Goal: Contribute content: Add original content to the website for others to see

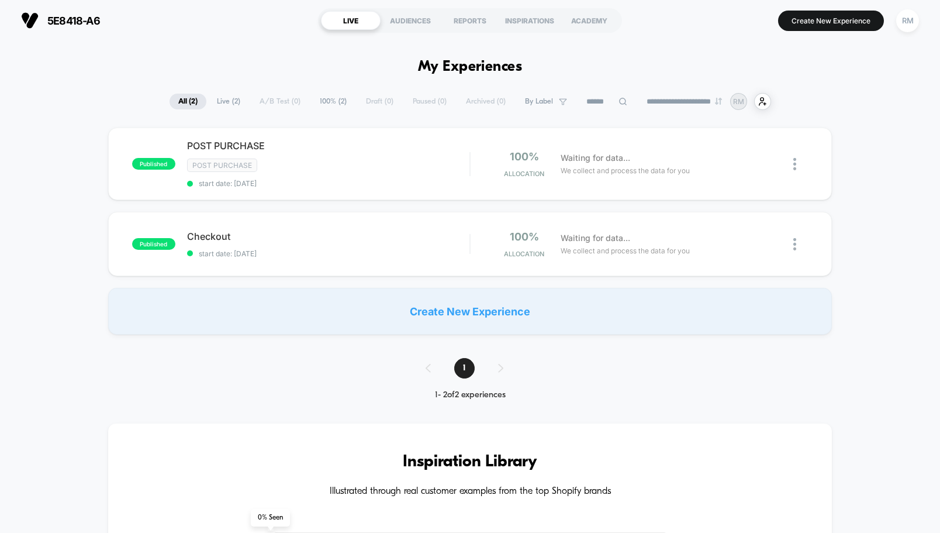
click at [671, 98] on select "**********" at bounding box center [685, 102] width 95 height 8
click at [902, 18] on div "RM" at bounding box center [908, 20] width 23 height 23
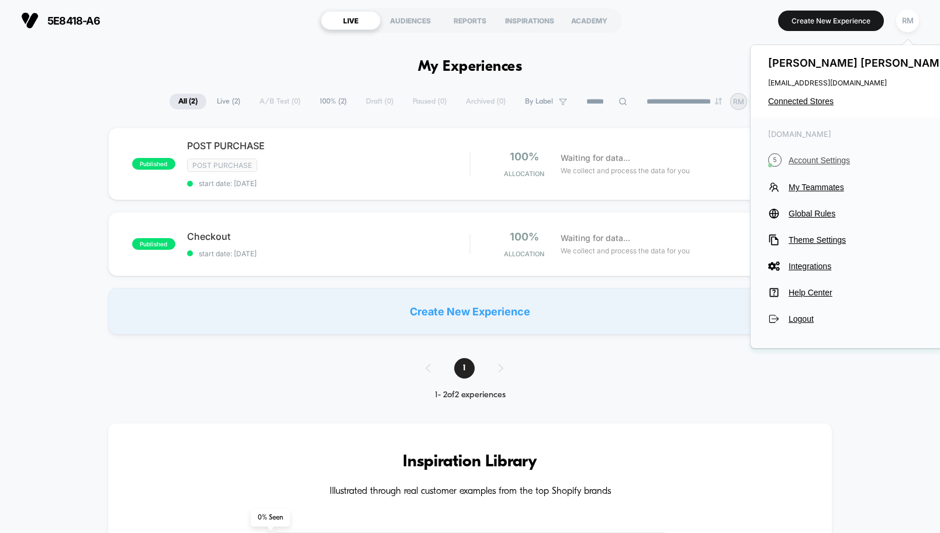
click at [805, 161] on span "Account Settings" at bounding box center [871, 160] width 164 height 9
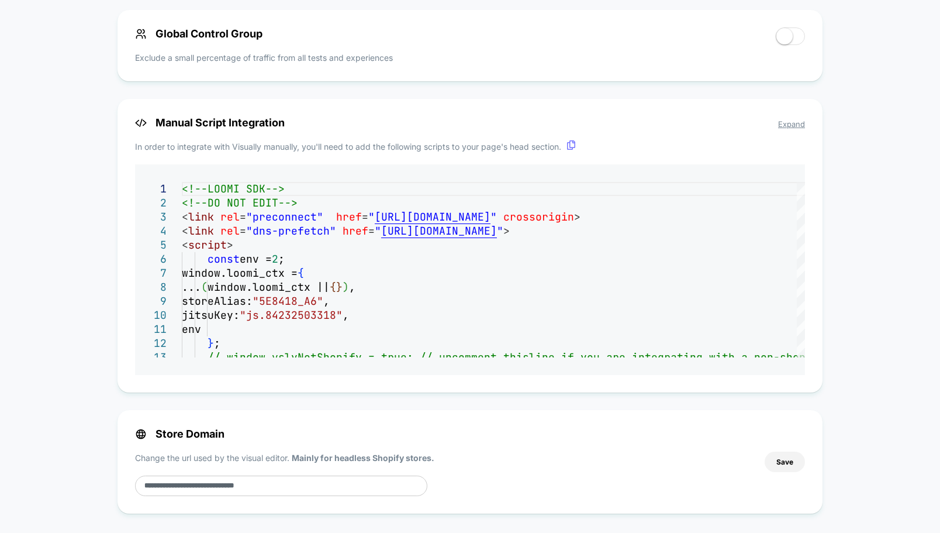
scroll to position [723, 0]
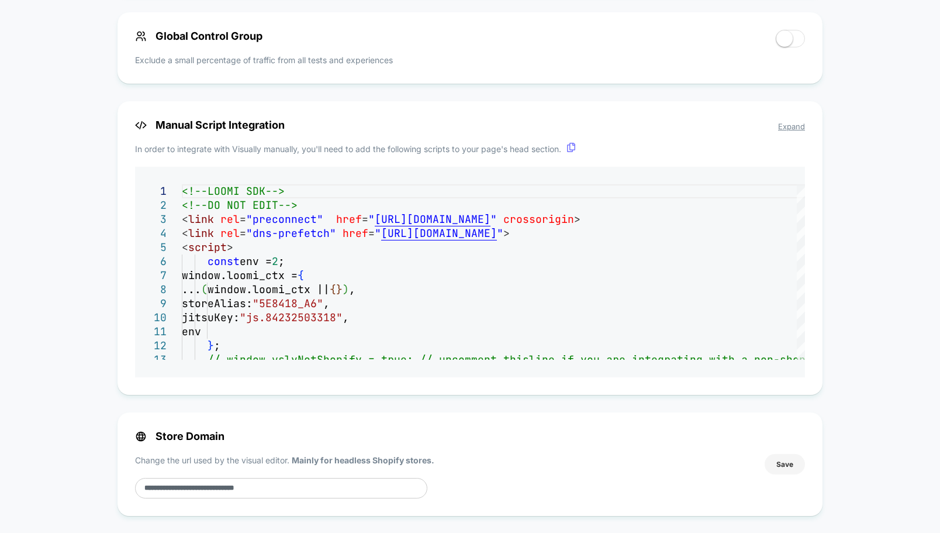
click at [779, 465] on button "Save" at bounding box center [785, 464] width 40 height 20
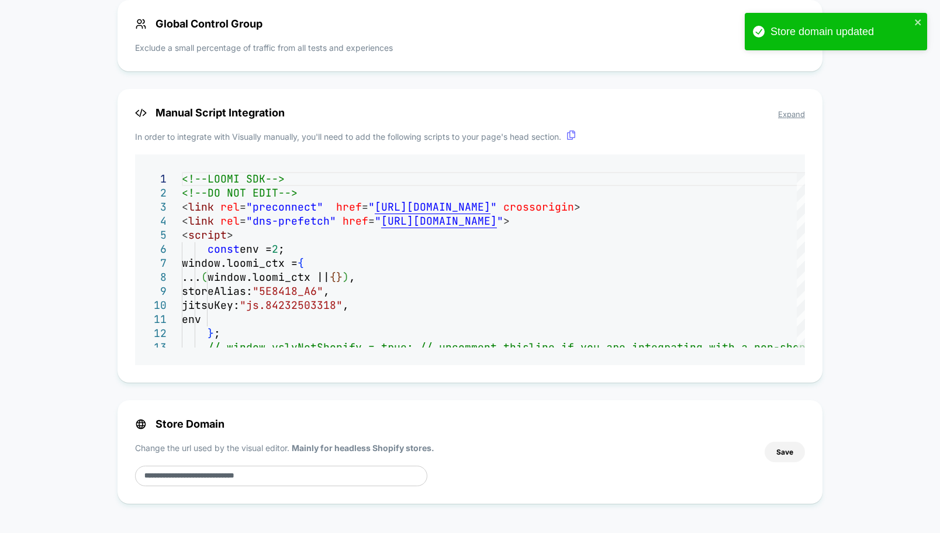
scroll to position [0, 0]
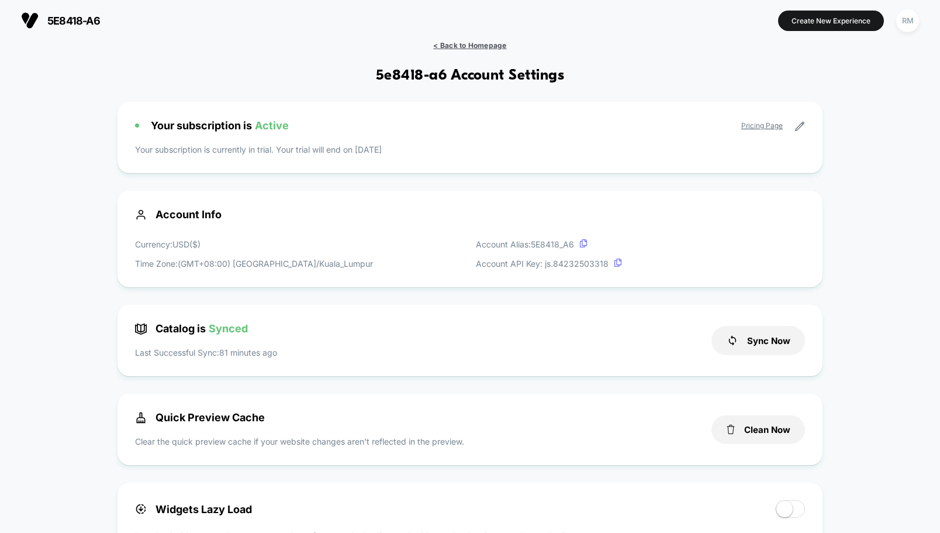
click at [450, 43] on span "< Back to Homepage" at bounding box center [469, 45] width 73 height 9
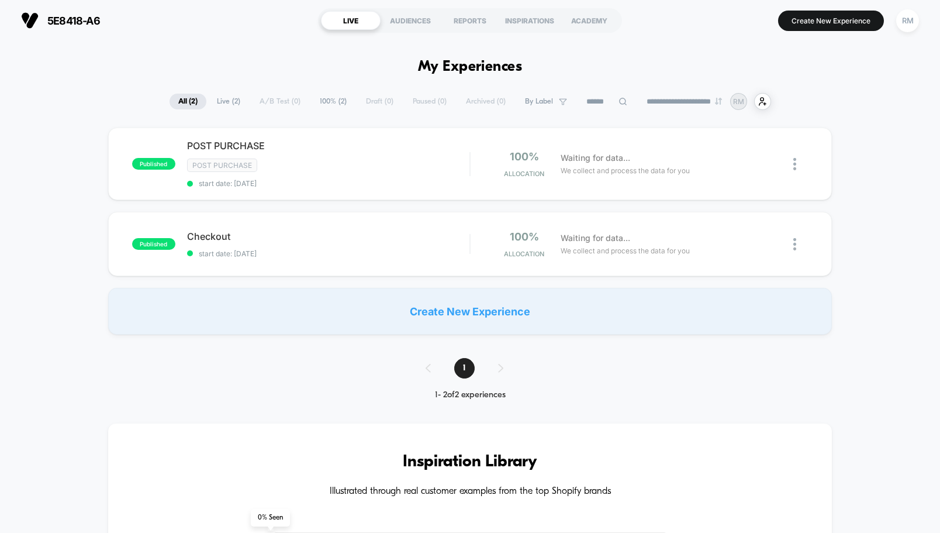
click at [197, 23] on section "5e8418-a6 https://5e8418-a6.myshopify.com" at bounding box center [164, 20] width 292 height 29
click at [795, 160] on img at bounding box center [795, 164] width 3 height 12
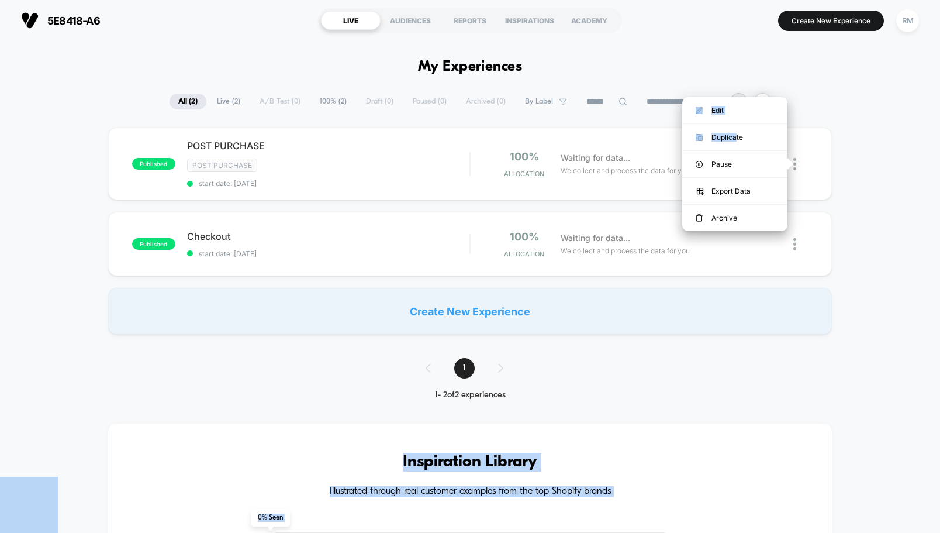
drag, startPoint x: 738, startPoint y: 139, endPoint x: 860, endPoint y: 168, distance: 125.7
click at [860, 168] on body "**********" at bounding box center [470, 266] width 940 height 533
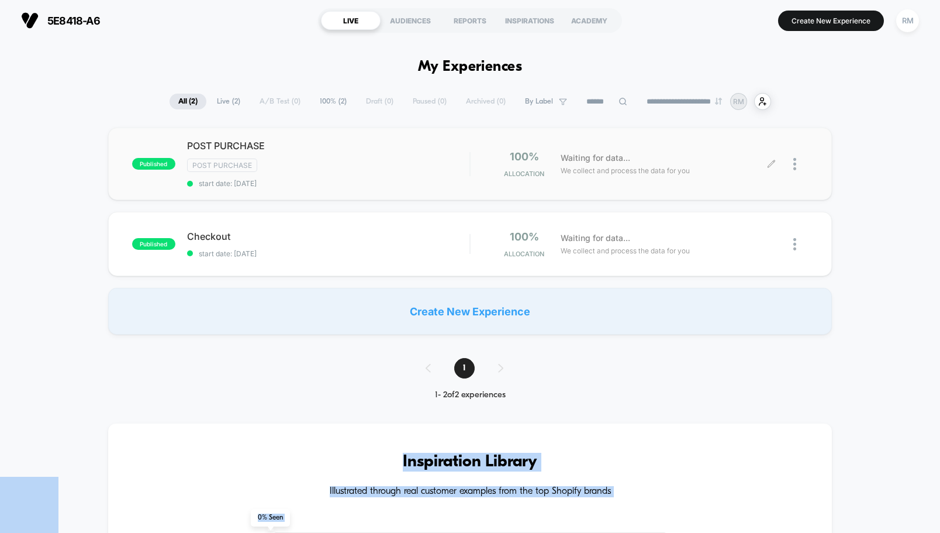
click at [792, 164] on div at bounding box center [790, 163] width 36 height 27
click at [826, 162] on div "published POST PURCHASE Post Purchase start date: 8/28/2025 100% Allocation Wai…" at bounding box center [470, 164] width 724 height 73
click at [862, 173] on div "published POST PURCHASE Post Purchase start date: 8/28/2025 100% Allocation Wai…" at bounding box center [470, 231] width 940 height 207
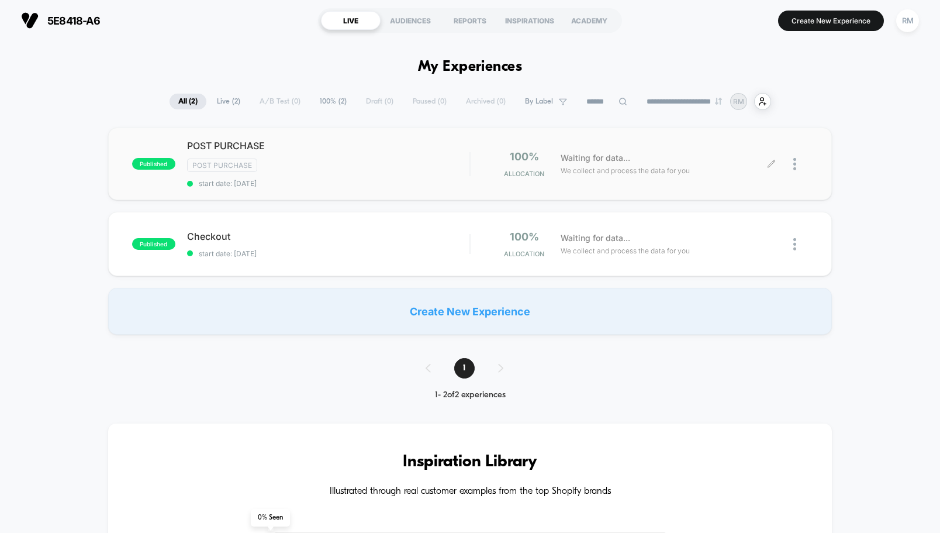
click at [792, 163] on div at bounding box center [790, 163] width 36 height 27
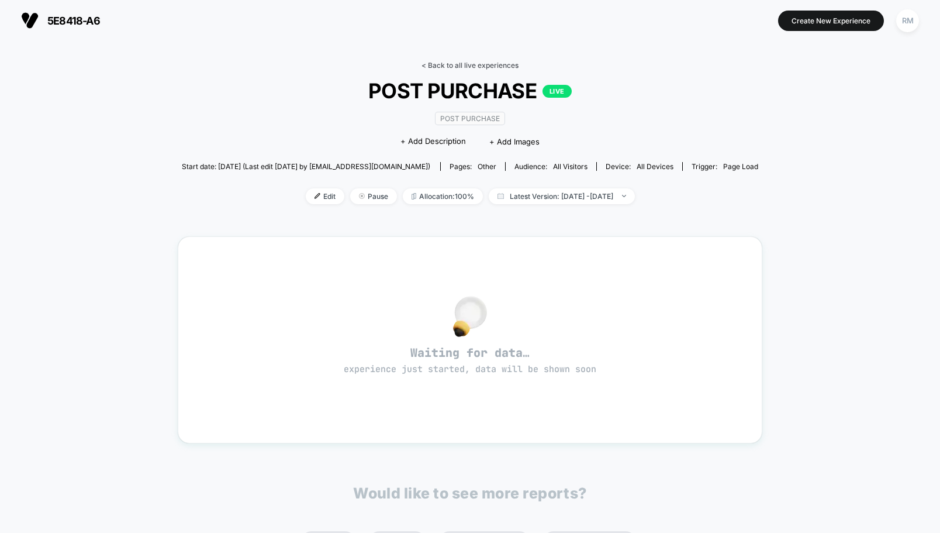
click at [424, 63] on link "< Back to all live experiences" at bounding box center [470, 65] width 97 height 9
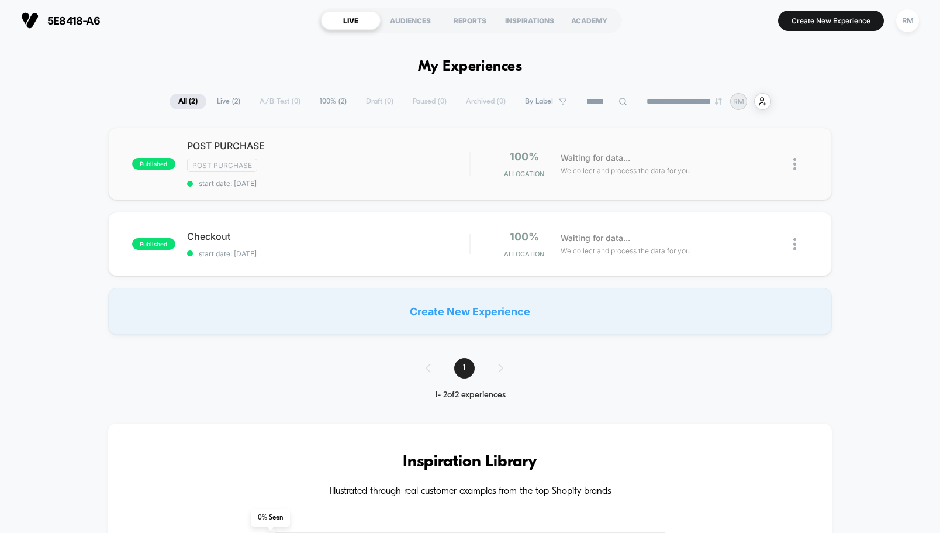
click at [796, 169] on img at bounding box center [795, 164] width 3 height 12
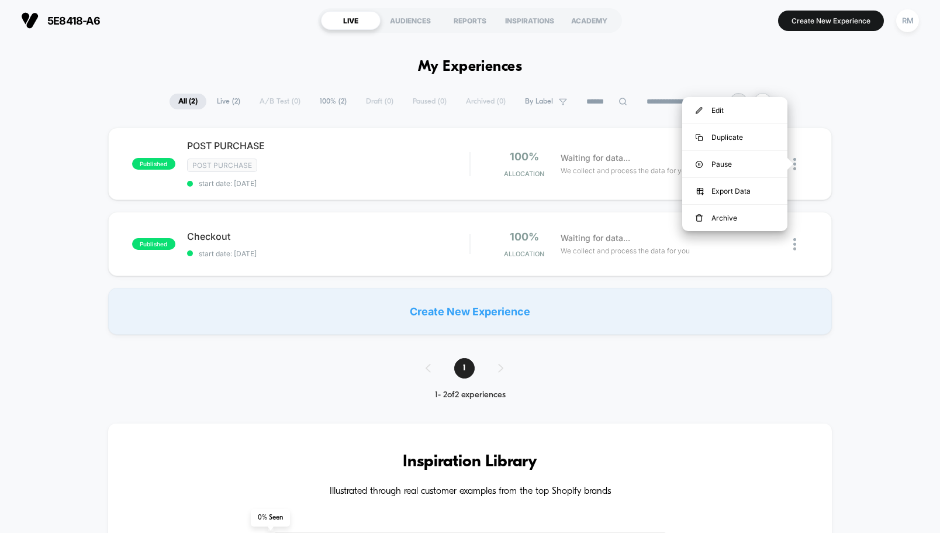
click at [910, 141] on div "published POST PURCHASE Post Purchase start date: 8/28/2025 100% Allocation Wai…" at bounding box center [470, 231] width 940 height 207
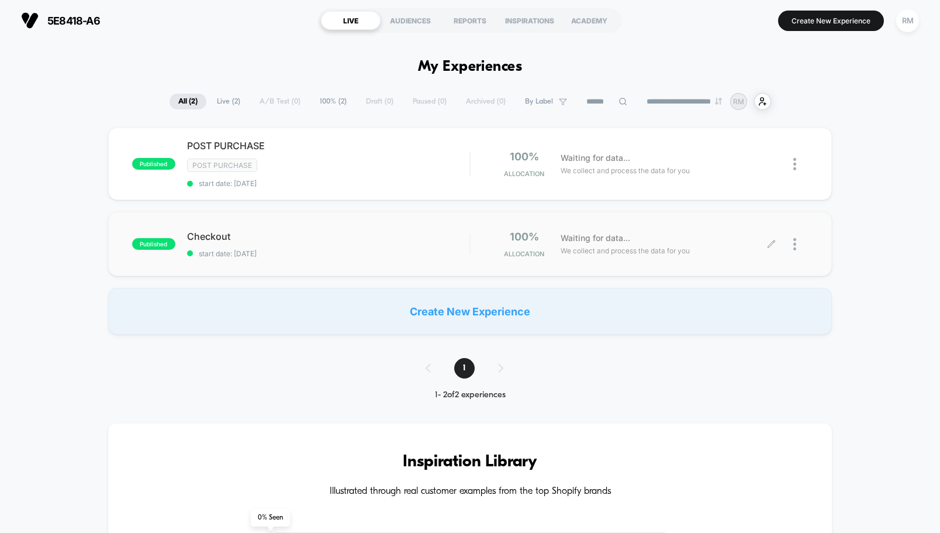
click at [797, 249] on div at bounding box center [801, 243] width 15 height 27
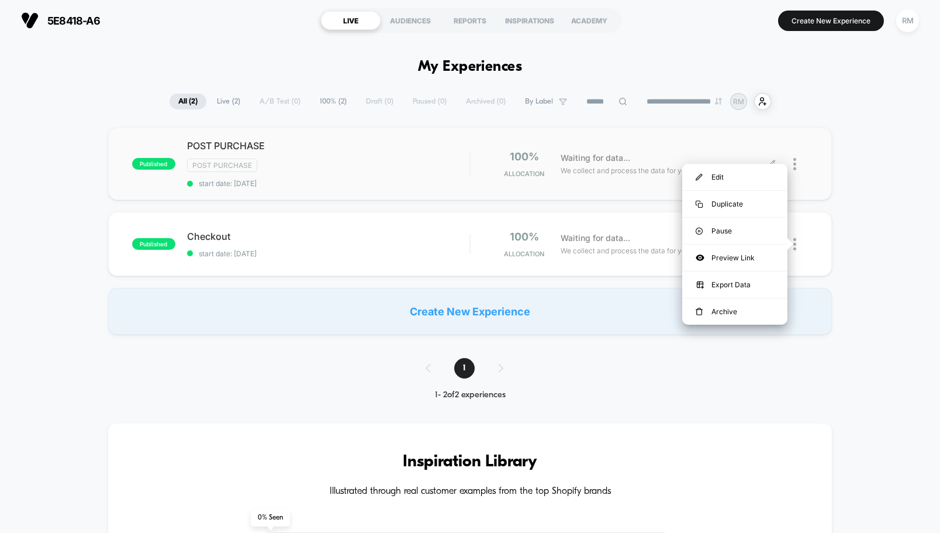
click at [576, 151] on span "Waiting for data..." at bounding box center [596, 157] width 70 height 13
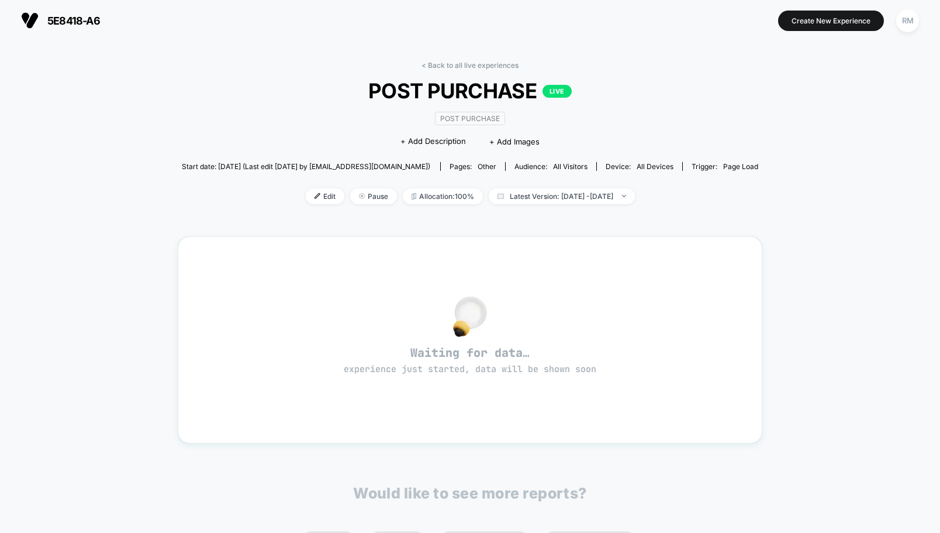
click at [415, 68] on div "< Back to all live experiences POST PURCHASE LIVE Post Purchase Click to edit e…" at bounding box center [470, 140] width 577 height 158
click at [423, 67] on link "< Back to all live experiences" at bounding box center [470, 65] width 97 height 9
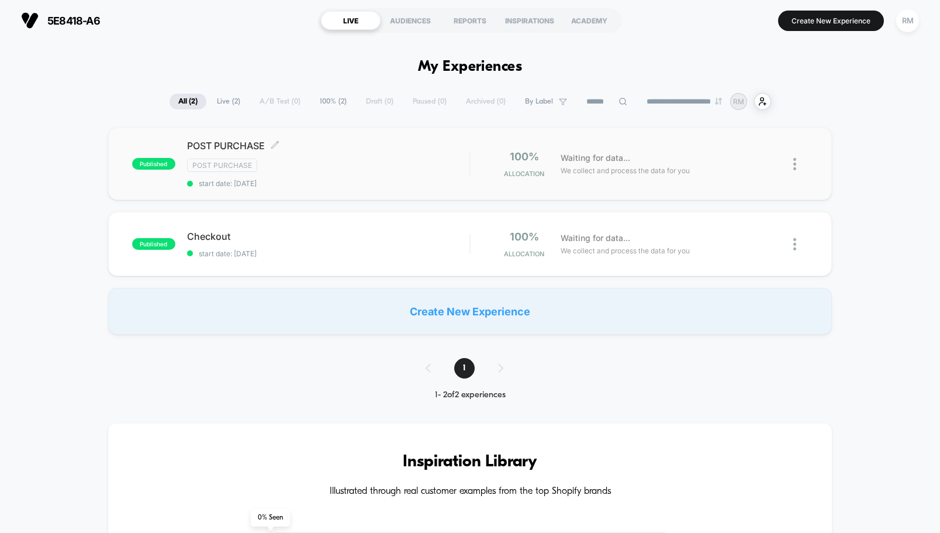
click at [225, 299] on div "published POST PURCHASE Click to edit experience details Click to edit experien…" at bounding box center [470, 231] width 940 height 207
click at [274, 147] on icon at bounding box center [275, 144] width 9 height 9
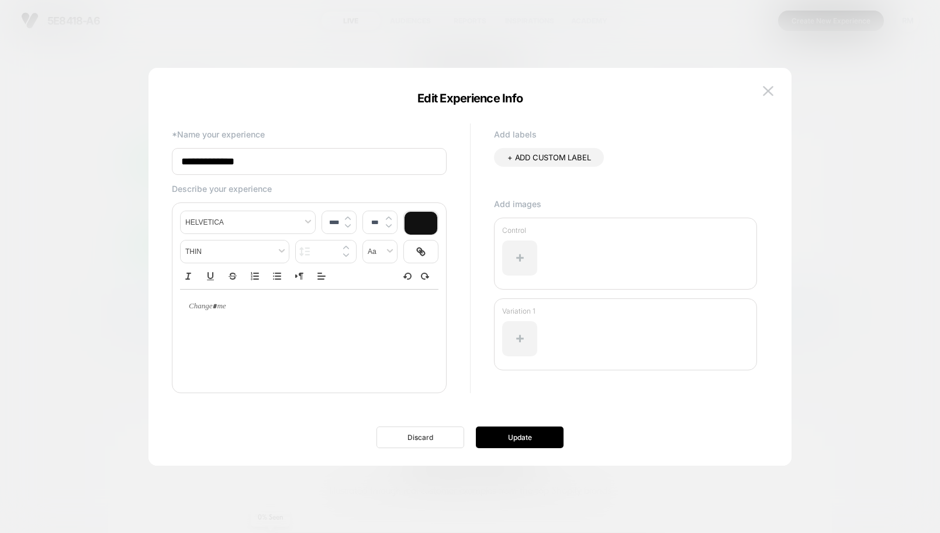
click at [402, 436] on button "Discard" at bounding box center [421, 437] width 88 height 22
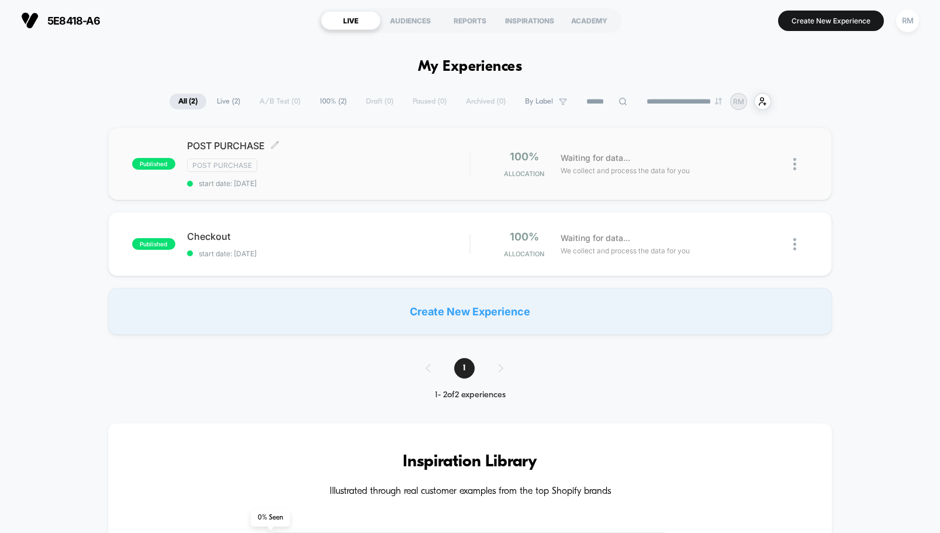
click at [794, 163] on img at bounding box center [795, 164] width 3 height 12
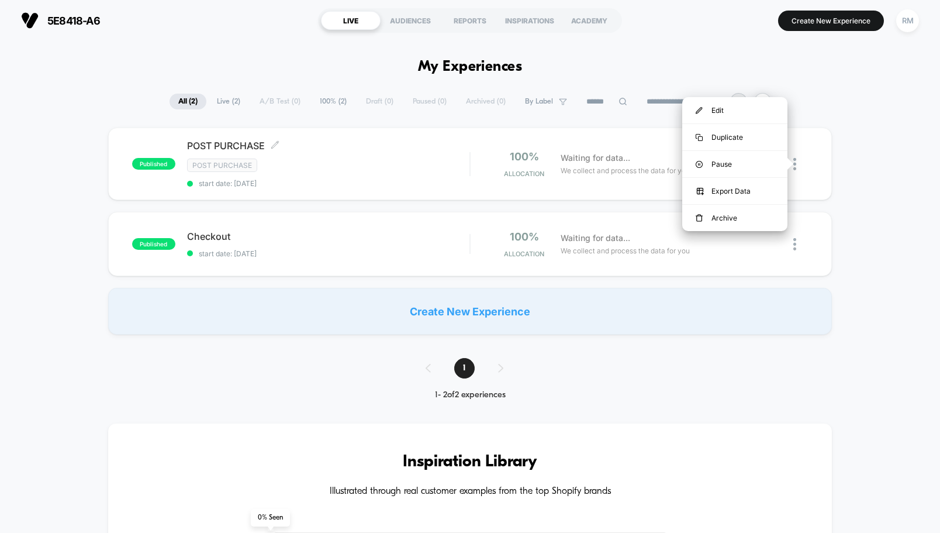
click at [854, 164] on div "published POST PURCHASE Click to edit experience details Click to edit experien…" at bounding box center [470, 231] width 940 height 207
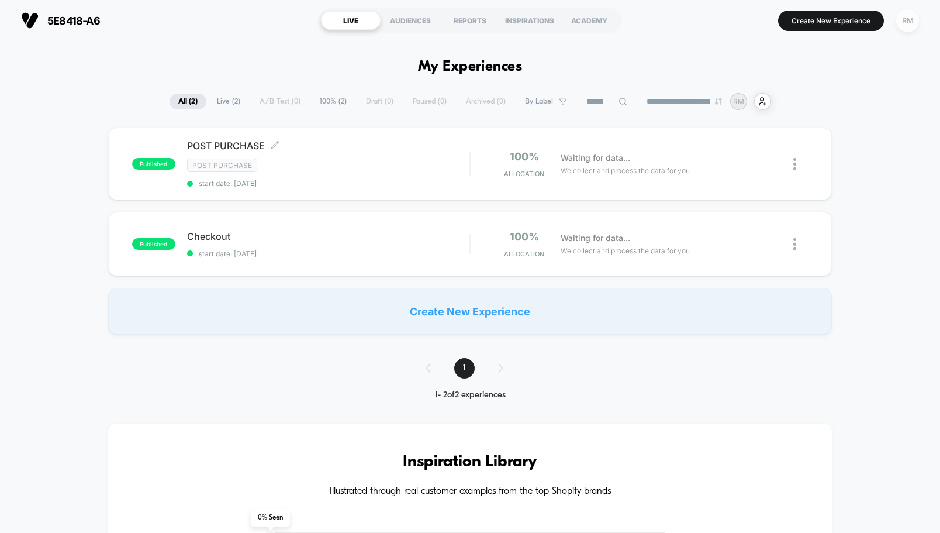
click at [904, 25] on div "RM" at bounding box center [908, 20] width 23 height 23
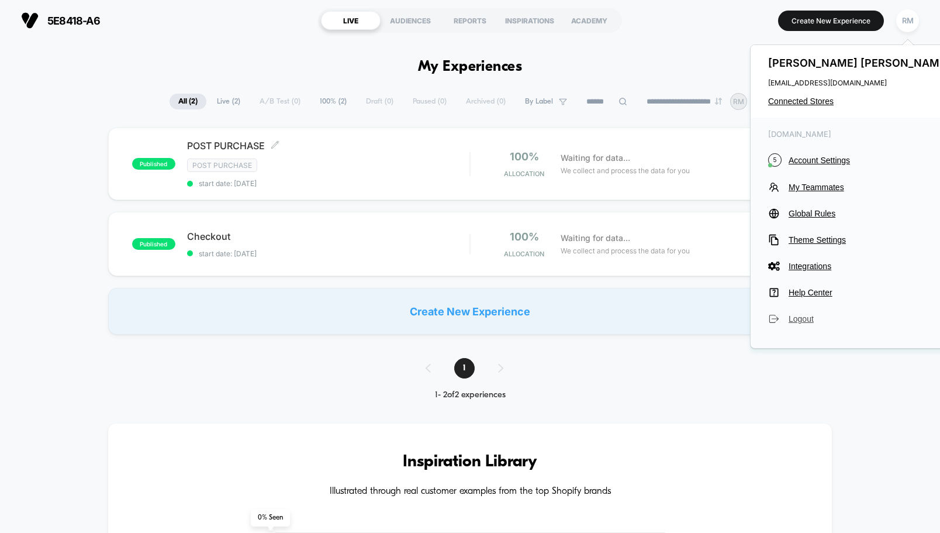
click at [799, 319] on span "Logout" at bounding box center [871, 318] width 164 height 9
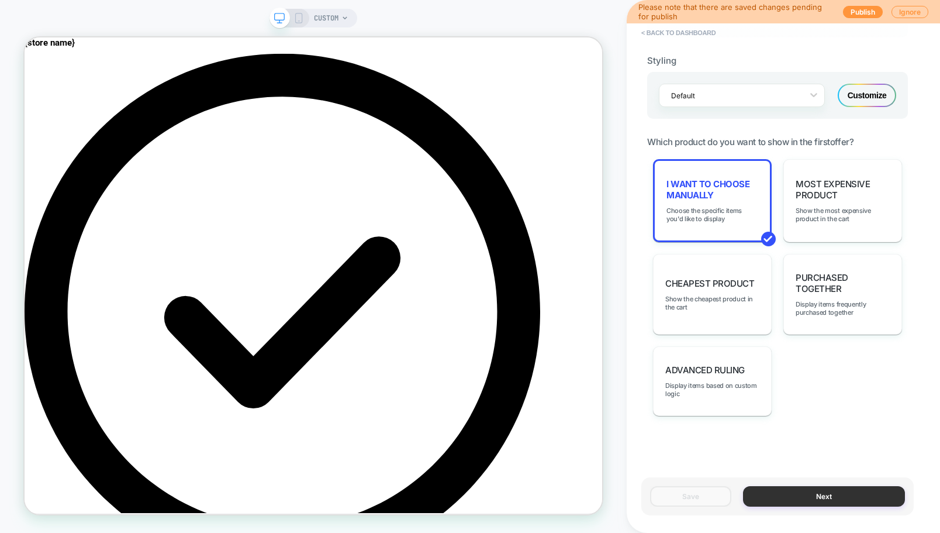
click at [818, 491] on button "Next" at bounding box center [824, 496] width 162 height 20
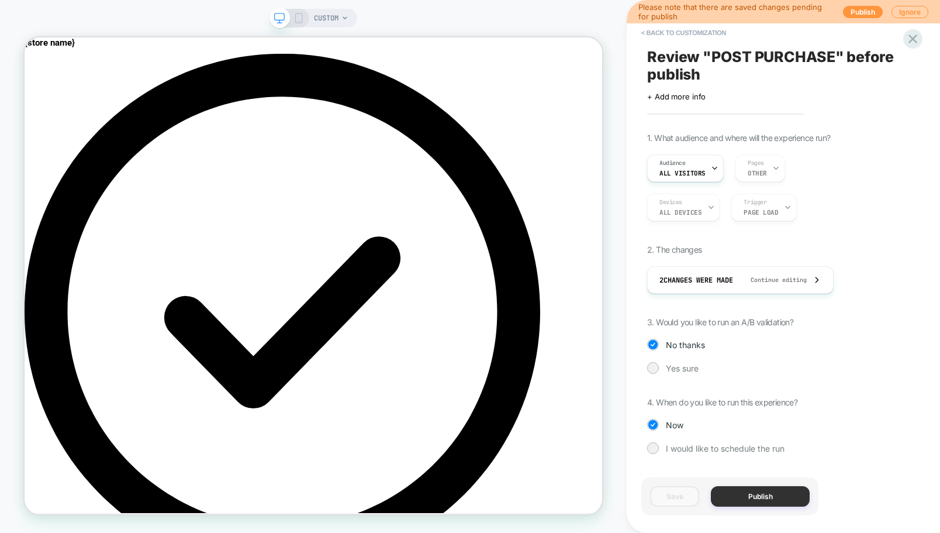
click at [767, 496] on button "Publish" at bounding box center [760, 496] width 99 height 20
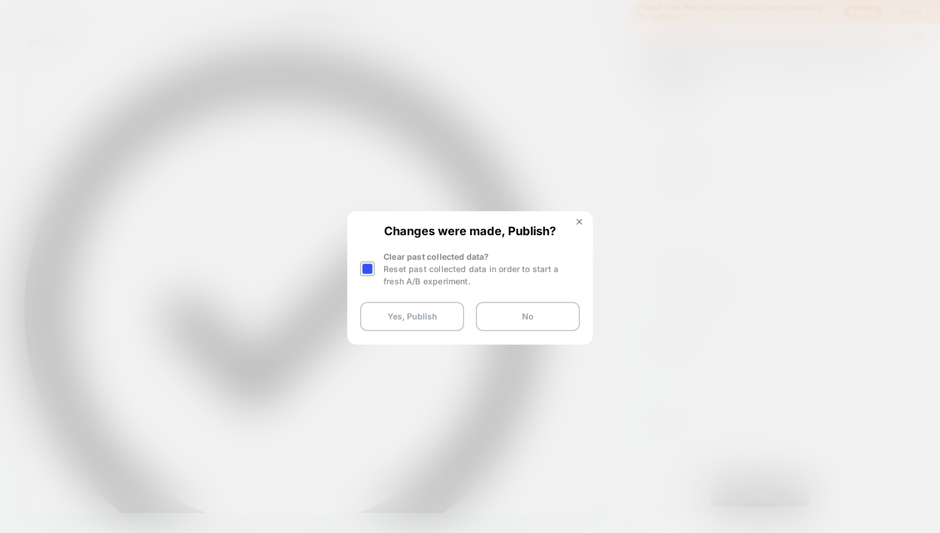
click at [366, 270] on div at bounding box center [367, 268] width 15 height 15
click at [403, 312] on button "Yes, Publish" at bounding box center [412, 316] width 104 height 29
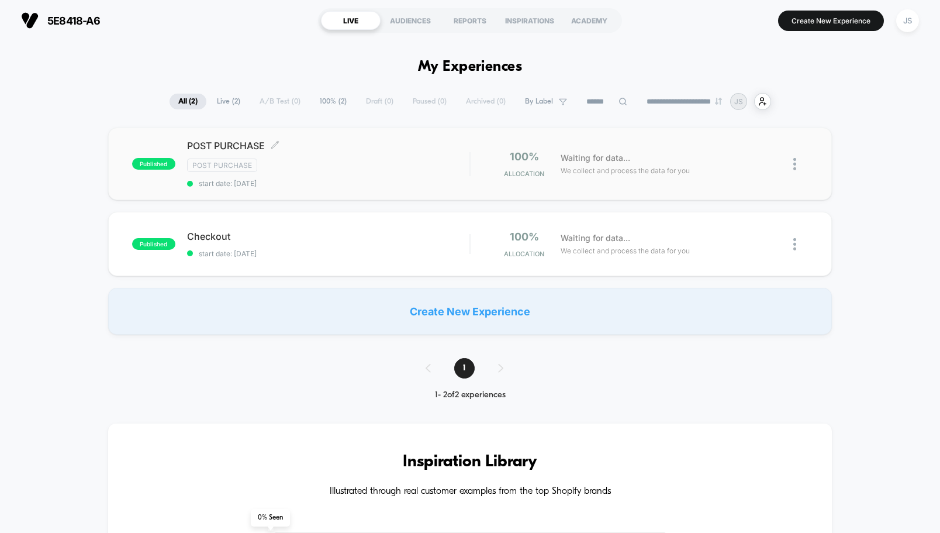
click at [259, 177] on div "POST PURCHASE Click to edit experience details Click to edit experience details…" at bounding box center [328, 164] width 282 height 48
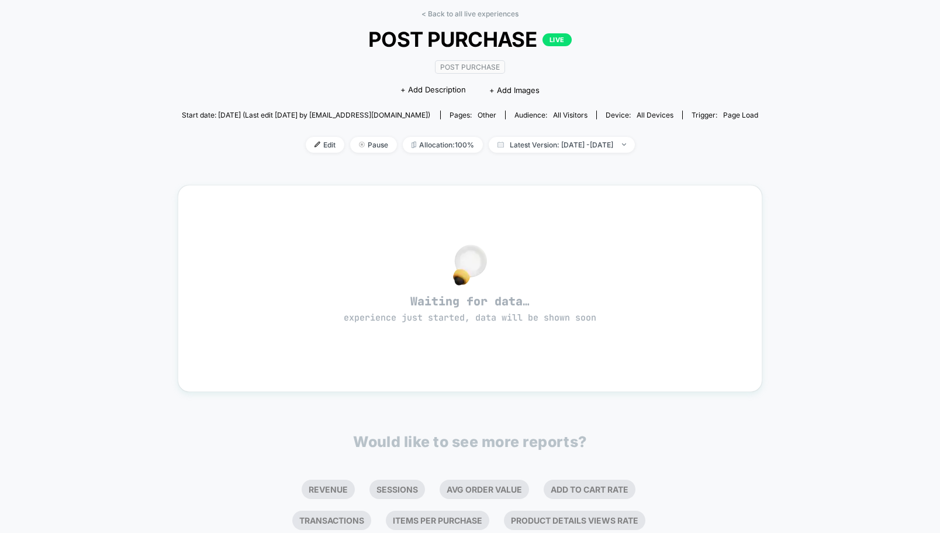
scroll to position [56, 0]
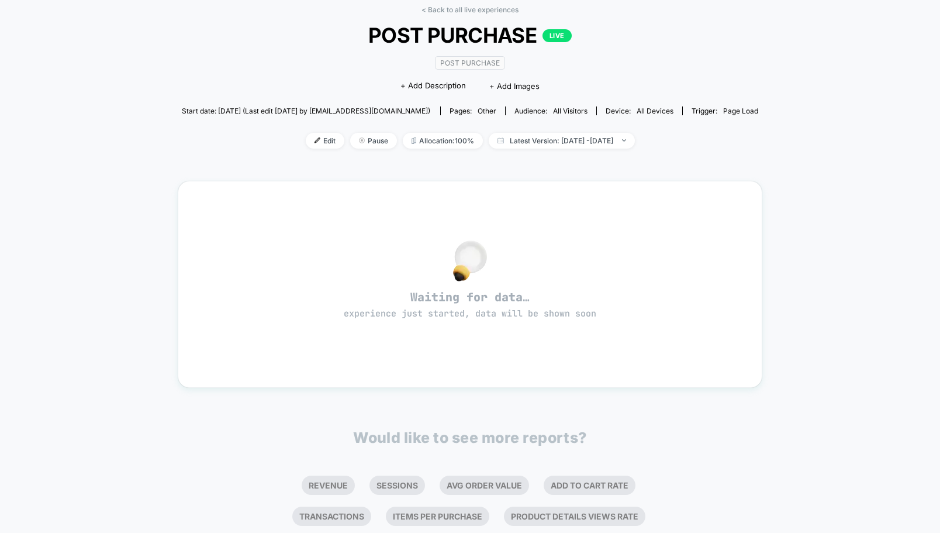
click at [75, 128] on div "< Back to all live experiences POST PURCHASE LIVE Post Purchase Click to edit e…" at bounding box center [470, 322] width 940 height 674
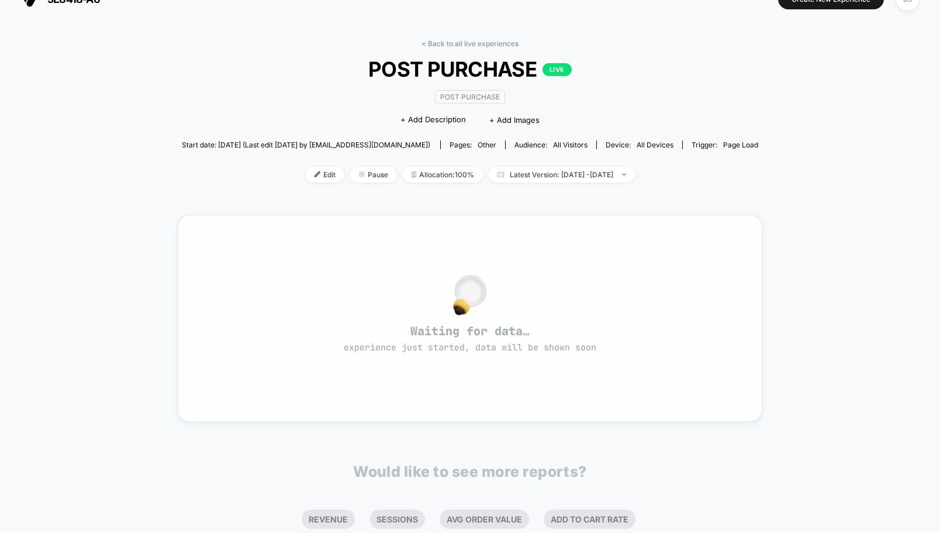
scroll to position [0, 0]
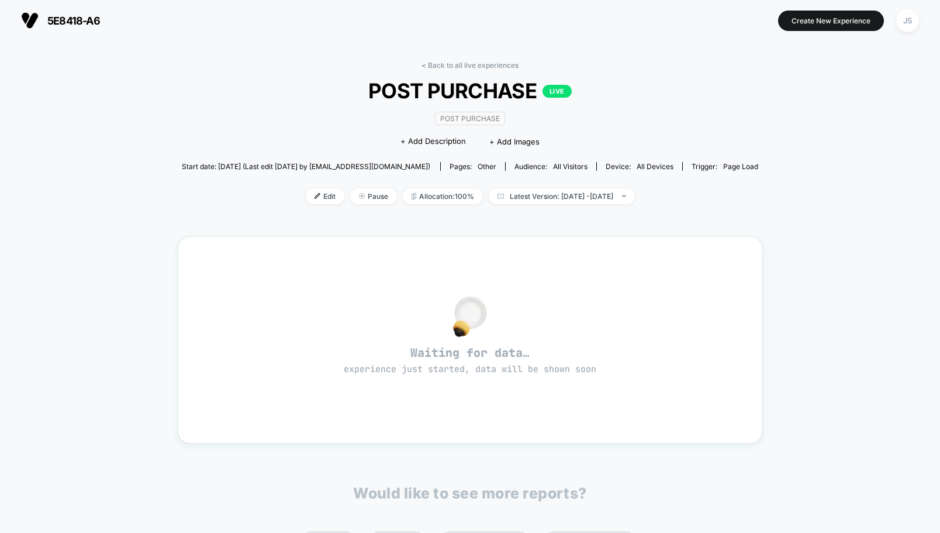
click at [434, 221] on div "< Back to all live experiences POST PURCHASE LIVE Post Purchase Click to edit e…" at bounding box center [470, 367] width 585 height 628
click at [771, 93] on div "< Back to all live experiences POST PURCHASE LIVE Post Purchase Click to edit e…" at bounding box center [470, 378] width 940 height 674
click at [430, 64] on link "< Back to all live experiences" at bounding box center [470, 65] width 97 height 9
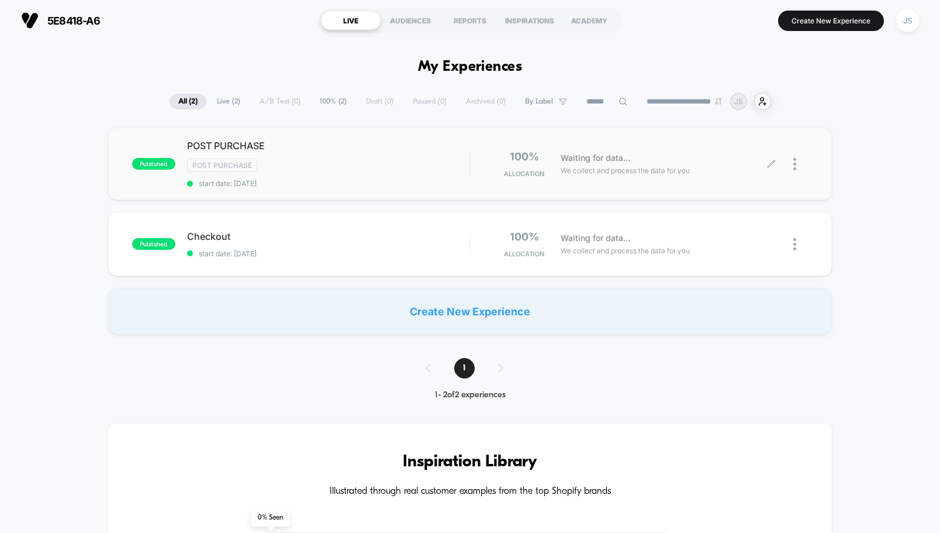
click at [637, 171] on span "We collect and process the data for you" at bounding box center [625, 170] width 129 height 11
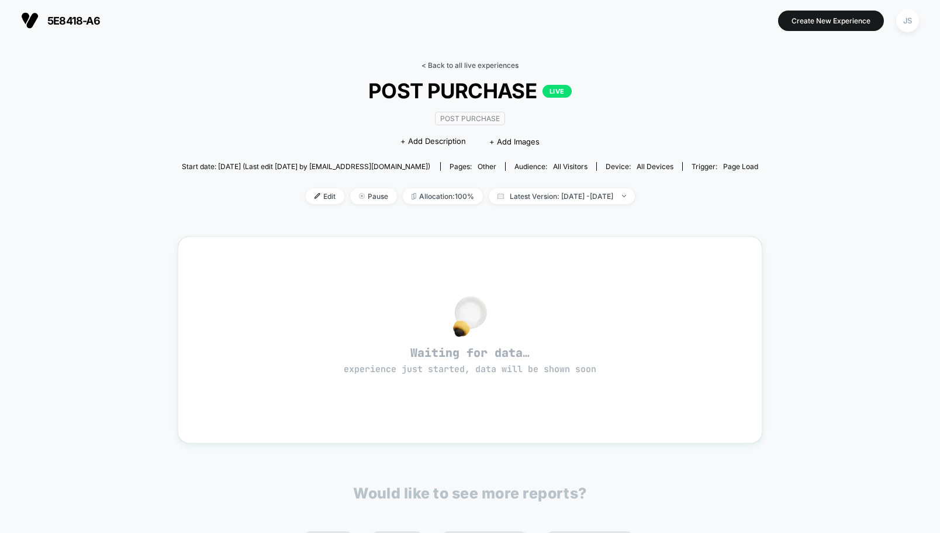
click at [435, 63] on link "< Back to all live experiences" at bounding box center [470, 65] width 97 height 9
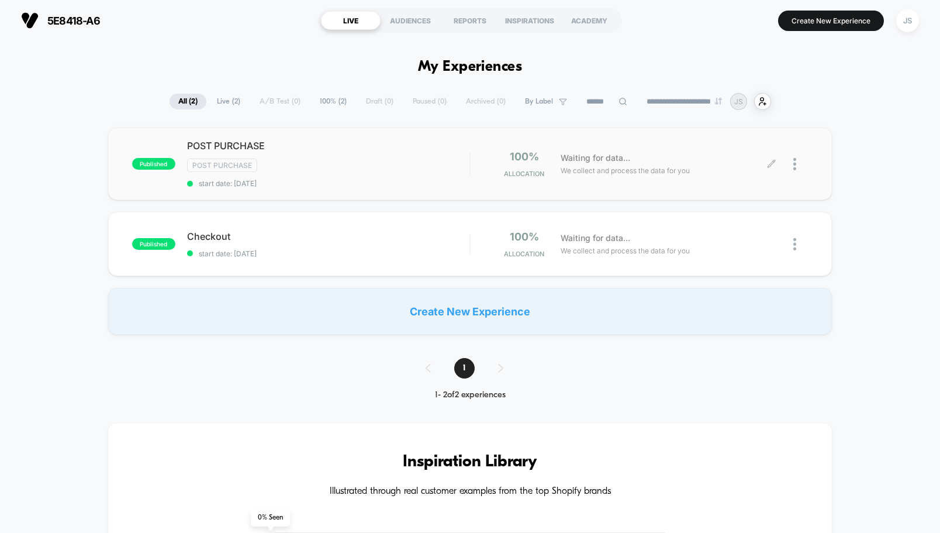
click at [774, 161] on icon at bounding box center [772, 163] width 7 height 7
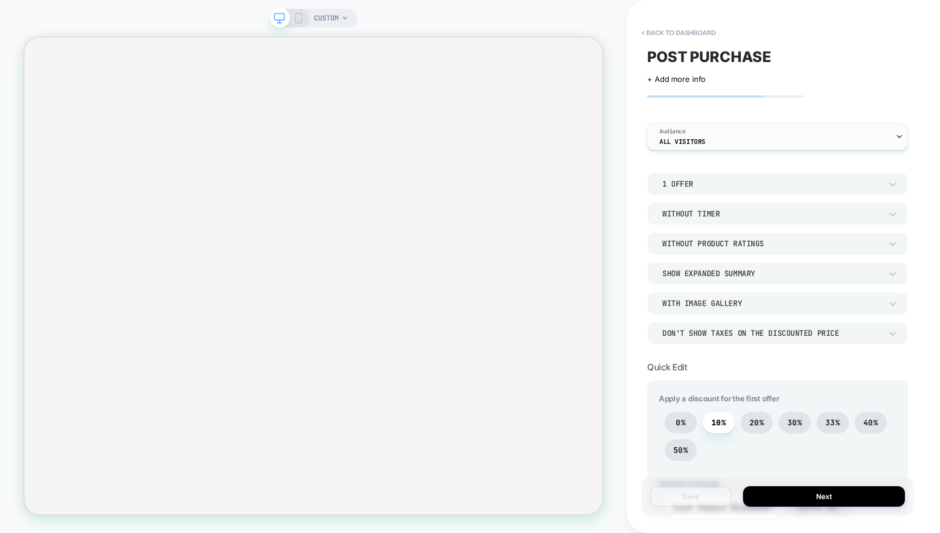
click at [726, 131] on div "Audience All Visitors" at bounding box center [775, 136] width 254 height 26
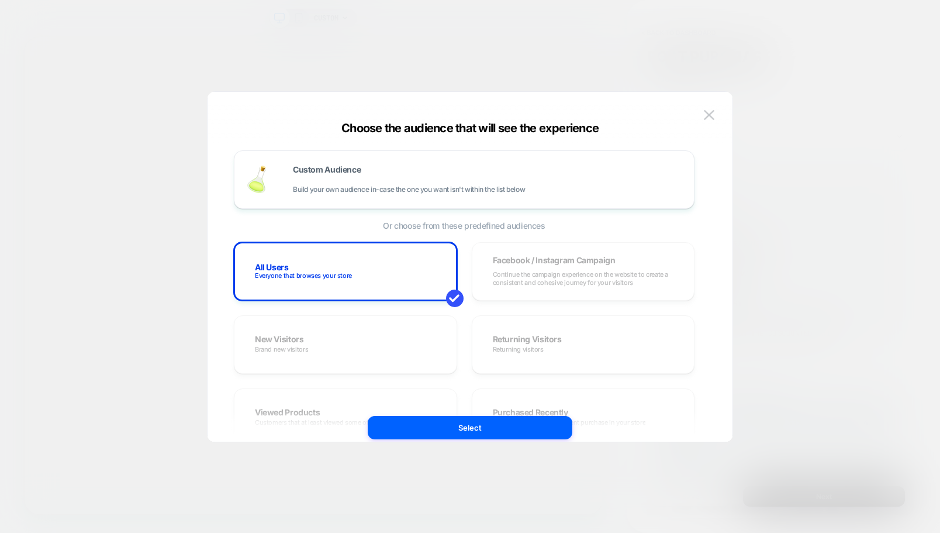
click at [807, 97] on div at bounding box center [470, 266] width 940 height 533
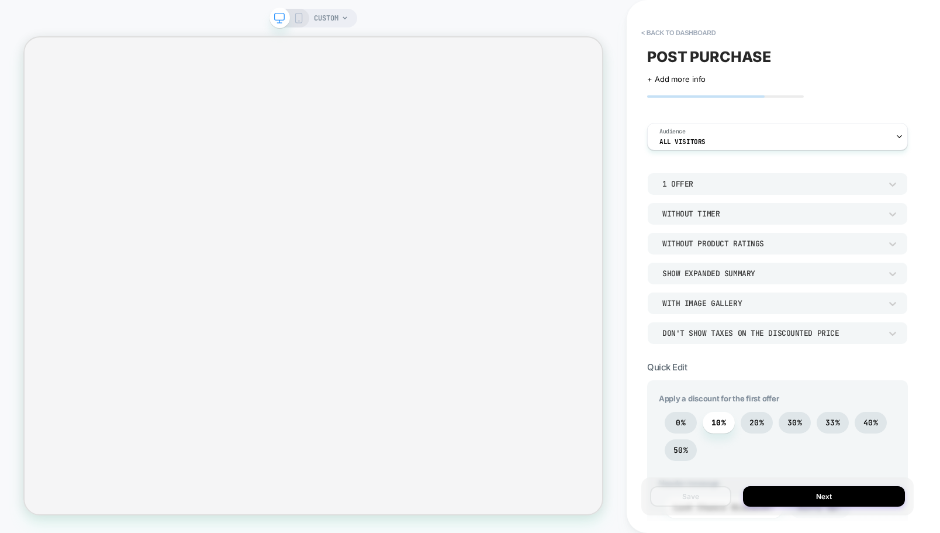
click at [692, 182] on div "1 Offer" at bounding box center [772, 184] width 219 height 10
click at [684, 235] on div "2 Offers" at bounding box center [777, 238] width 251 height 25
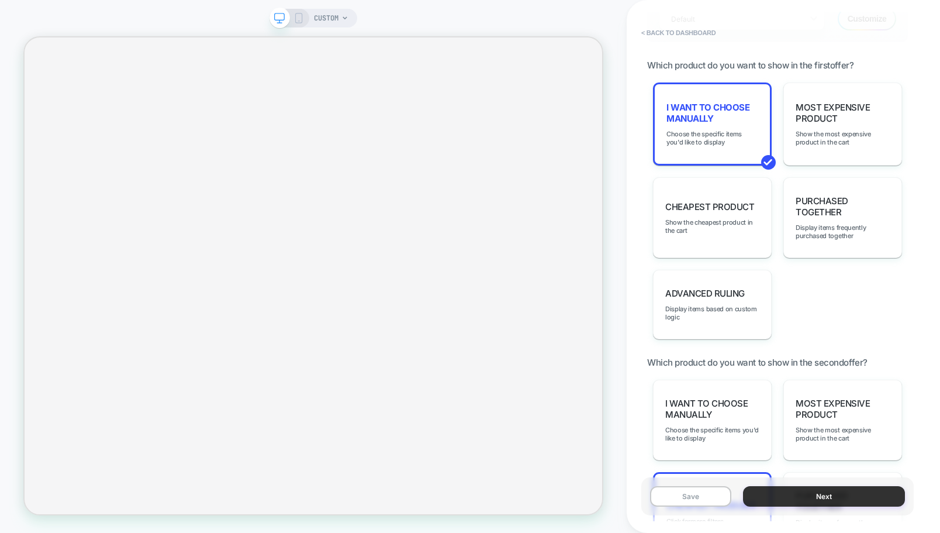
scroll to position [811, 0]
click at [823, 491] on button "Next" at bounding box center [824, 496] width 162 height 20
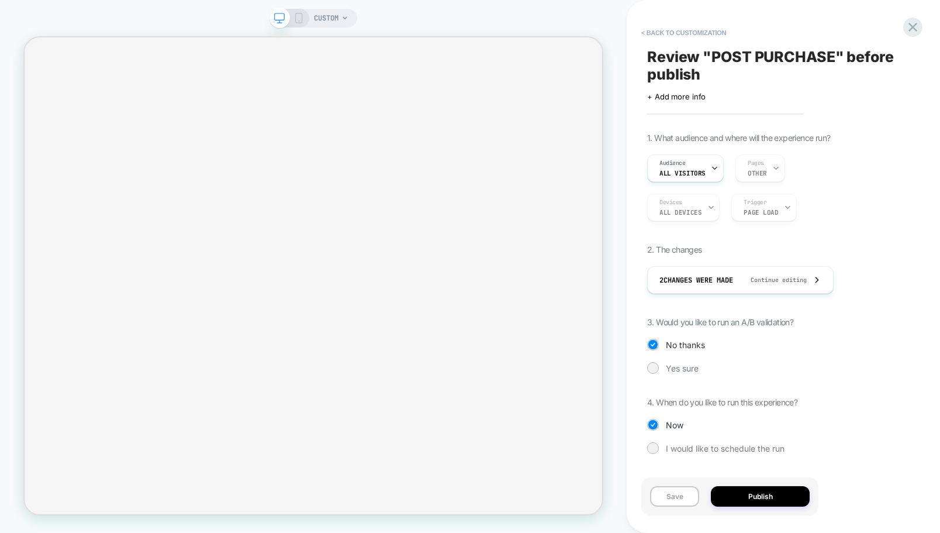
click at [819, 434] on div "1. What audience and where will the experience run? Audience All Visitors Pages…" at bounding box center [777, 302] width 261 height 339
click at [647, 29] on button "< Back to customization" at bounding box center [684, 32] width 97 height 19
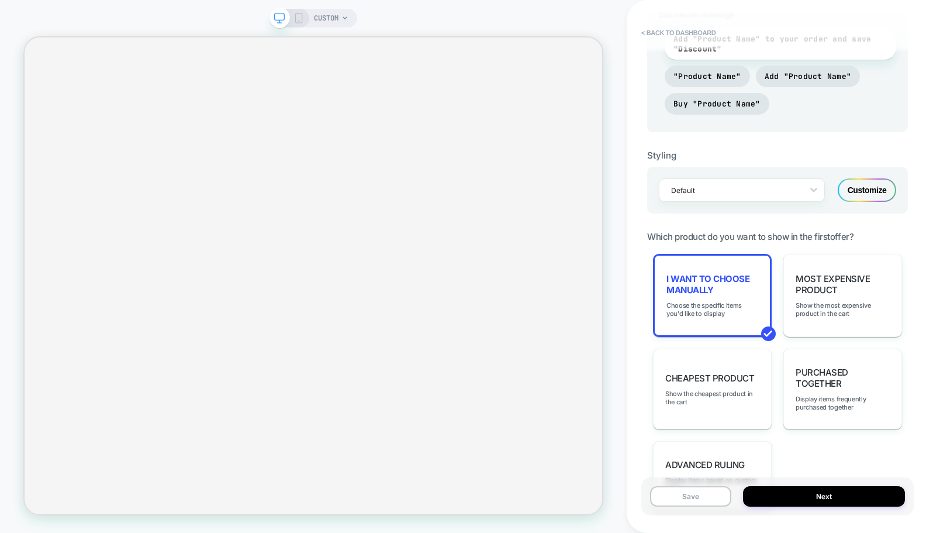
scroll to position [665, 0]
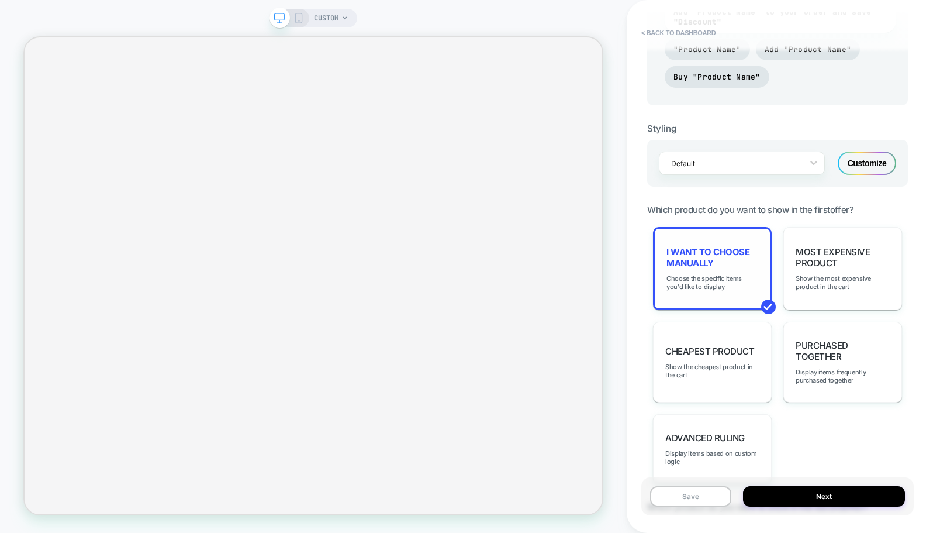
click at [704, 250] on span "I want to choose manually" at bounding box center [713, 257] width 92 height 22
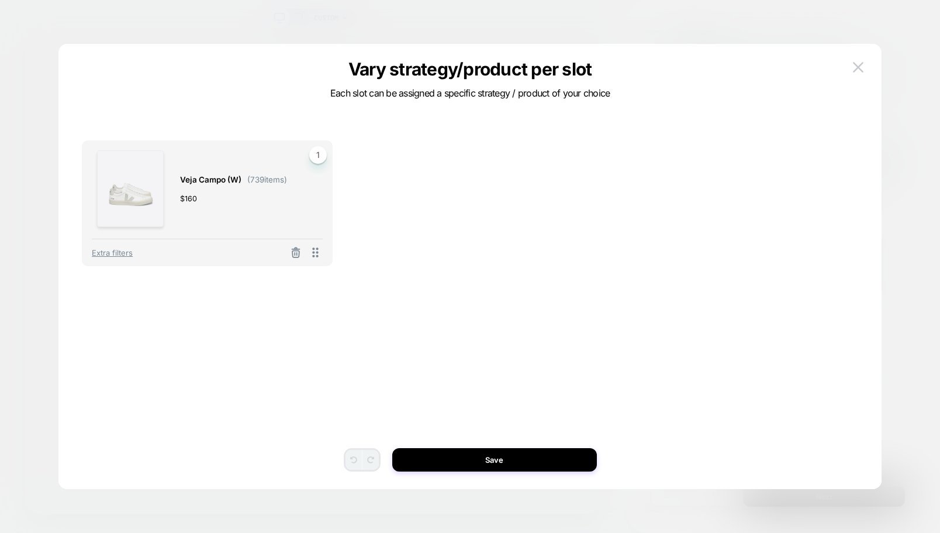
click at [295, 305] on div "Veja Campo (W) ( 739 items) $ 160 1 Extra filters To pick up a draggable item, …" at bounding box center [470, 284] width 777 height 387
click at [528, 212] on div "Veja Campo (W) ( 739 items) $ 160 1 Extra filters To pick up a draggable item, …" at bounding box center [470, 217] width 777 height 155
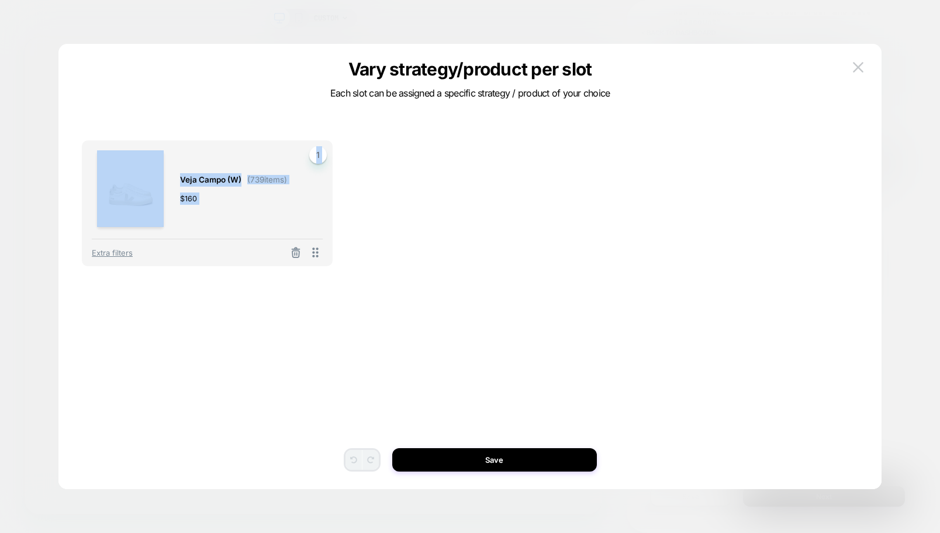
drag, startPoint x: 381, startPoint y: 91, endPoint x: 646, endPoint y: 91, distance: 264.9
click at [646, 91] on div "Veja Campo (W) ( 739 items) $ 160 1 Extra filters To pick up a draggable item, …" at bounding box center [464, 266] width 788 height 398
click at [614, 136] on div "Veja Campo (W) ( 739 items) $ 160 1 Extra filters To pick up a draggable item, …" at bounding box center [470, 284] width 777 height 387
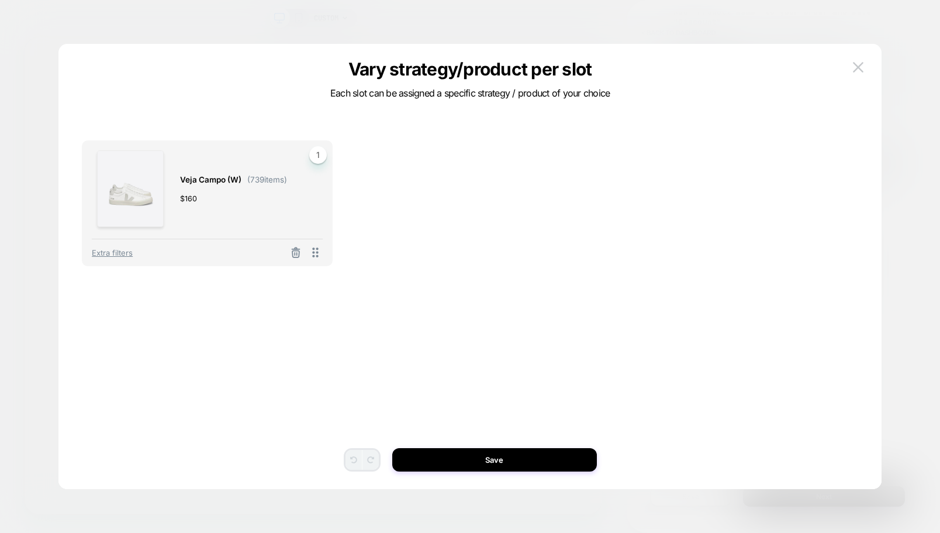
click at [211, 189] on div "Veja Campo (W) ( 739 items) $ 160" at bounding box center [233, 188] width 107 height 77
click at [321, 154] on span "1" at bounding box center [318, 155] width 18 height 18
click at [318, 153] on span "1" at bounding box center [318, 155] width 18 height 18
click at [316, 256] on icon at bounding box center [315, 252] width 6 height 10
click at [118, 254] on span "Extra filters" at bounding box center [112, 252] width 41 height 9
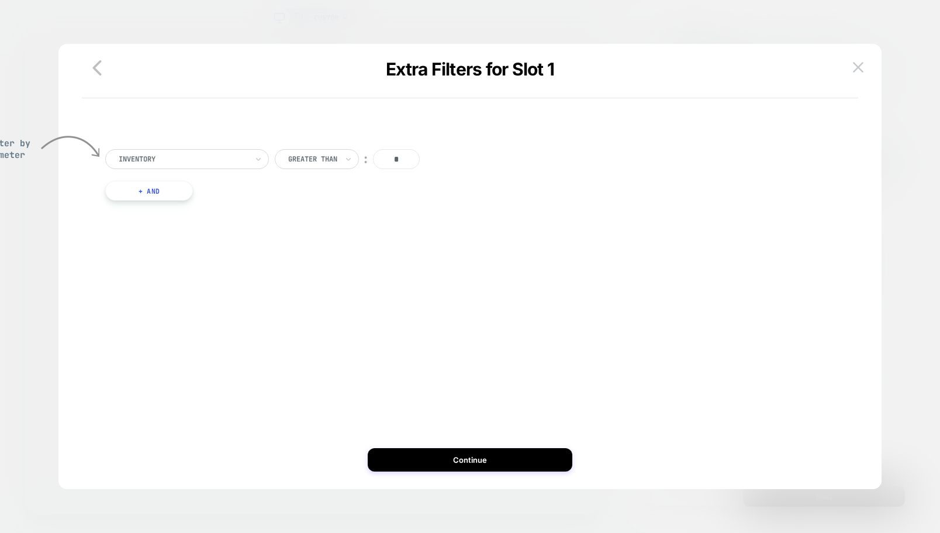
click at [353, 236] on div "Inventory Greater Than ︰ * + And" at bounding box center [470, 195] width 777 height 116
click at [92, 65] on icon "button" at bounding box center [96, 67] width 23 height 23
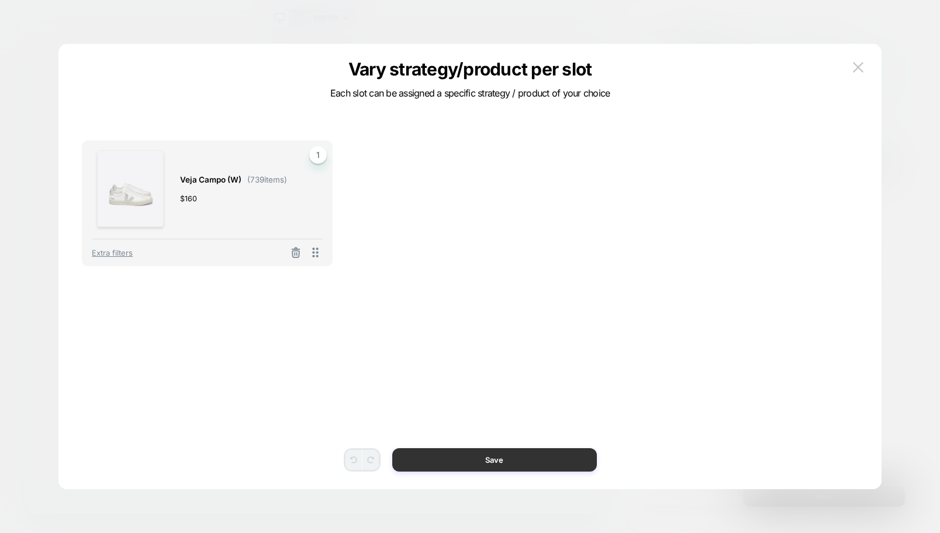
click at [519, 464] on button "Save" at bounding box center [494, 459] width 205 height 23
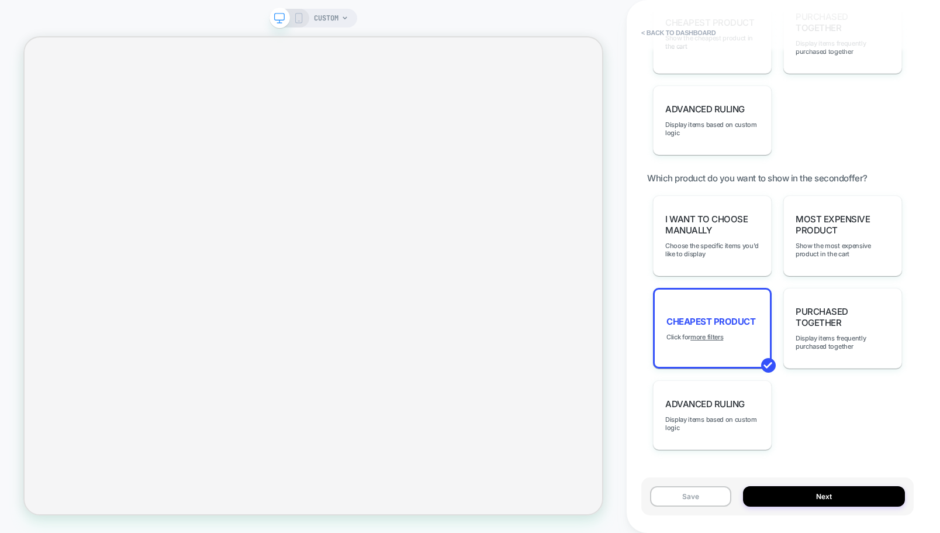
scroll to position [1028, 0]
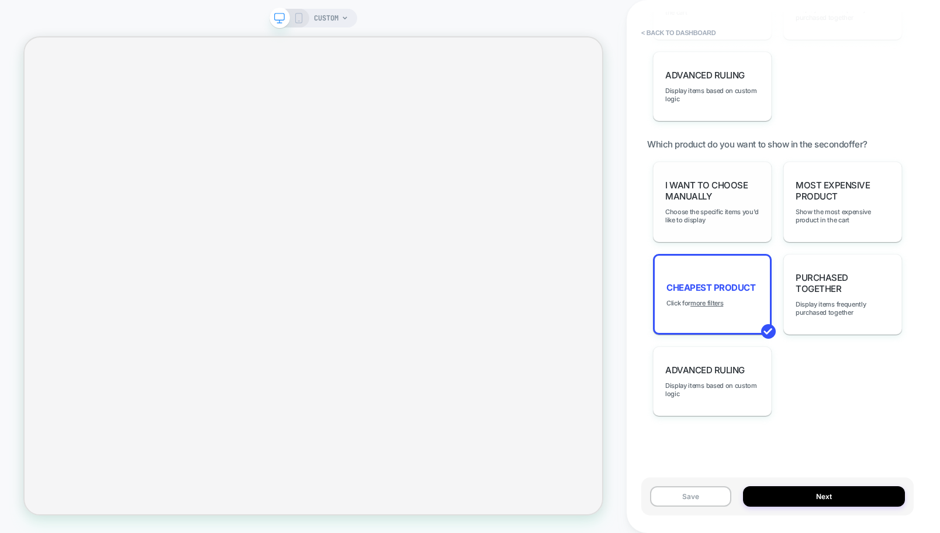
click at [704, 194] on span "I want to choose manually" at bounding box center [713, 191] width 94 height 22
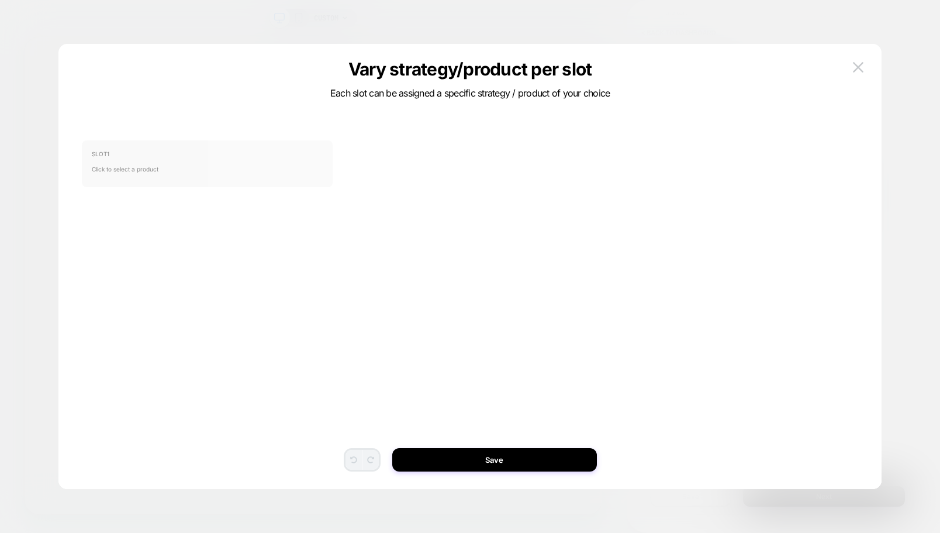
click at [151, 167] on span "Click to select a product" at bounding box center [207, 168] width 231 height 23
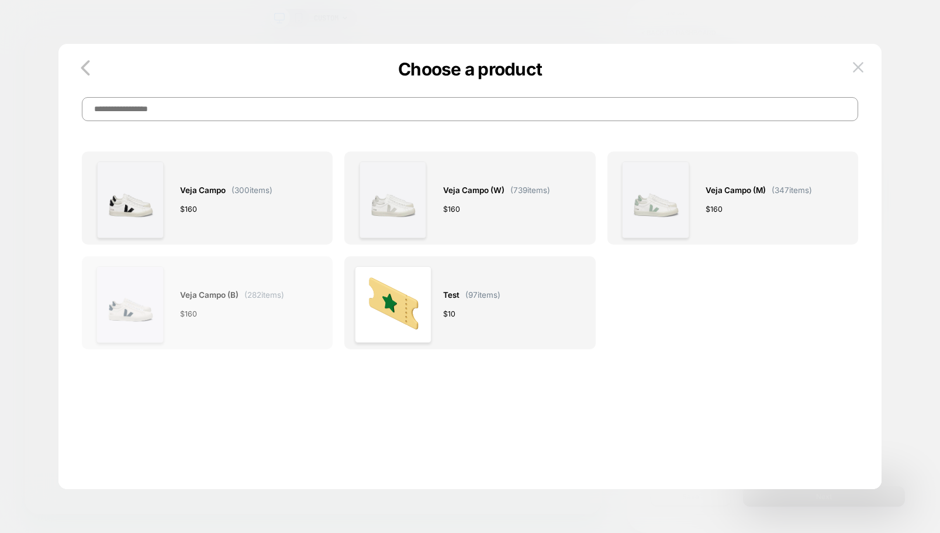
click at [259, 308] on div "$ 160" at bounding box center [232, 314] width 104 height 12
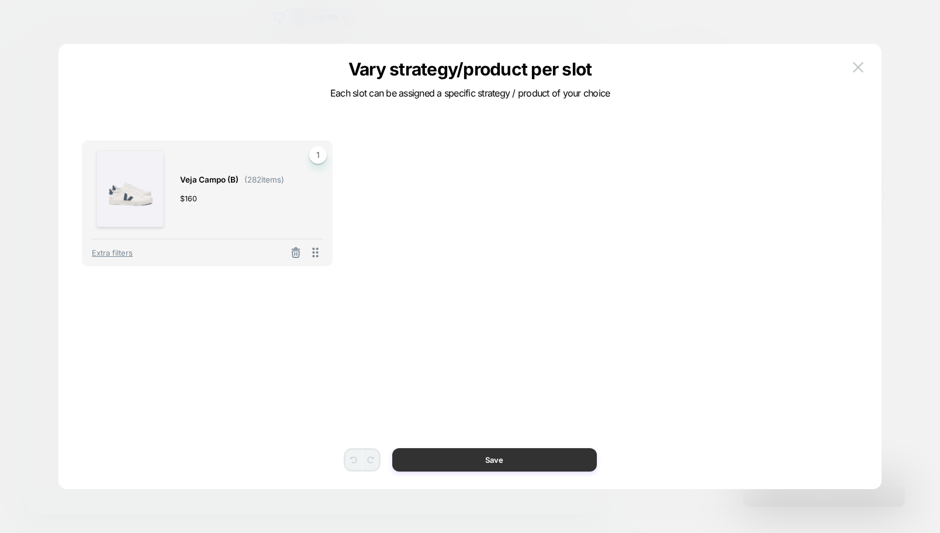
click at [561, 457] on button "Save" at bounding box center [494, 459] width 205 height 23
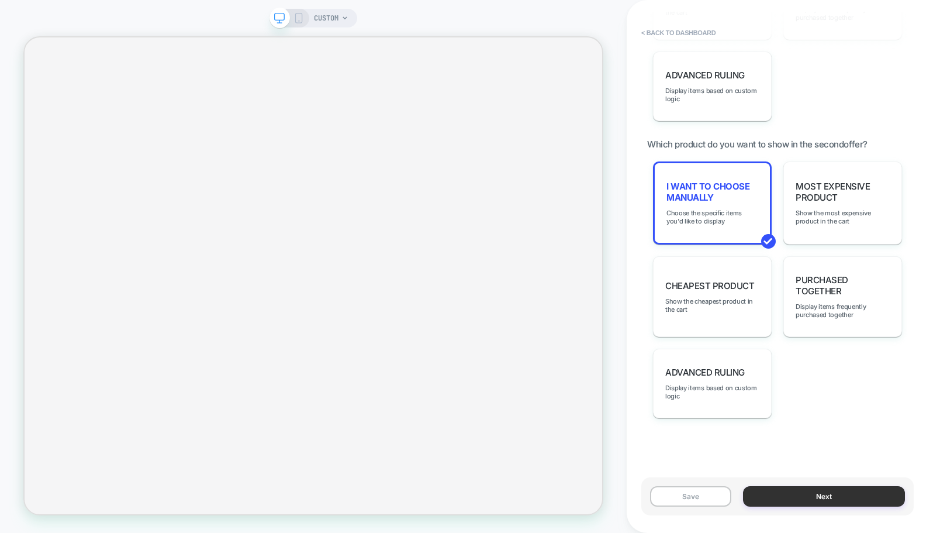
click at [842, 488] on button "Next" at bounding box center [824, 496] width 162 height 20
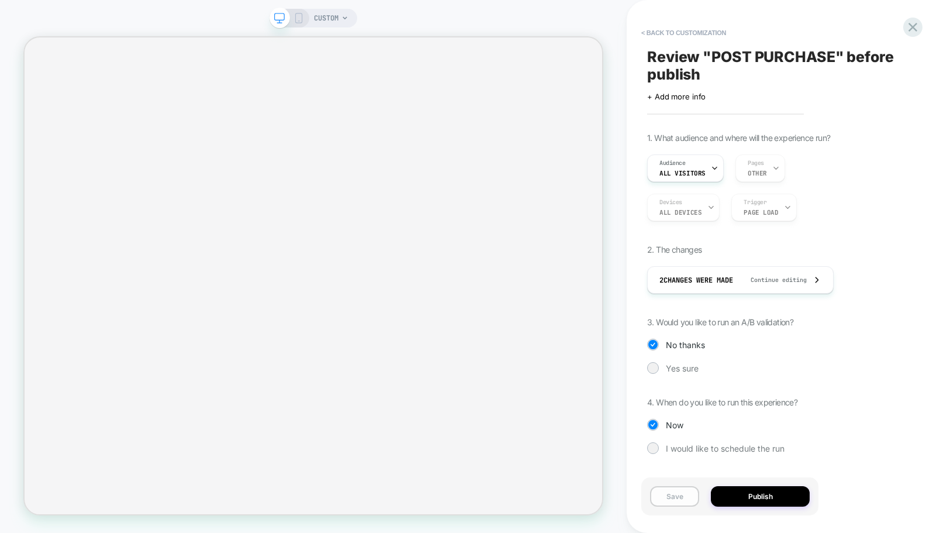
click at [688, 496] on button "Save" at bounding box center [674, 496] width 49 height 20
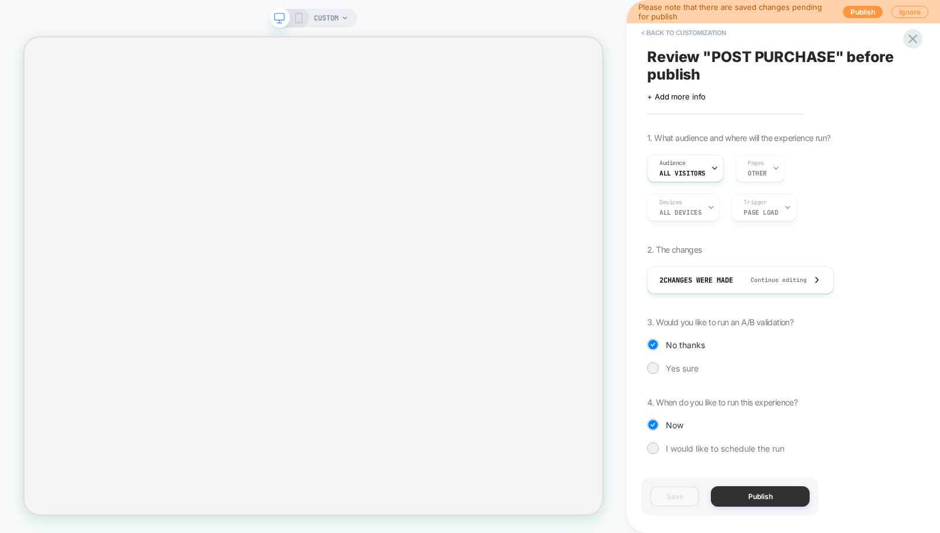
click at [733, 496] on button "Publish" at bounding box center [760, 496] width 99 height 20
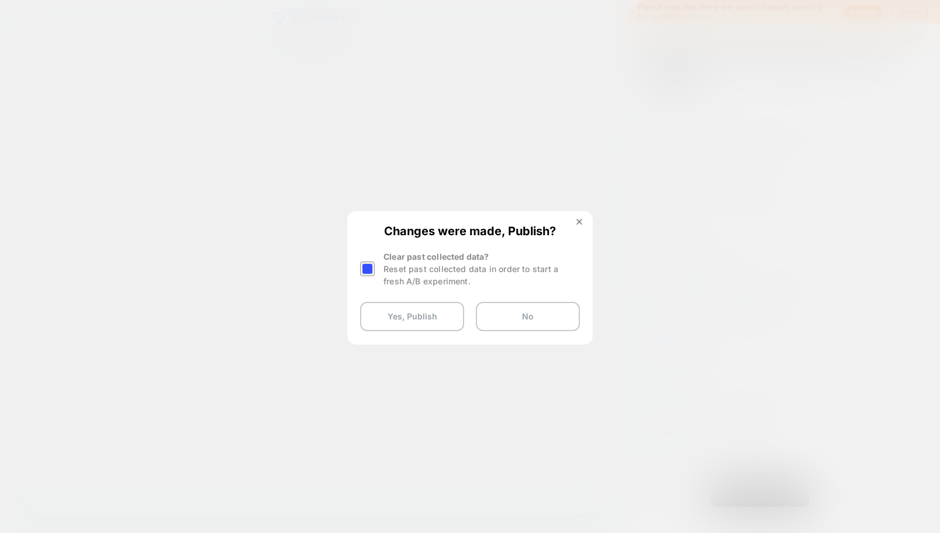
drag, startPoint x: 388, startPoint y: 265, endPoint x: 406, endPoint y: 290, distance: 30.7
click at [388, 264] on div "Reset past collected data in order to start a fresh A/B experiment." at bounding box center [482, 275] width 197 height 25
click at [373, 276] on div at bounding box center [369, 268] width 18 height 37
click at [371, 261] on div at bounding box center [367, 268] width 15 height 15
click at [397, 326] on button "Yes, Publish" at bounding box center [412, 316] width 104 height 29
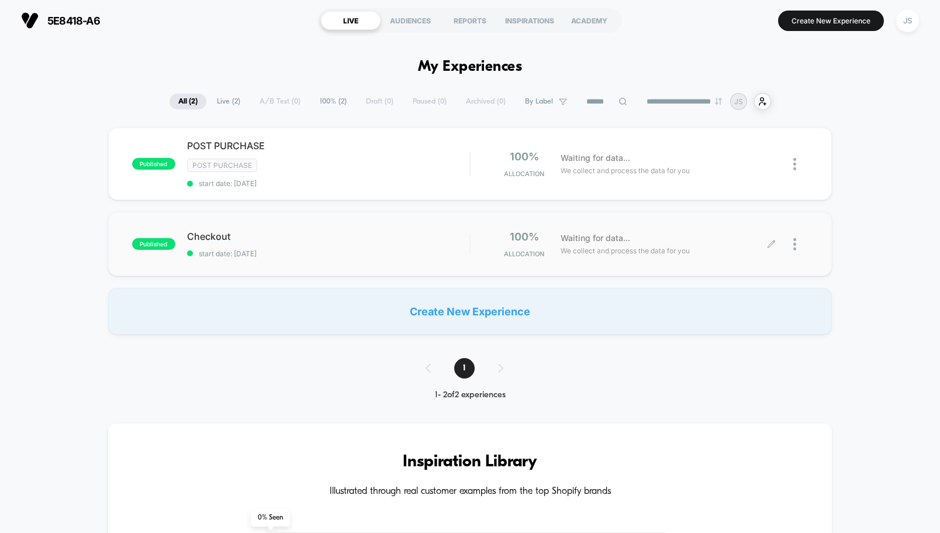
click at [771, 242] on icon at bounding box center [771, 244] width 9 height 9
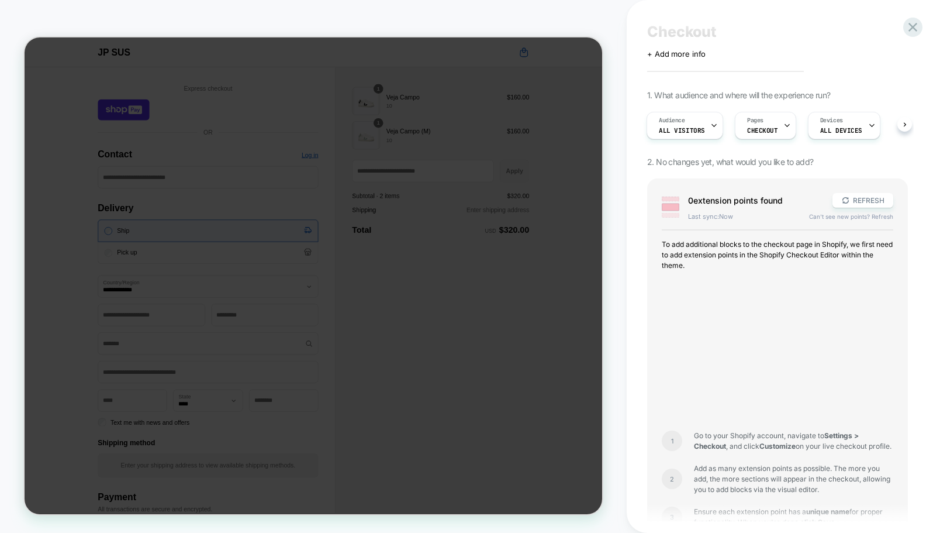
scroll to position [24, 0]
click at [867, 206] on button "REFRESH" at bounding box center [863, 201] width 61 height 15
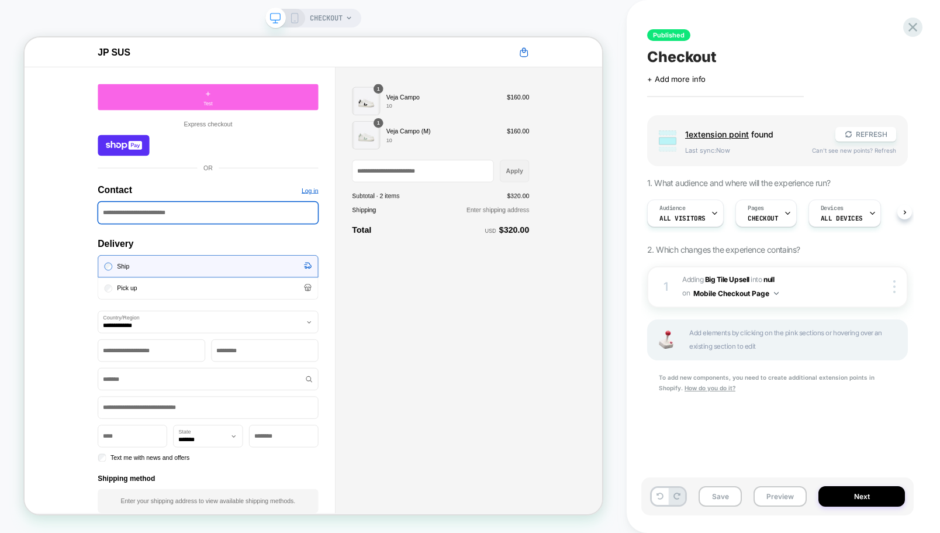
scroll to position [0, 1]
click at [271, 18] on icon at bounding box center [275, 18] width 11 height 11
click at [723, 293] on button "Mobile Checkout Page" at bounding box center [736, 293] width 85 height 15
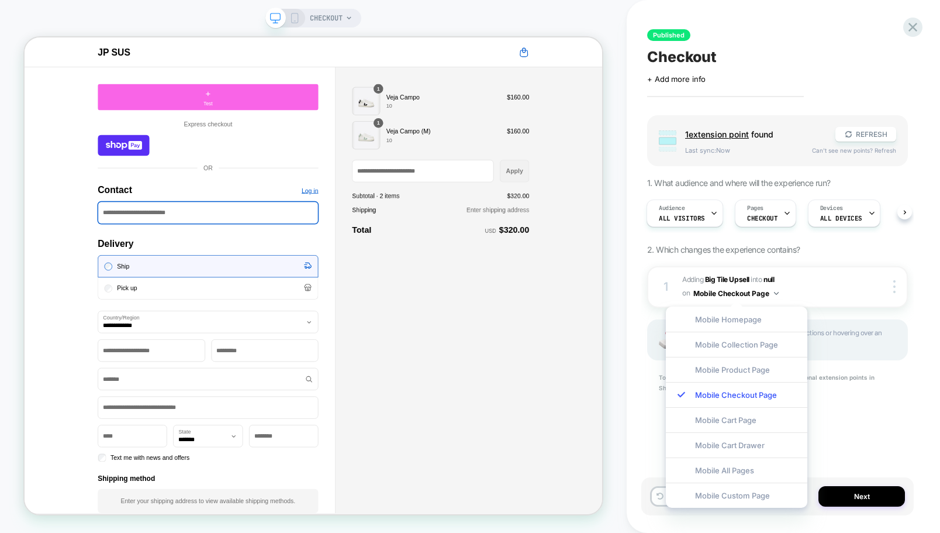
click at [296, 18] on icon at bounding box center [295, 18] width 11 height 11
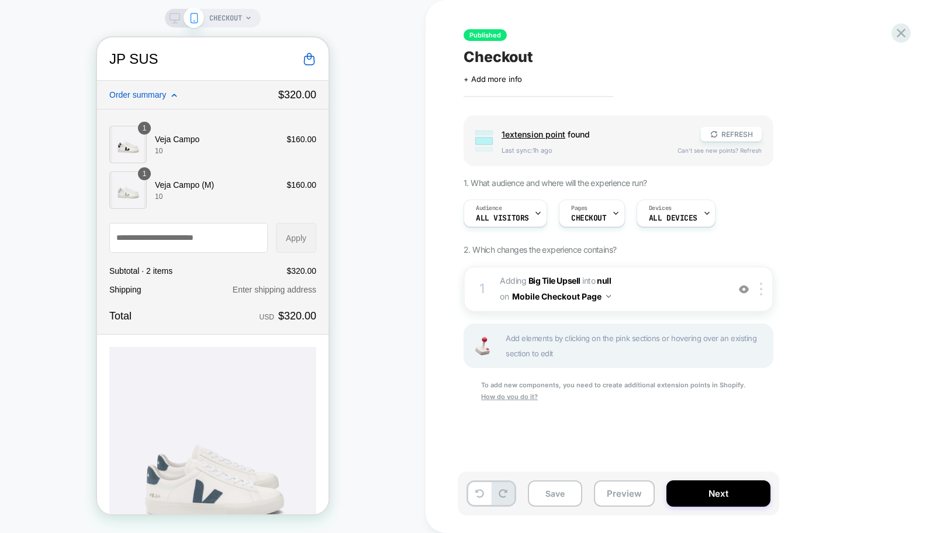
click at [178, 18] on icon at bounding box center [175, 18] width 11 height 11
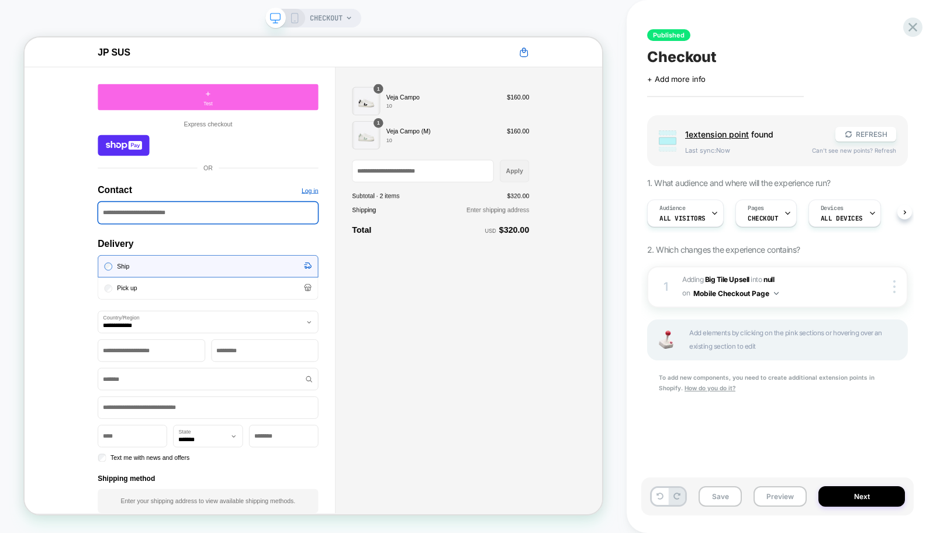
scroll to position [0, 1]
click at [267, 117] on span "+" at bounding box center [269, 113] width 7 height 18
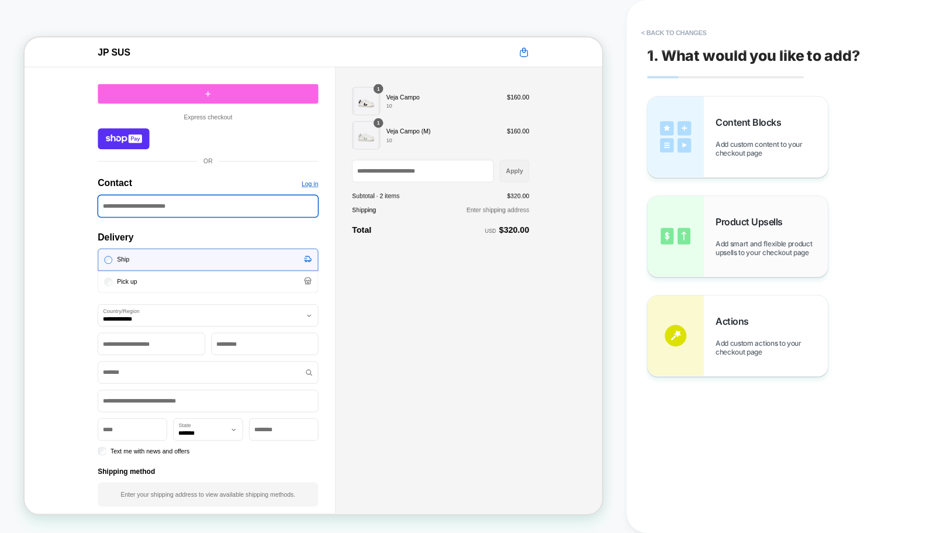
click at [737, 241] on span "Add smart and flexible product upsells to your checkout page" at bounding box center [772, 248] width 112 height 18
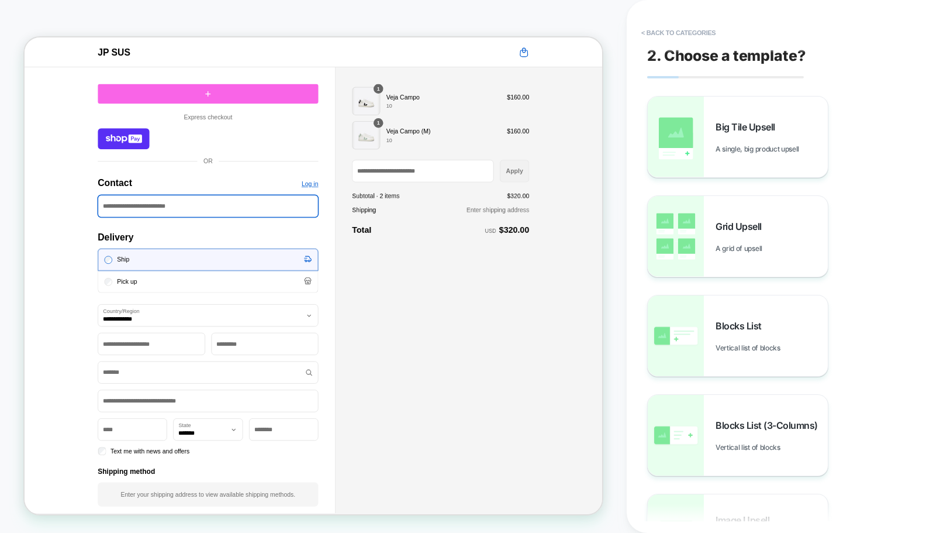
click at [737, 241] on div "Grid Upsell A grid of upsell" at bounding box center [772, 236] width 112 height 32
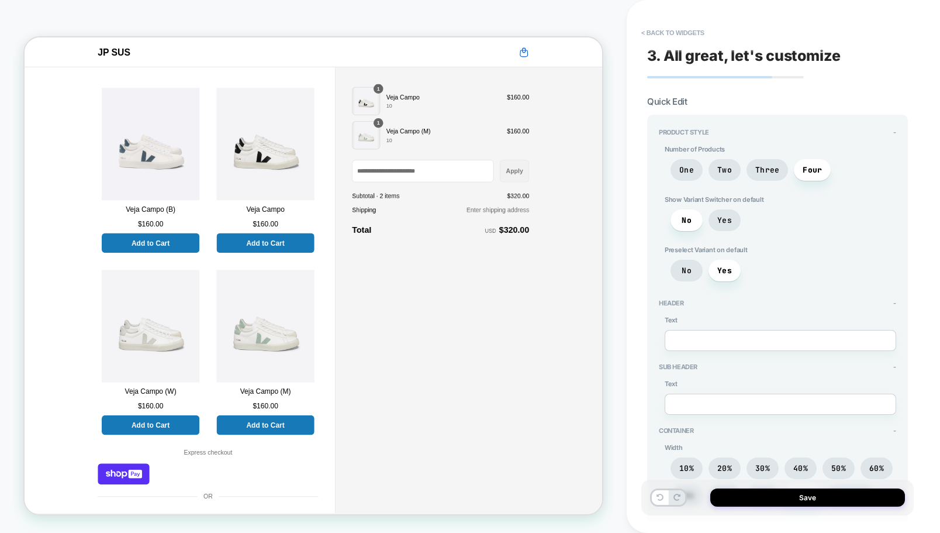
scroll to position [6, 0]
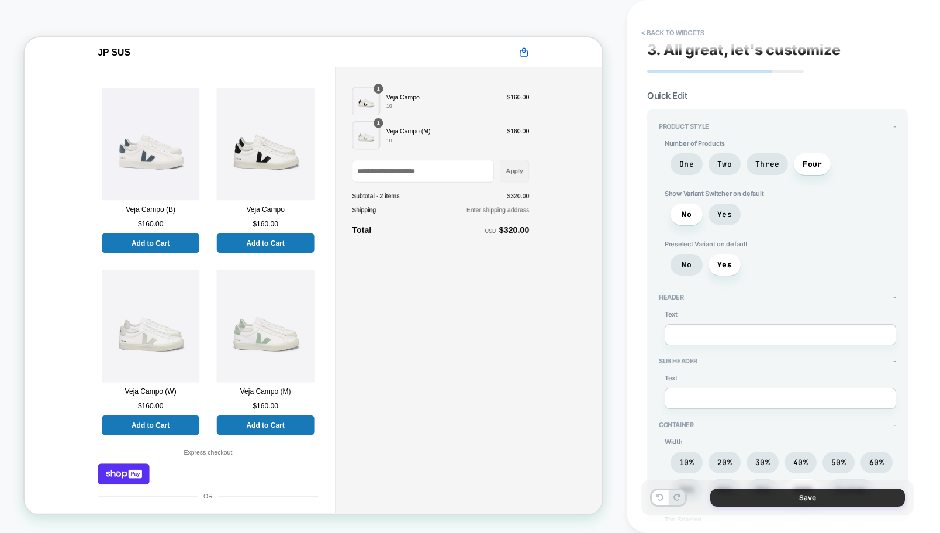
click at [789, 499] on button "Save" at bounding box center [808, 497] width 195 height 18
type textarea "*"
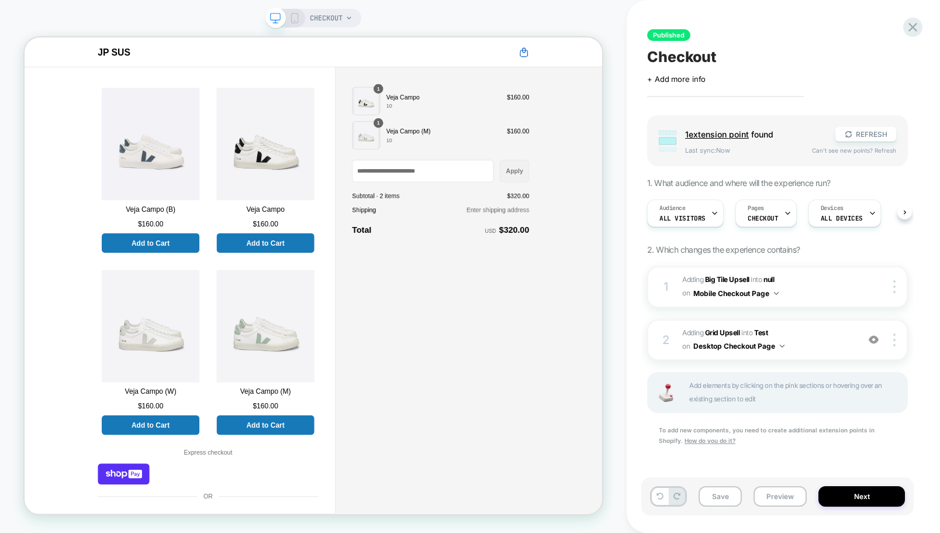
scroll to position [0, 1]
click at [894, 288] on img at bounding box center [895, 286] width 2 height 13
click at [792, 306] on div "Delete" at bounding box center [825, 303] width 104 height 32
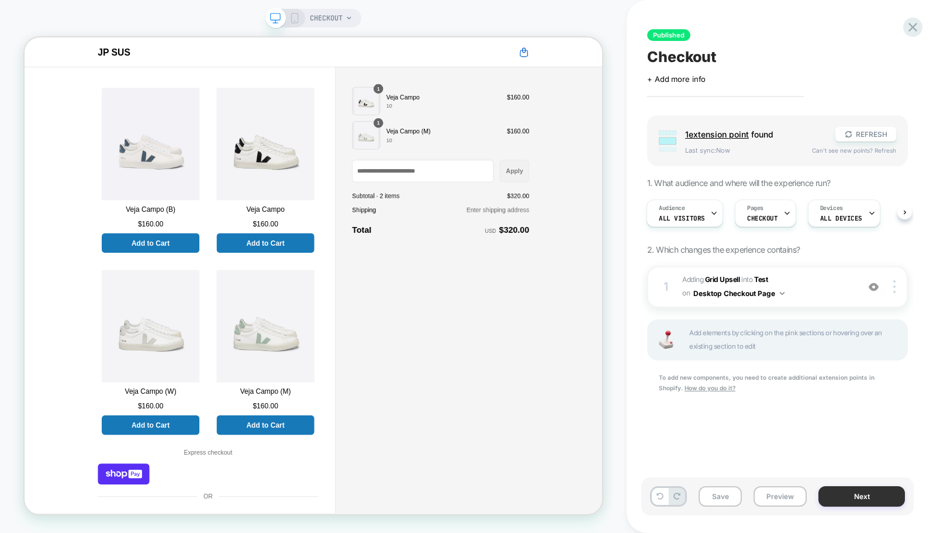
click at [875, 498] on button "Next" at bounding box center [862, 496] width 87 height 20
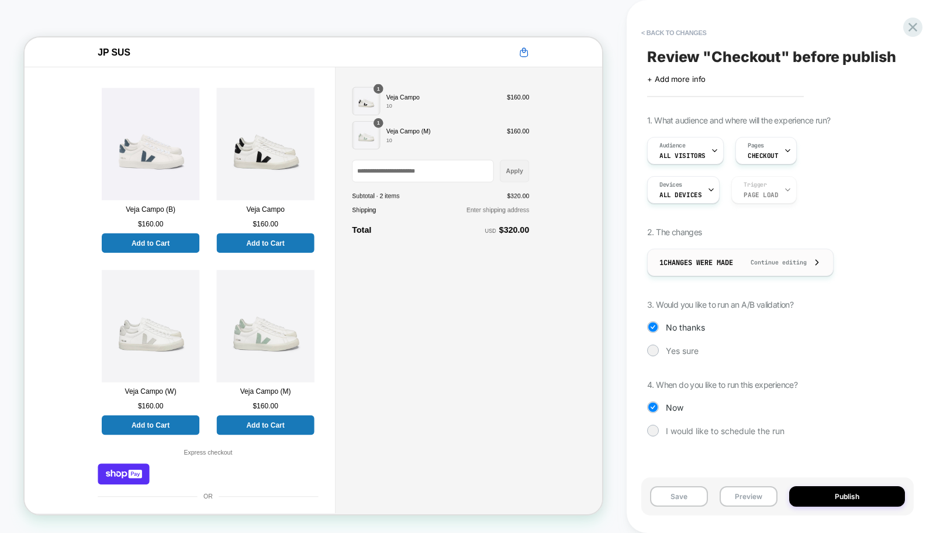
click at [751, 261] on span "Continue editing" at bounding box center [773, 263] width 68 height 8
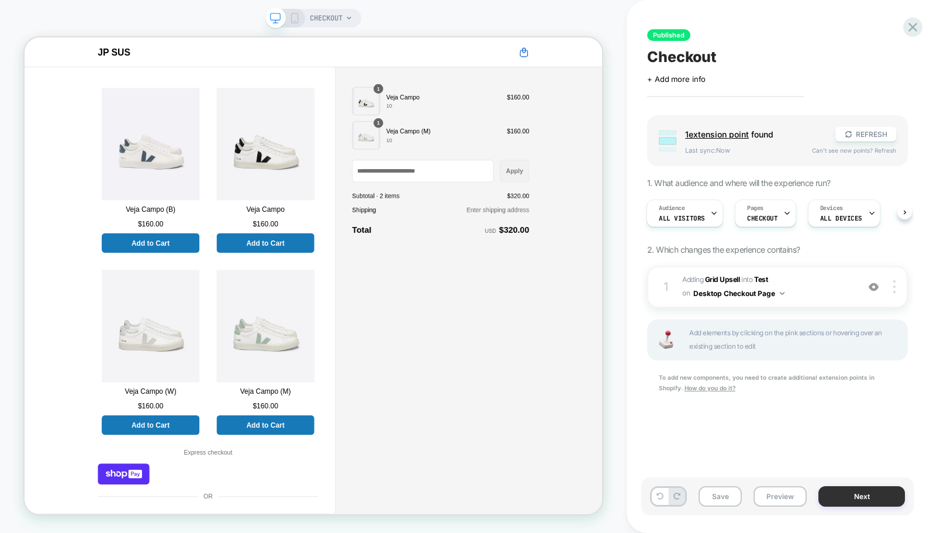
click at [877, 490] on button "Next" at bounding box center [862, 496] width 87 height 20
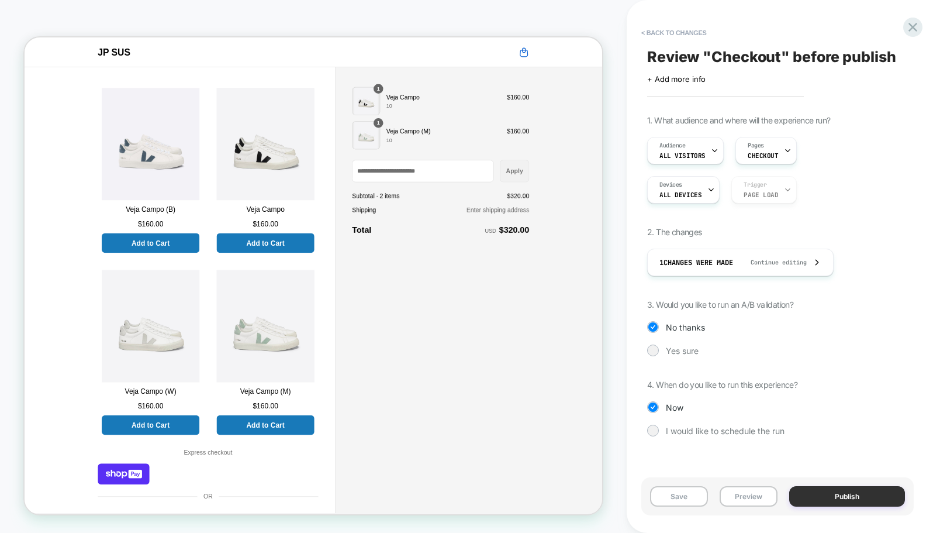
click at [847, 497] on button "Publish" at bounding box center [848, 496] width 116 height 20
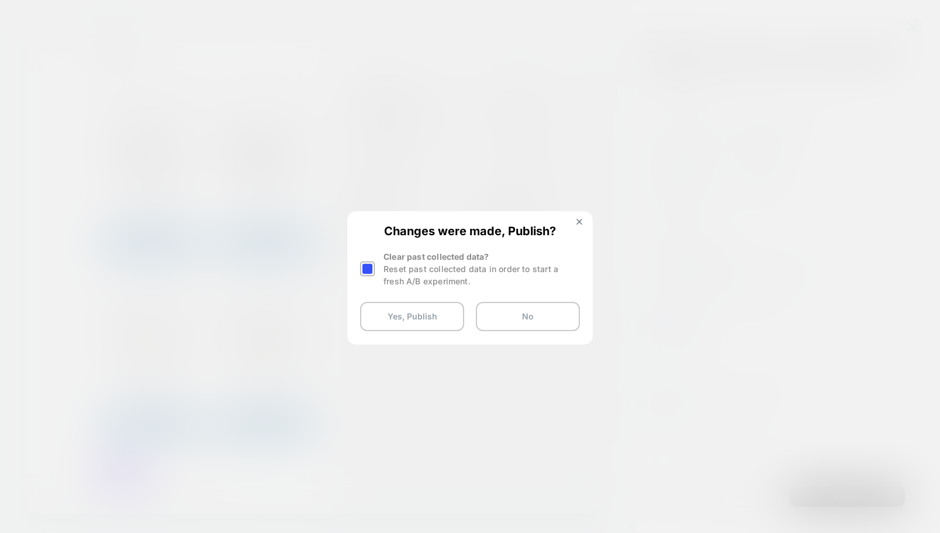
click at [367, 263] on div at bounding box center [367, 268] width 15 height 15
click at [398, 315] on button "Yes, Publish" at bounding box center [412, 316] width 104 height 29
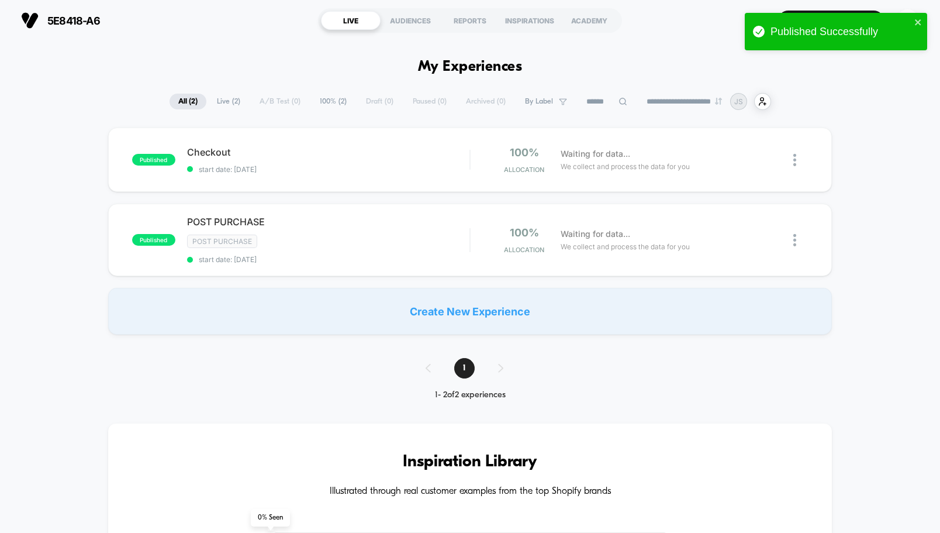
click at [221, 95] on span "Live ( 2 )" at bounding box center [228, 102] width 41 height 16
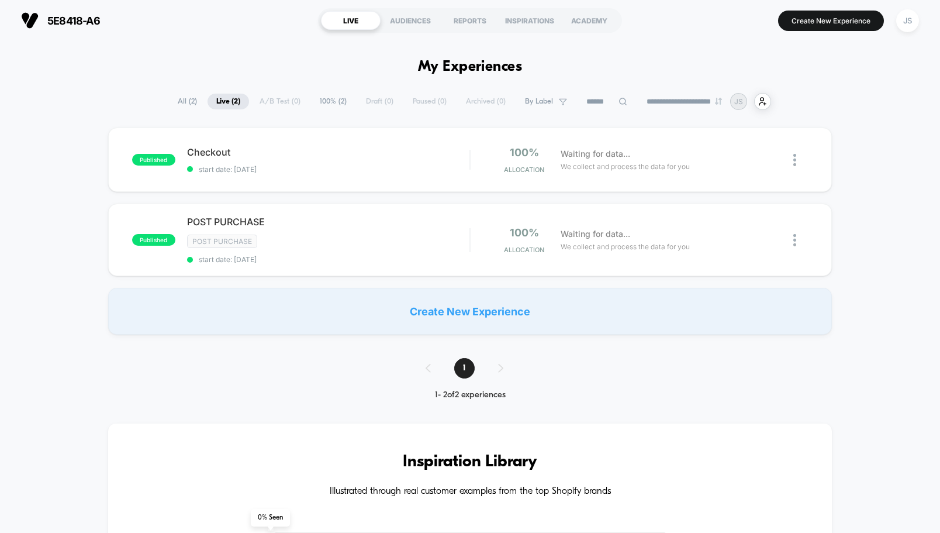
click at [266, 104] on div "**********" at bounding box center [470, 101] width 602 height 17
click at [267, 101] on div "**********" at bounding box center [470, 101] width 602 height 17
click at [312, 101] on span "100% ( 2 )" at bounding box center [333, 102] width 44 height 16
click at [365, 101] on div "**********" at bounding box center [470, 101] width 603 height 17
click at [421, 105] on div "**********" at bounding box center [470, 101] width 603 height 17
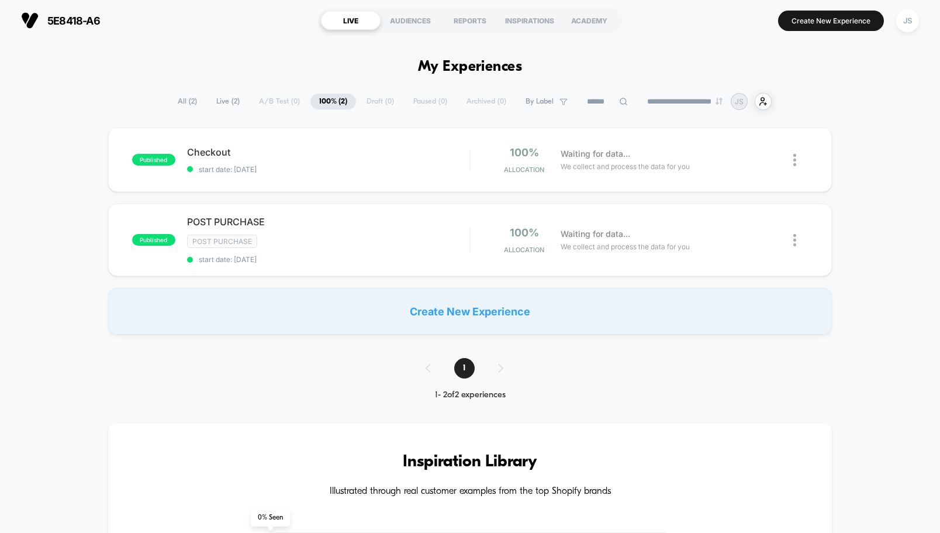
click at [421, 101] on div "**********" at bounding box center [470, 101] width 603 height 17
click at [477, 104] on div "**********" at bounding box center [470, 101] width 603 height 17
click at [526, 104] on span "By Label" at bounding box center [540, 101] width 28 height 9
click at [405, 26] on div "AUDIENCES" at bounding box center [411, 20] width 60 height 19
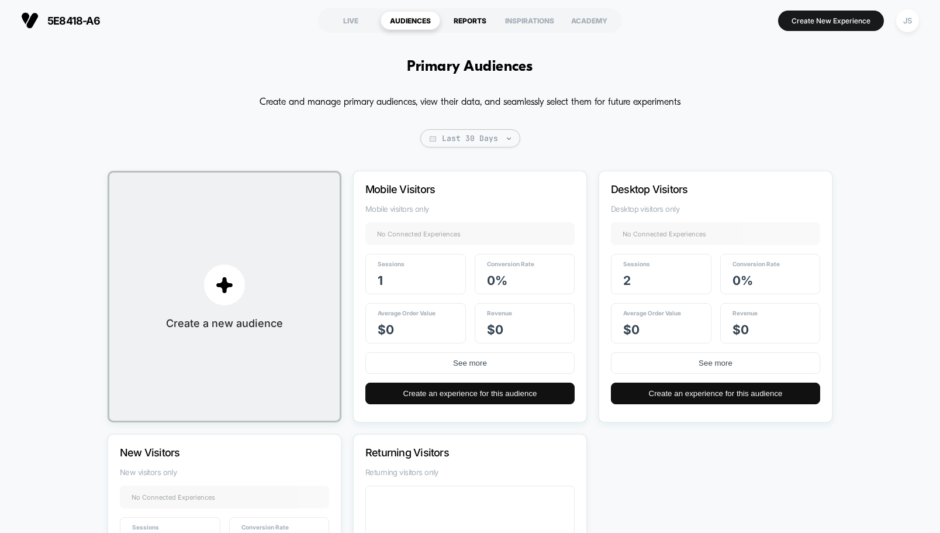
click at [476, 19] on div "REPORTS" at bounding box center [470, 20] width 60 height 19
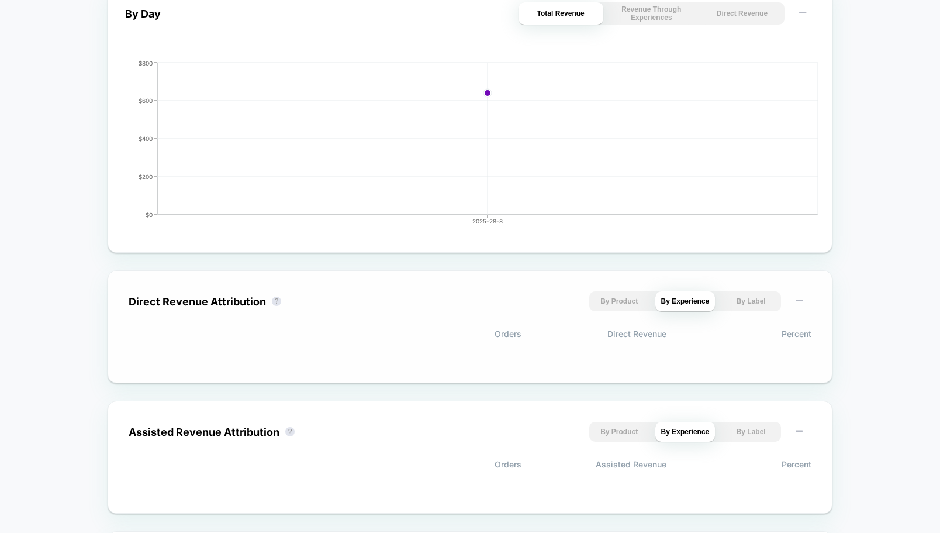
click at [622, 305] on button "By Product" at bounding box center [620, 301] width 60 height 20
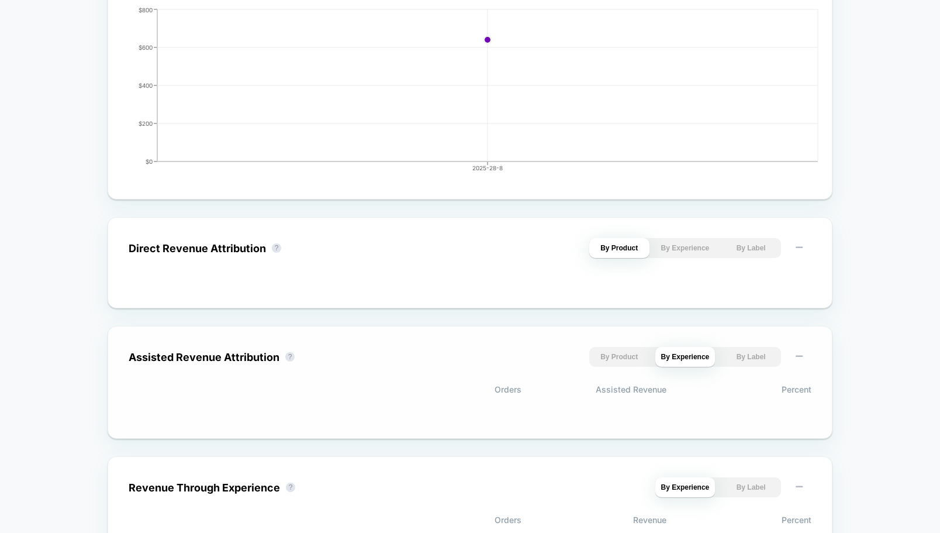
click at [615, 356] on button "By Product" at bounding box center [620, 357] width 60 height 20
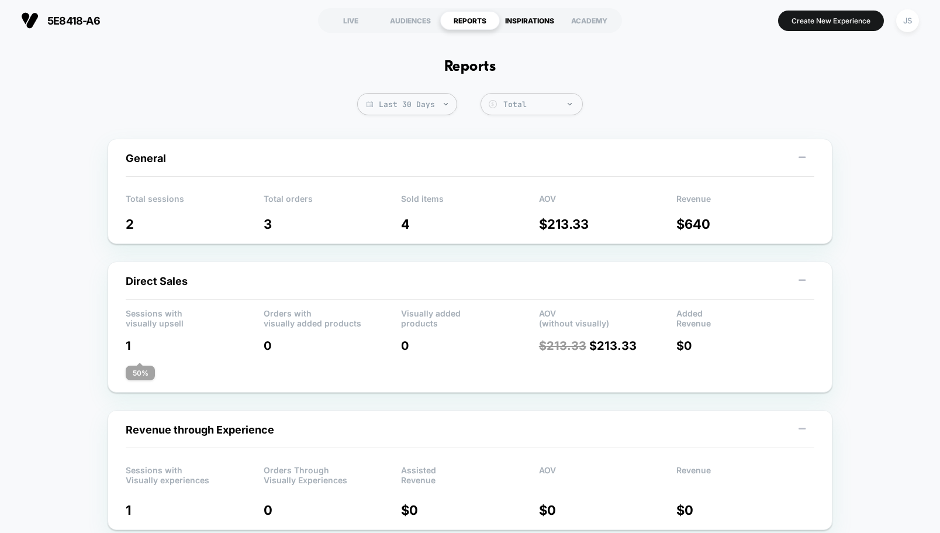
click at [527, 22] on div "INSPIRATIONS" at bounding box center [530, 20] width 60 height 19
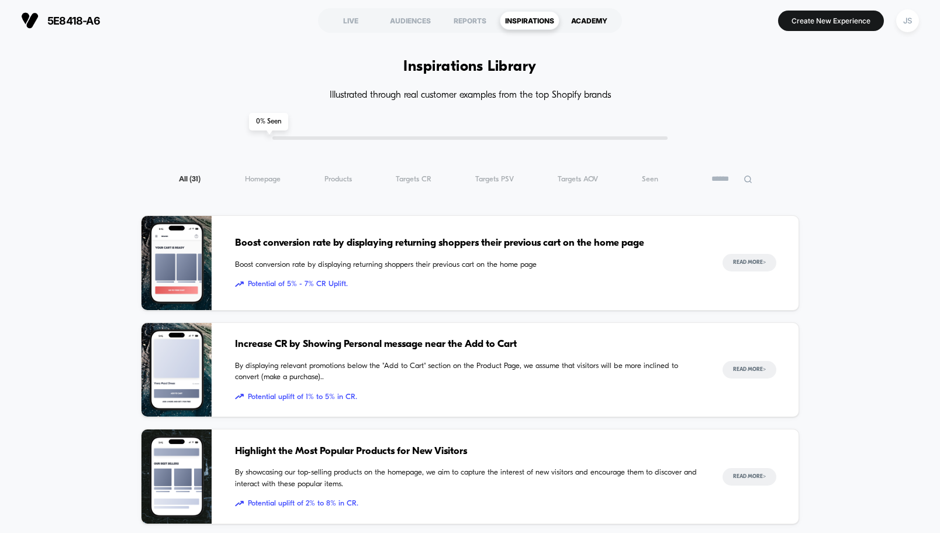
click at [592, 21] on div "ACADEMY" at bounding box center [590, 20] width 60 height 19
click at [466, 18] on div "REPORTS" at bounding box center [470, 20] width 60 height 19
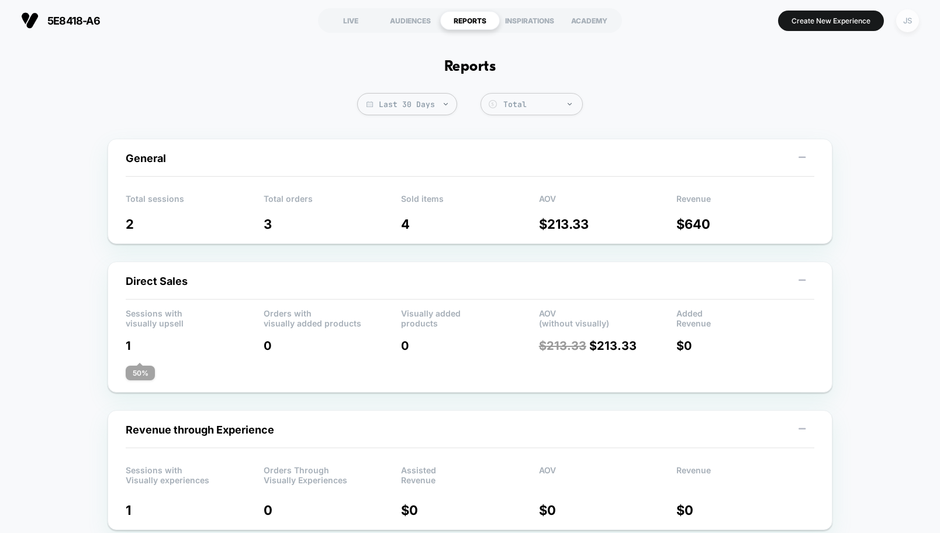
click at [903, 18] on div "JS" at bounding box center [908, 20] width 23 height 23
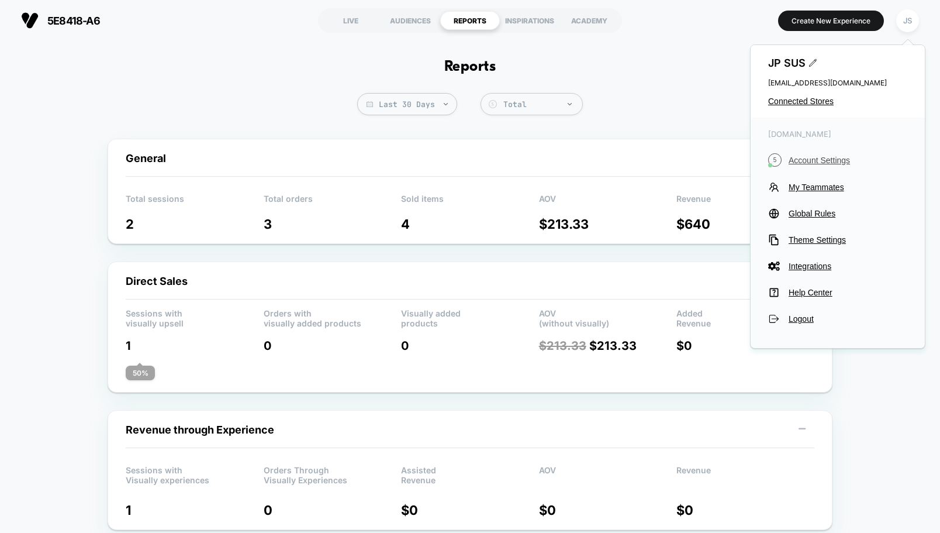
click at [810, 158] on span "Account Settings" at bounding box center [848, 160] width 119 height 9
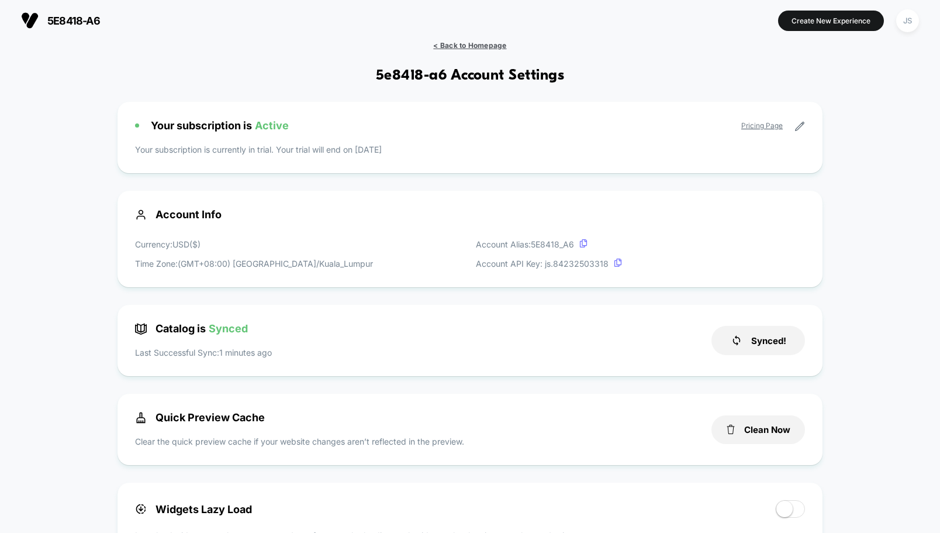
click at [463, 44] on span "< Back to Homepage" at bounding box center [469, 45] width 73 height 9
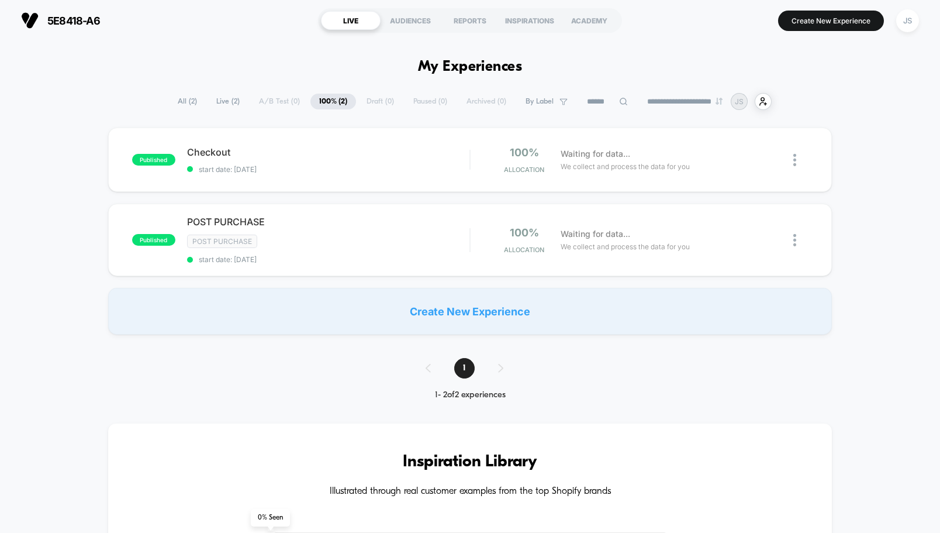
click at [409, 20] on div "AUDIENCES" at bounding box center [411, 20] width 60 height 19
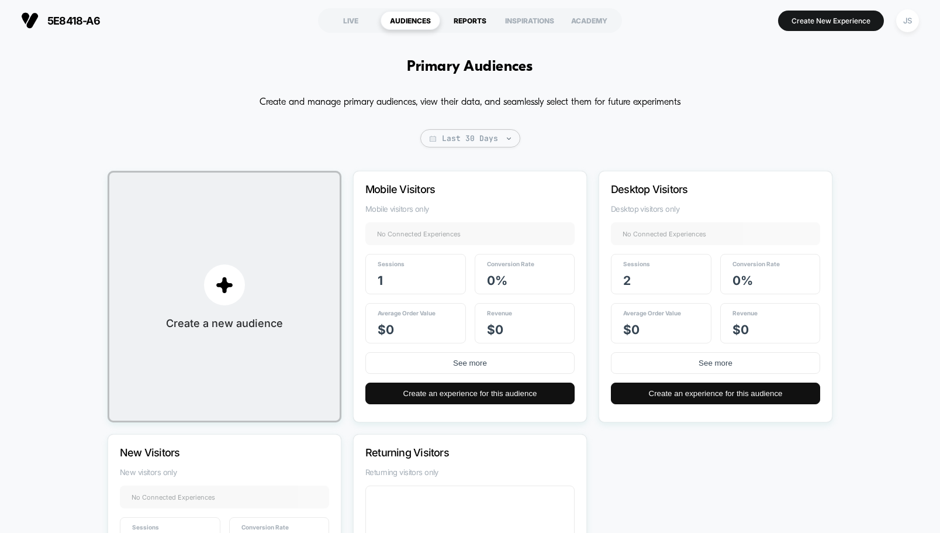
drag, startPoint x: 467, startPoint y: 37, endPoint x: 466, endPoint y: 20, distance: 16.4
click at [466, 35] on div "5e8418-a6 https://5e8418-a6.myshopify.com LIVE AUDIENCES REPORTS INSPIRATIONS A…" at bounding box center [470, 20] width 940 height 41
click at [466, 20] on div "REPORTS" at bounding box center [470, 20] width 60 height 19
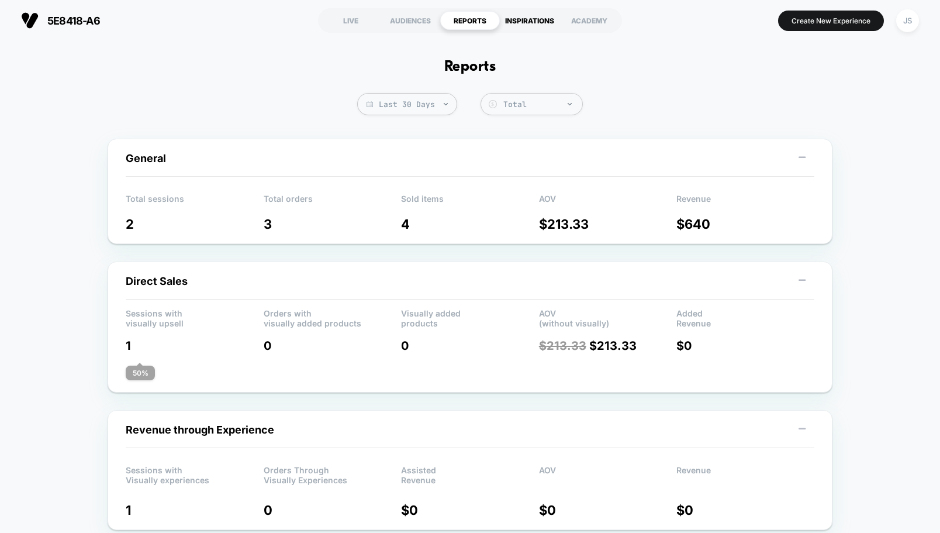
click at [535, 18] on div "INSPIRATIONS" at bounding box center [530, 20] width 60 height 19
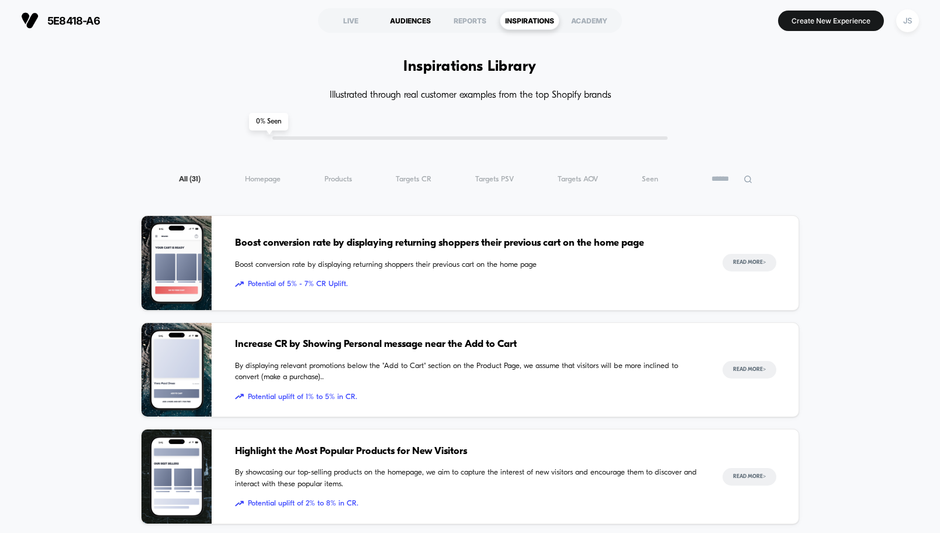
click at [421, 20] on div "AUDIENCES" at bounding box center [411, 20] width 60 height 19
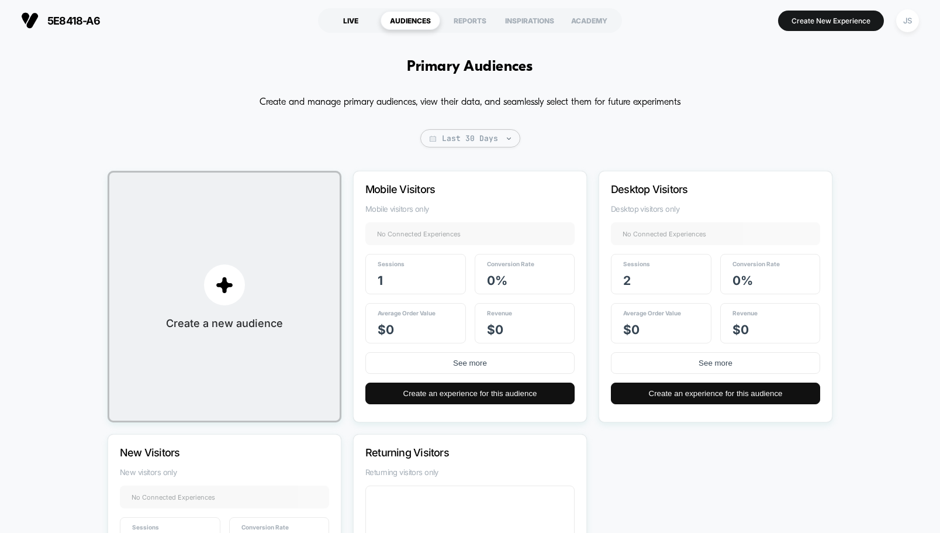
click at [355, 18] on div "LIVE" at bounding box center [351, 20] width 60 height 19
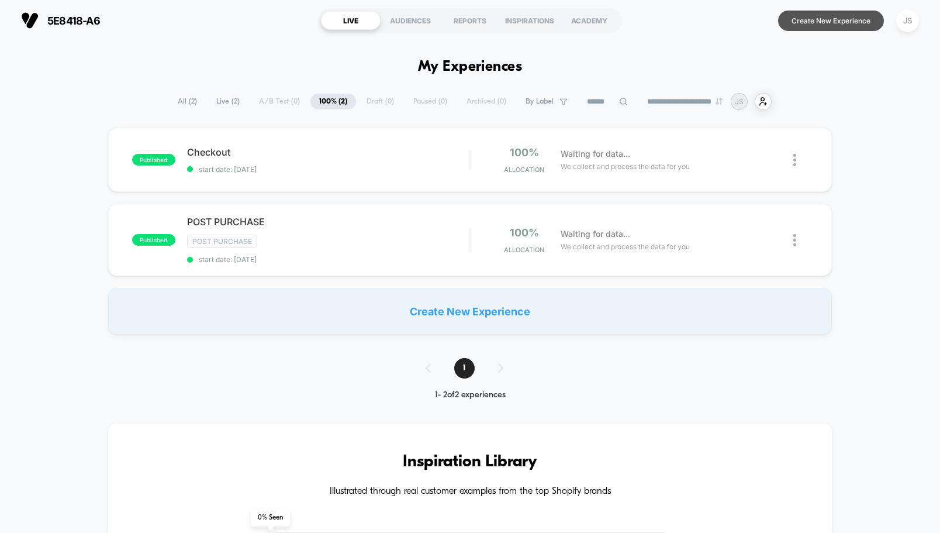
click at [812, 22] on button "Create New Experience" at bounding box center [831, 21] width 106 height 20
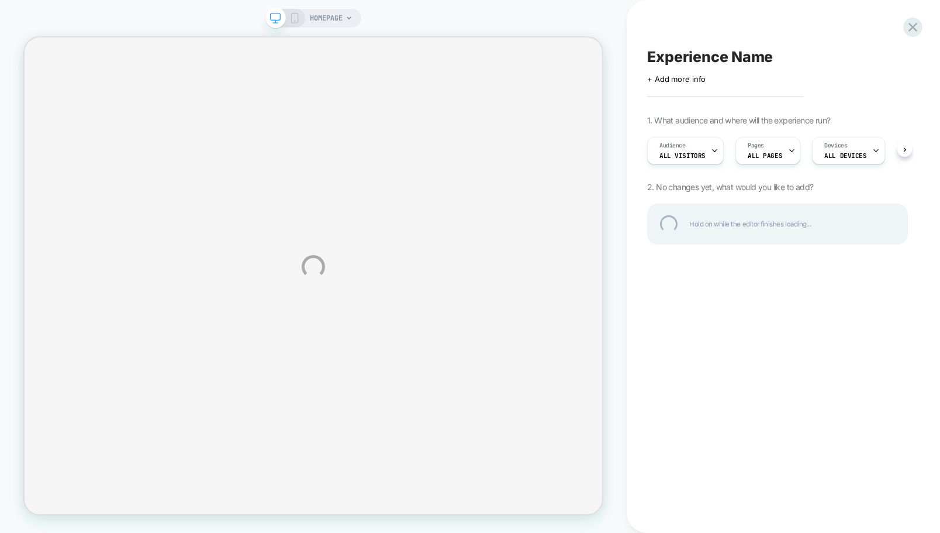
click at [690, 83] on div "HOMEPAGE Experience Name Click to edit experience details + Add more info 1. Wh…" at bounding box center [470, 266] width 940 height 533
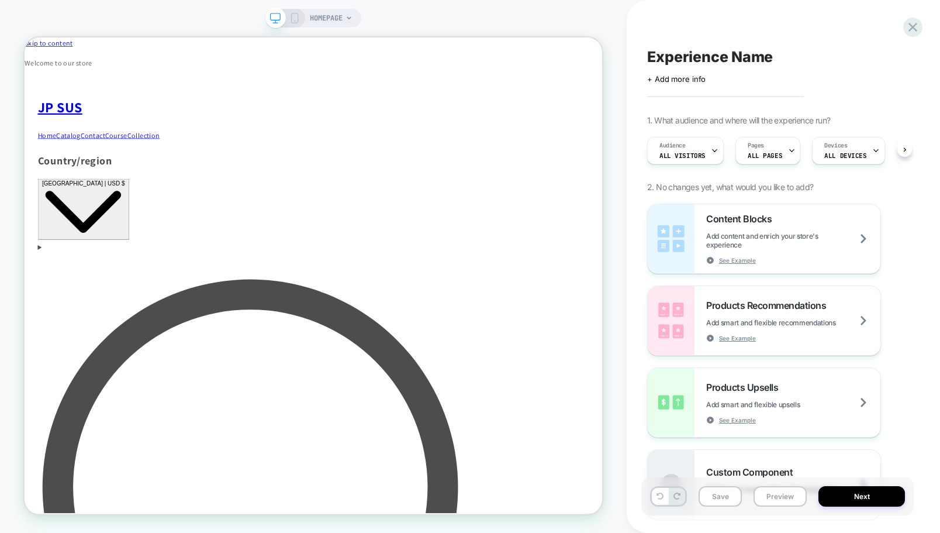
scroll to position [0, 1]
click at [0, 0] on div "Pages ALL PAGES" at bounding box center [0, 0] width 0 height 0
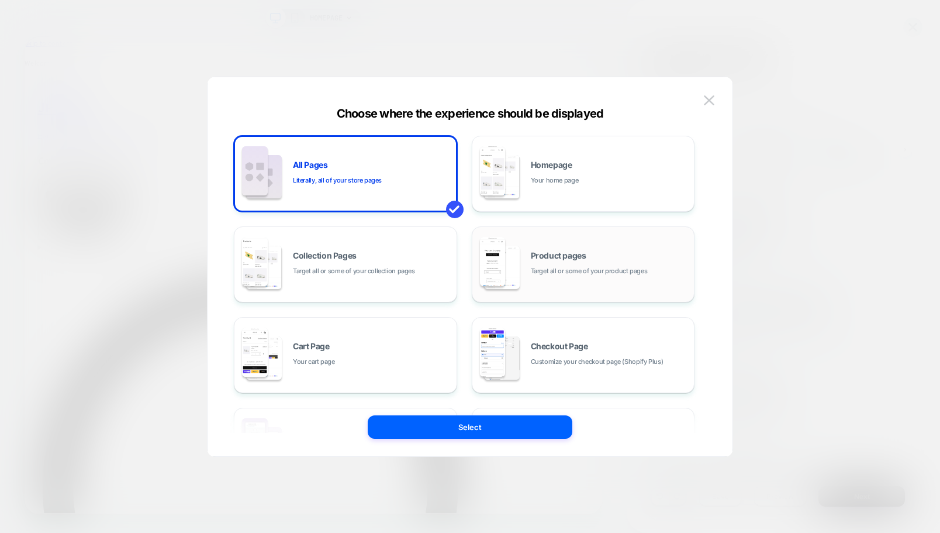
click at [0, 0] on div "Product pages Target all or some of your product pages" at bounding box center [0, 0] width 0 height 0
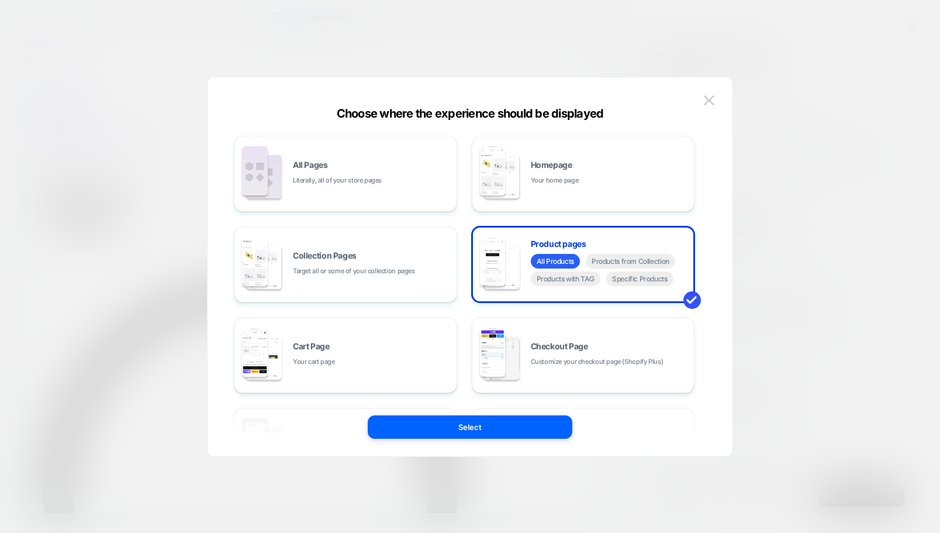
click at [504, 427] on button "Select" at bounding box center [470, 426] width 205 height 23
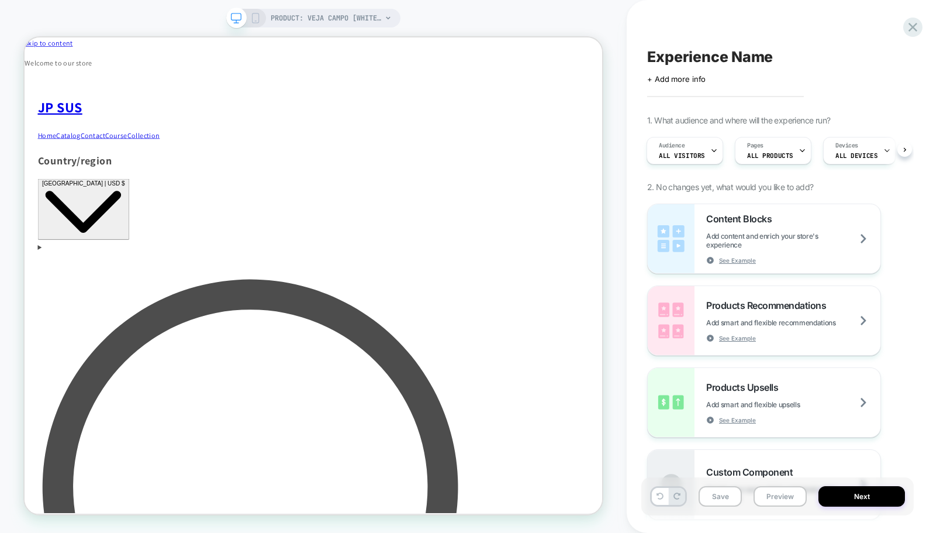
scroll to position [0, 1]
click at [0, 0] on div "Experience Name Click to edit experience details + Add more info 1. What audien…" at bounding box center [0, 0] width 0 height 0
click at [780, 324] on span "Add smart and flexible recommendations" at bounding box center [786, 322] width 159 height 9
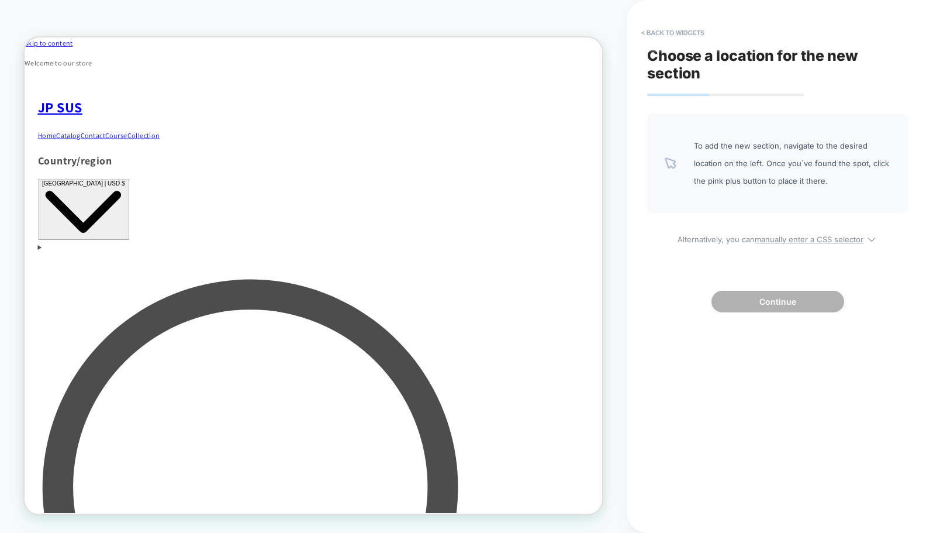
click at [0, 0] on span "To add the new section, navigate to the desired location on the left. Once you`…" at bounding box center [0, 0] width 0 height 0
click at [0, 0] on icon at bounding box center [0, 0] width 0 height 0
select select "*******"
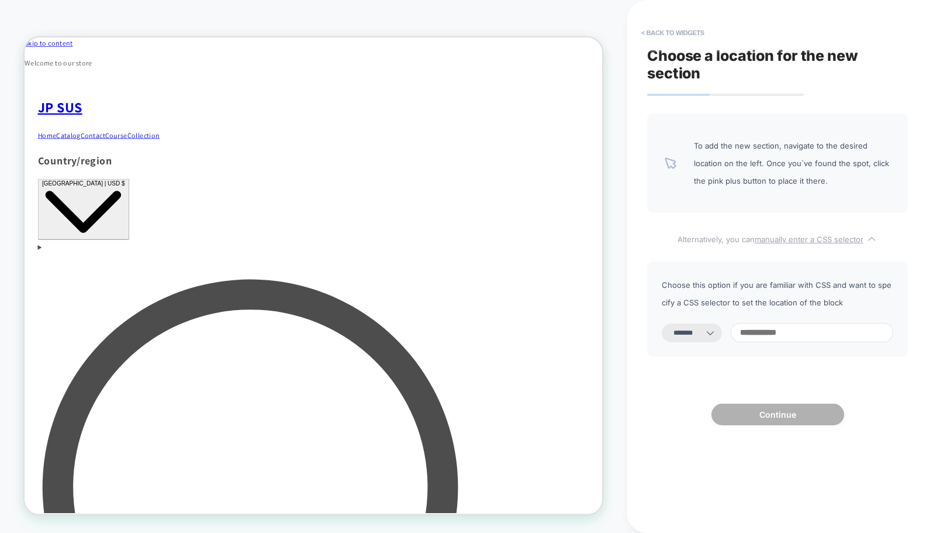
click at [0, 0] on icon at bounding box center [0, 0] width 0 height 0
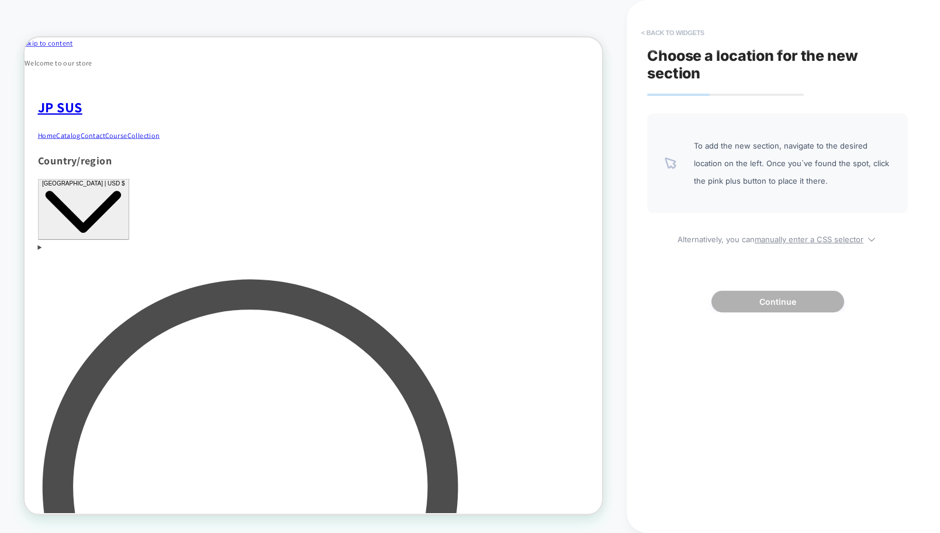
click at [660, 35] on button "< Back to widgets" at bounding box center [673, 32] width 75 height 19
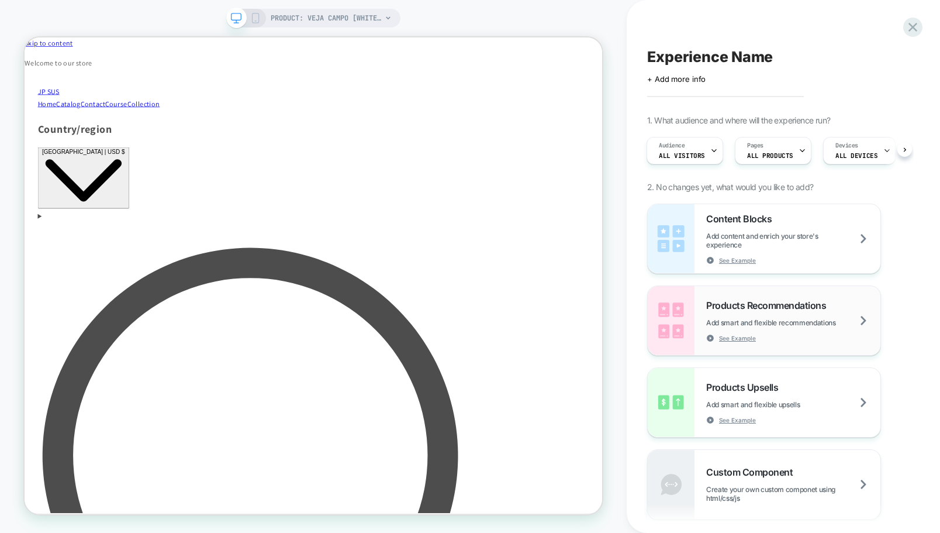
click at [0, 0] on div "Products Recommendations Add smart and flexible recommendations See Example" at bounding box center [0, 0] width 0 height 0
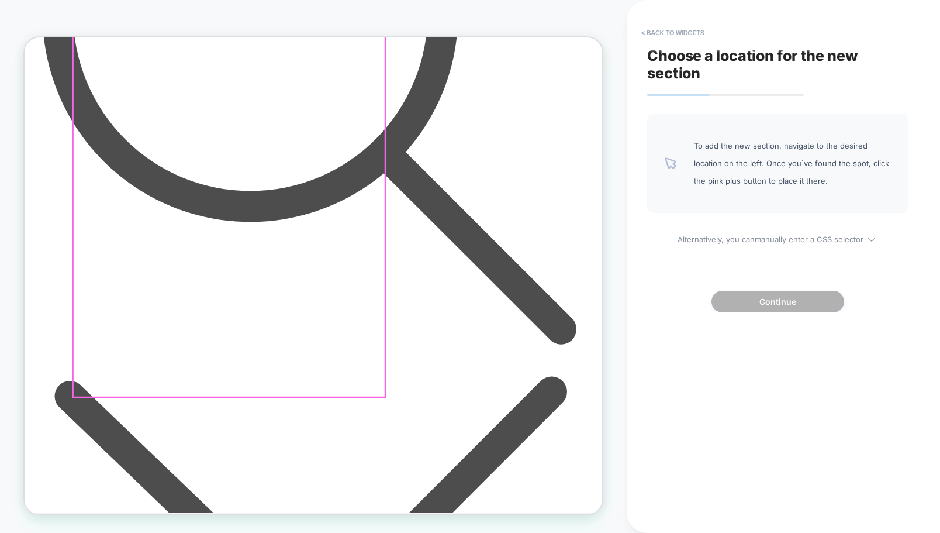
scroll to position [592, 0]
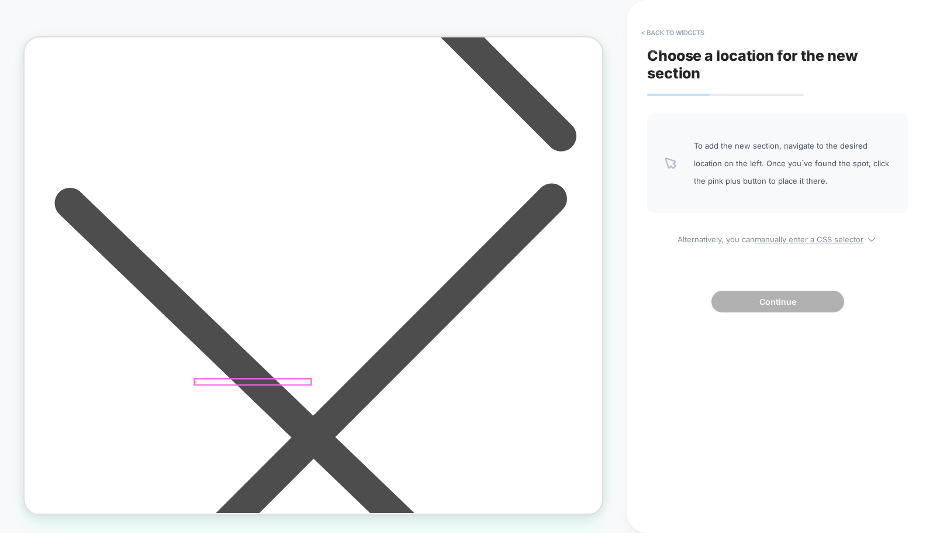
scroll to position [846, 0]
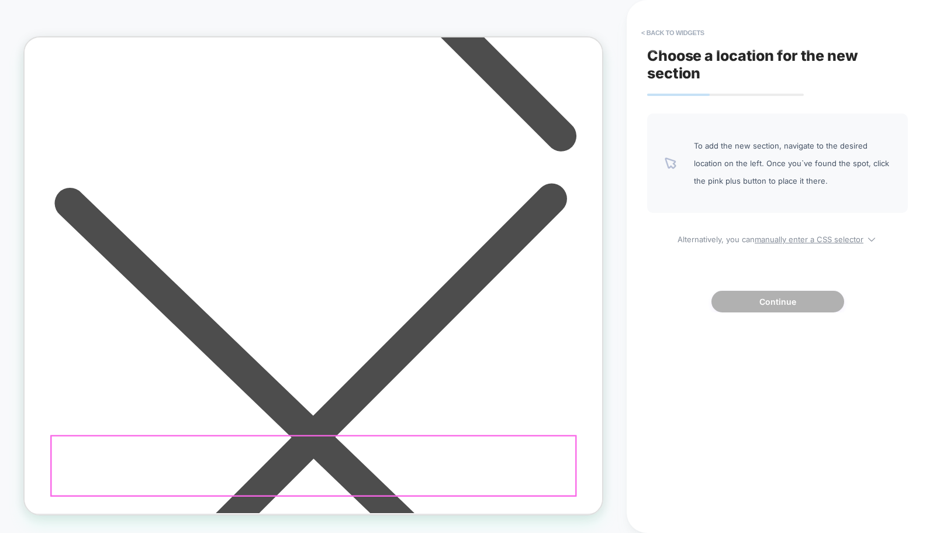
scroll to position [954, 0]
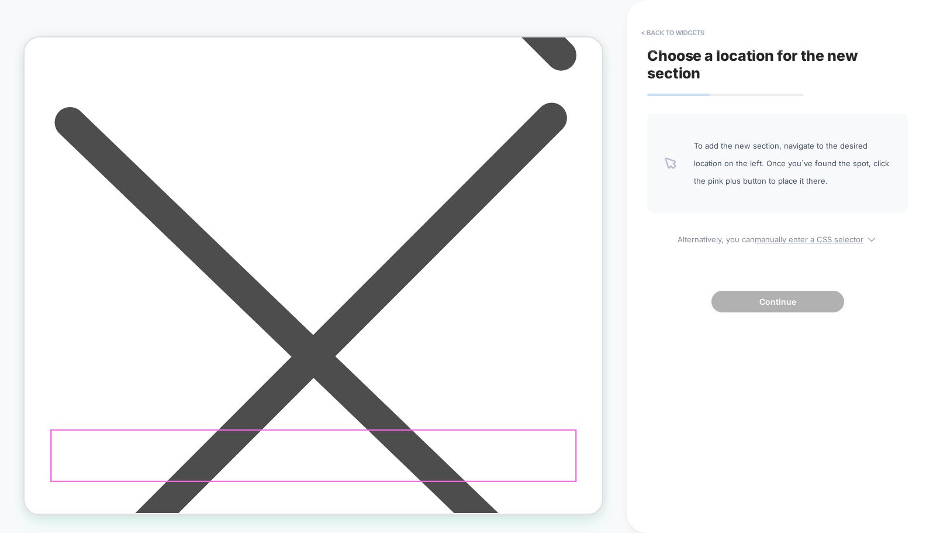
scroll to position [0, 0]
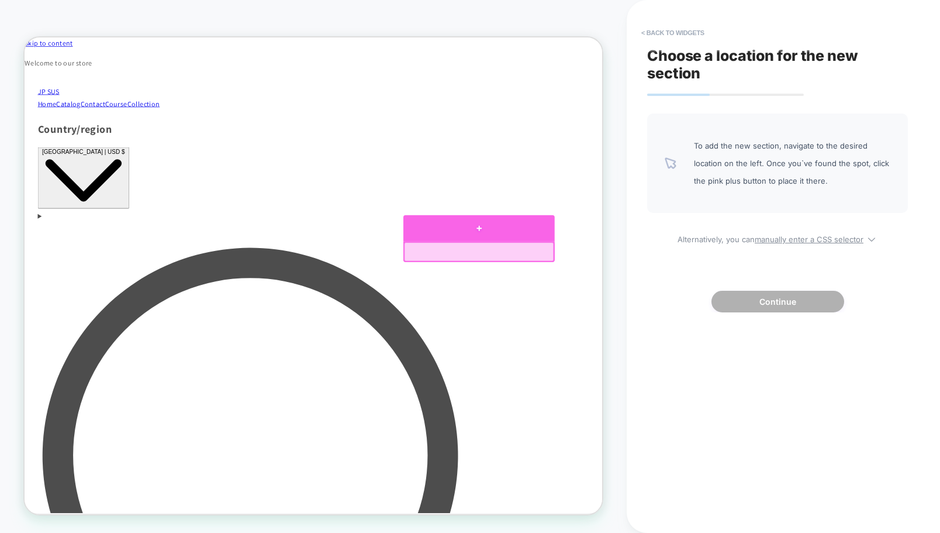
click at [634, 292] on div at bounding box center [631, 291] width 202 height 35
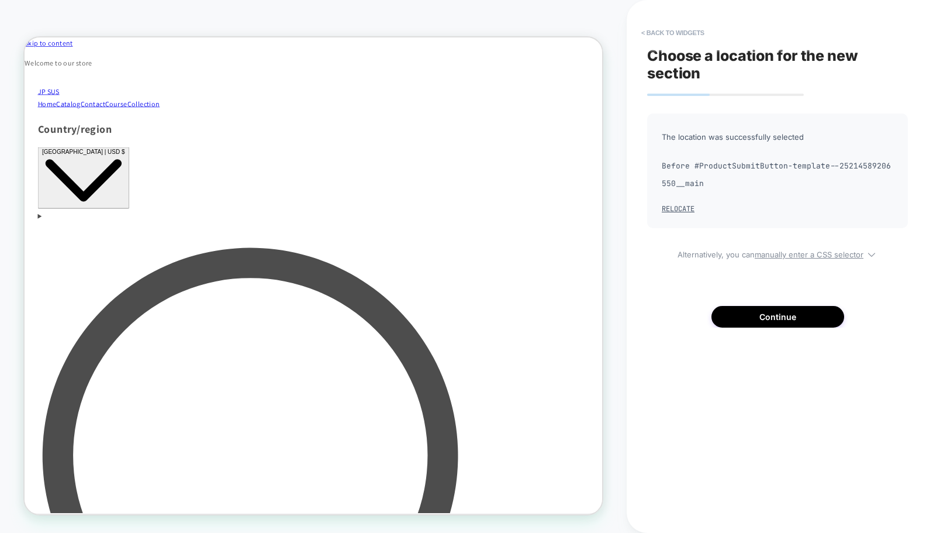
scroll to position [0, 1]
click at [772, 333] on div "Choose a location for the new section The location was successfully selected Be…" at bounding box center [778, 266] width 273 height 509
click at [0, 0] on button "Continue" at bounding box center [0, 0] width 0 height 0
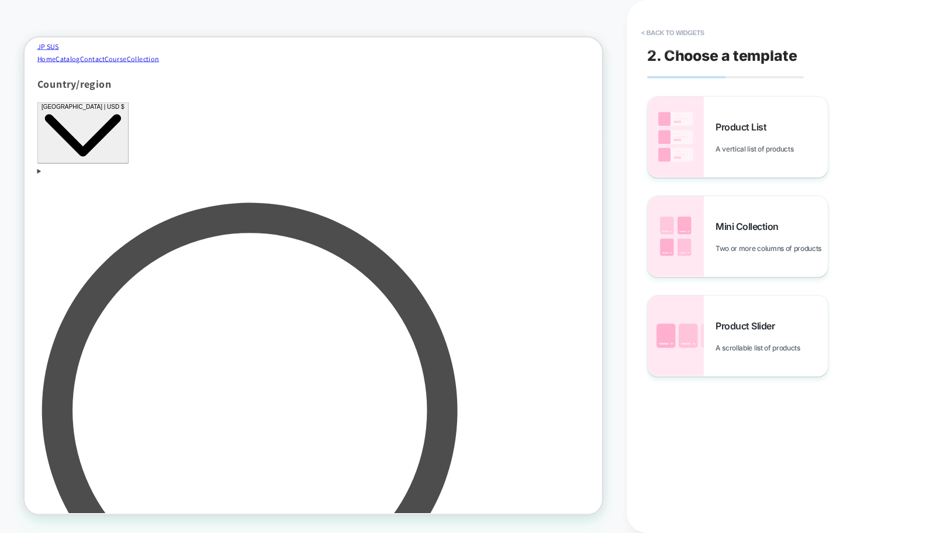
scroll to position [63, 0]
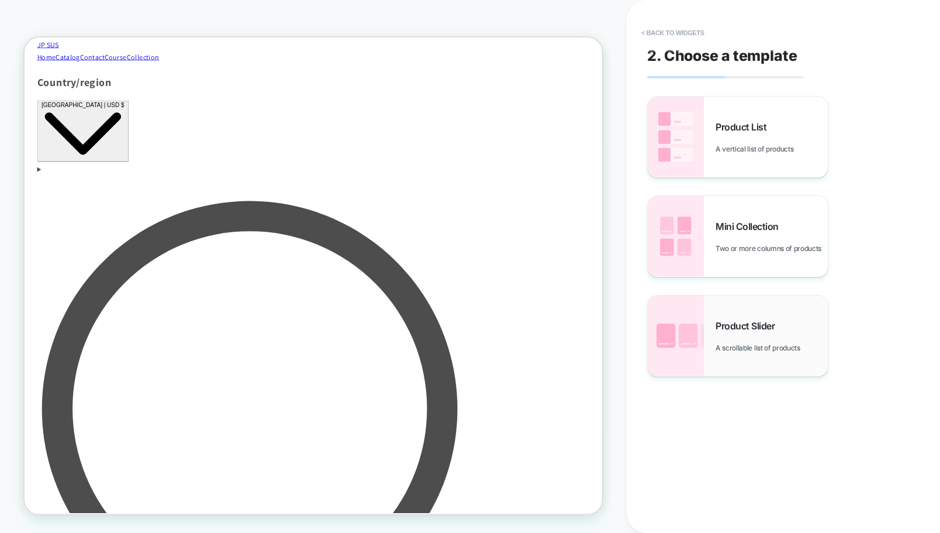
click at [0, 0] on img at bounding box center [0, 0] width 0 height 0
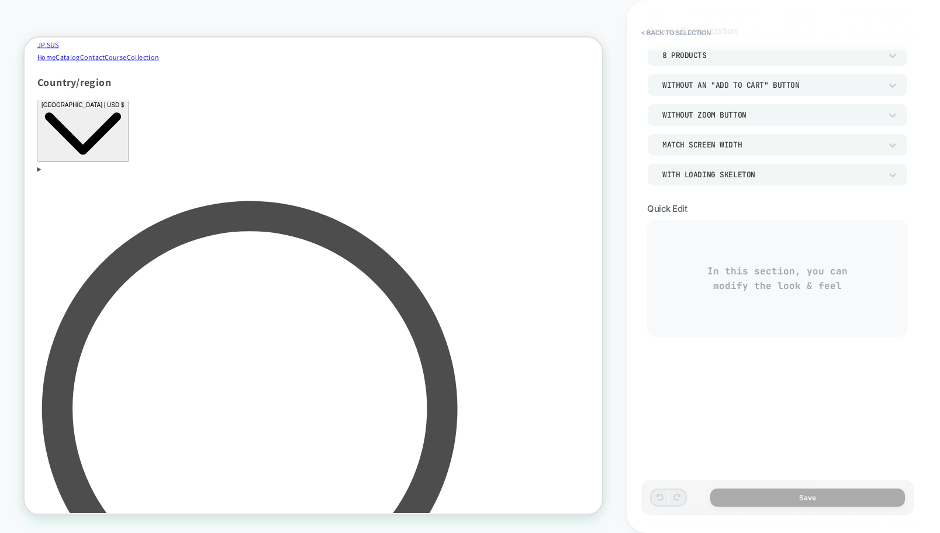
scroll to position [78, 0]
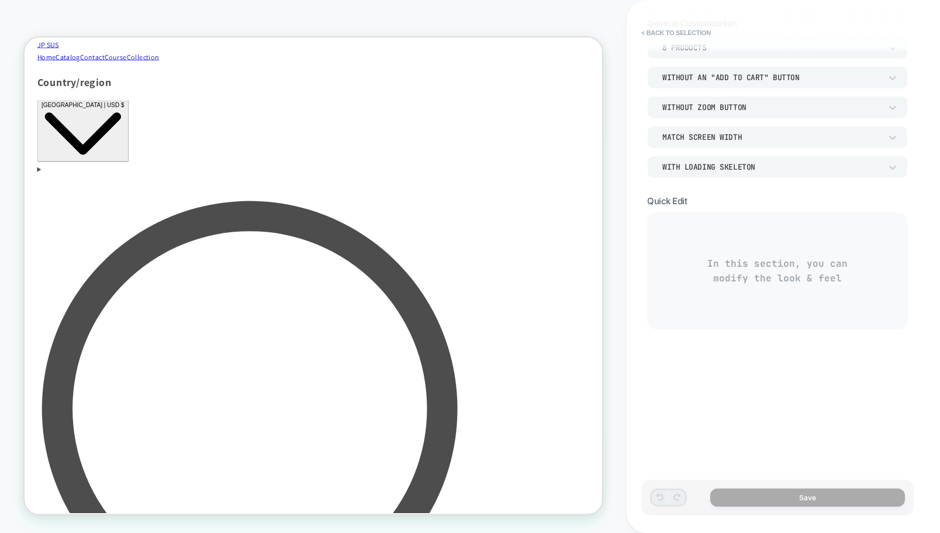
click at [729, 280] on div "In this section, you can modify the look & feel" at bounding box center [777, 270] width 261 height 117
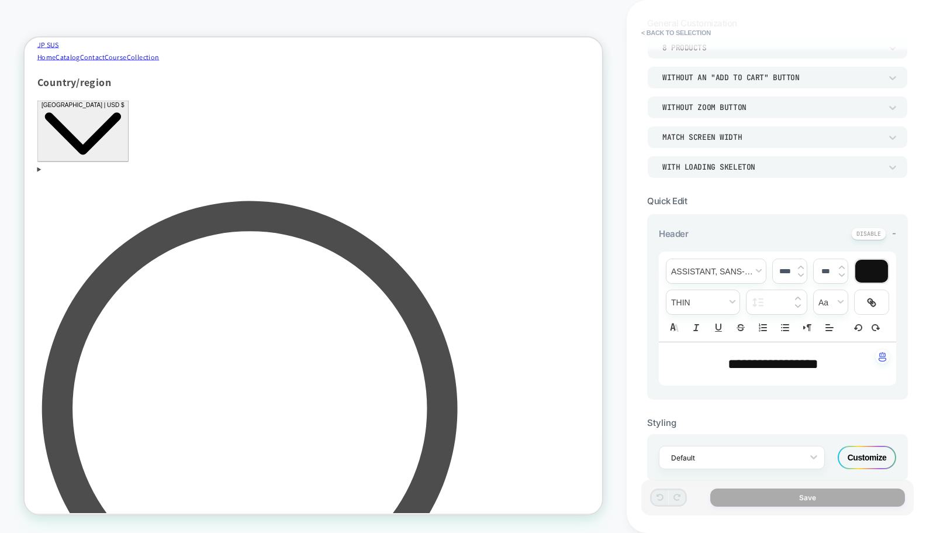
scroll to position [0, 0]
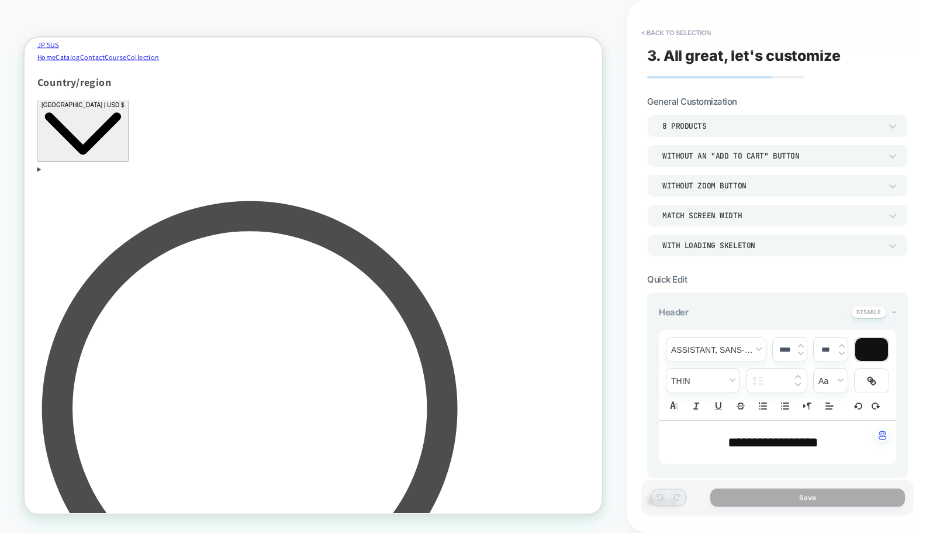
click at [707, 126] on div "8 Products" at bounding box center [772, 126] width 219 height 10
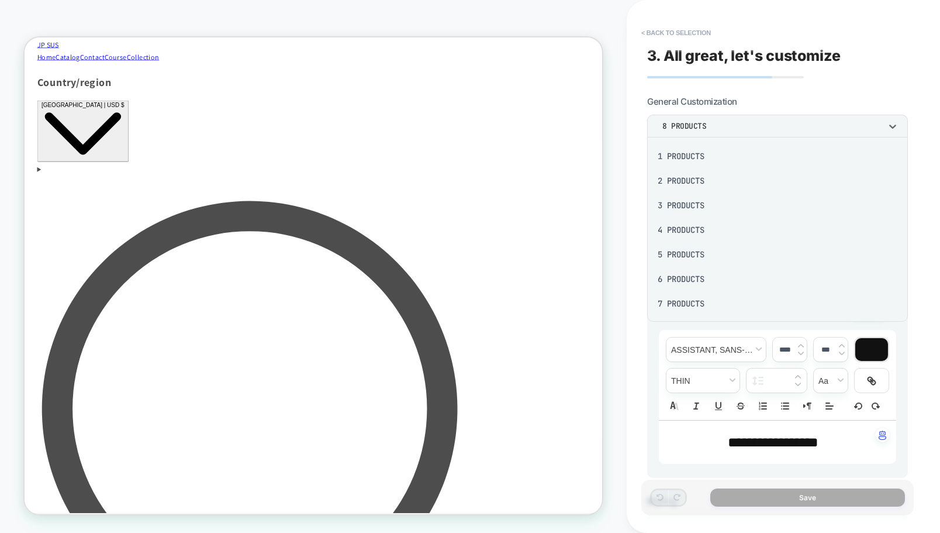
click at [696, 180] on div "2 Products" at bounding box center [777, 180] width 251 height 25
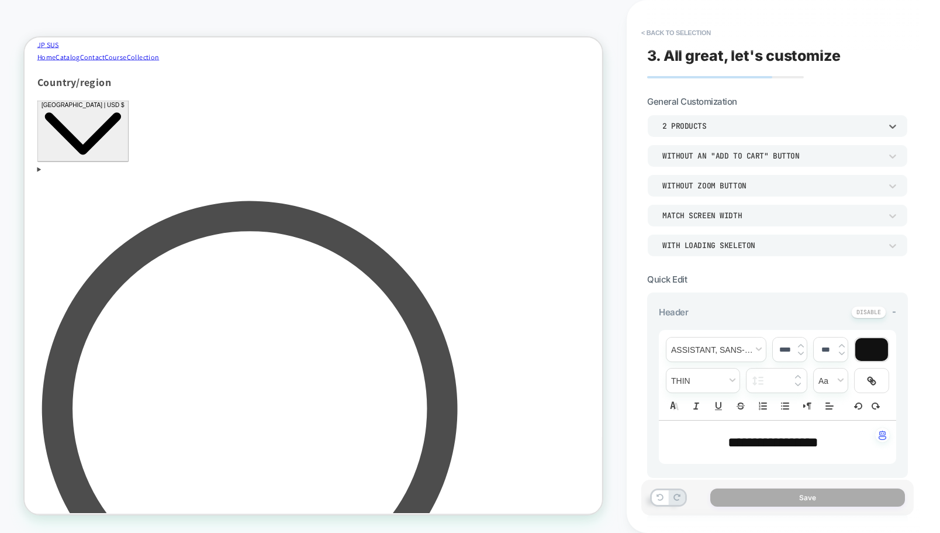
click at [720, 153] on div "Without an "add to cart" button" at bounding box center [772, 156] width 219 height 10
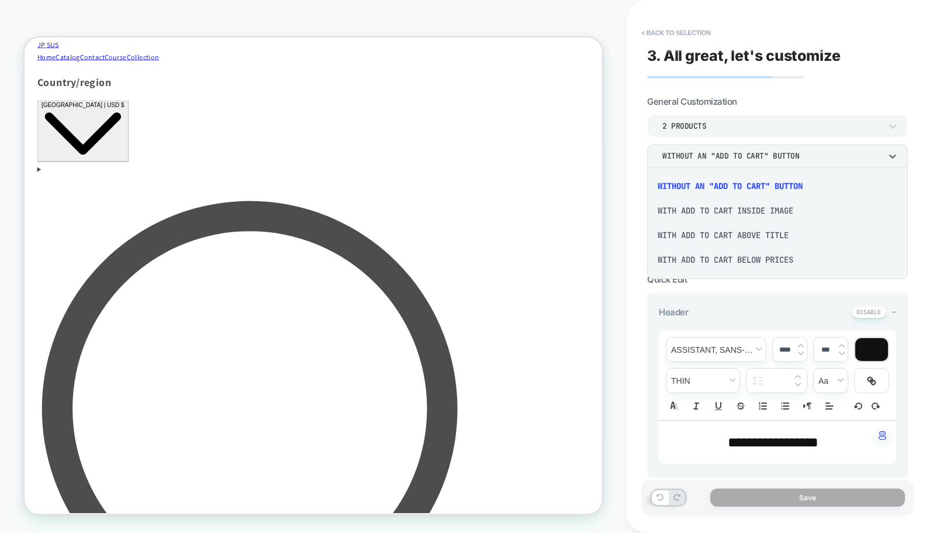
click at [721, 184] on div "Without an "add to cart" button" at bounding box center [777, 186] width 251 height 25
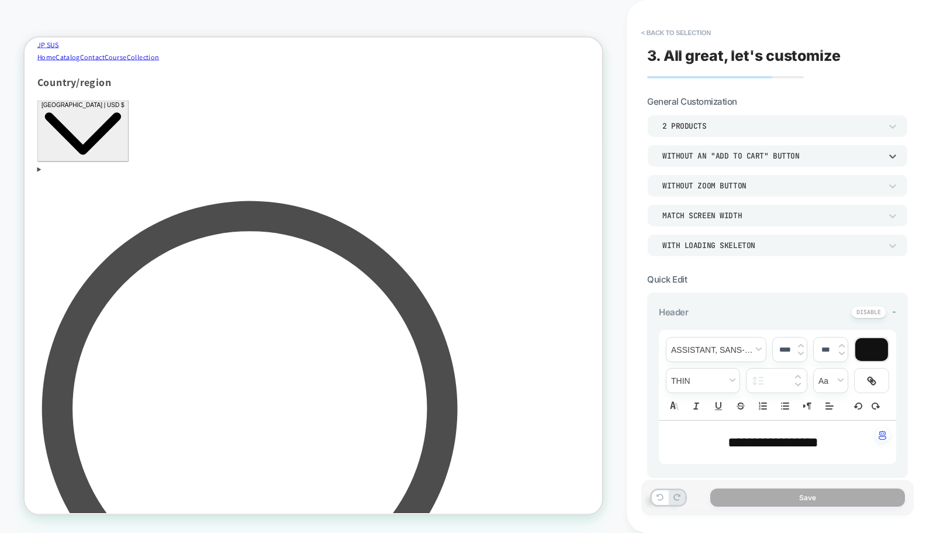
click at [721, 153] on div "Without an "add to cart" button" at bounding box center [772, 156] width 219 height 10
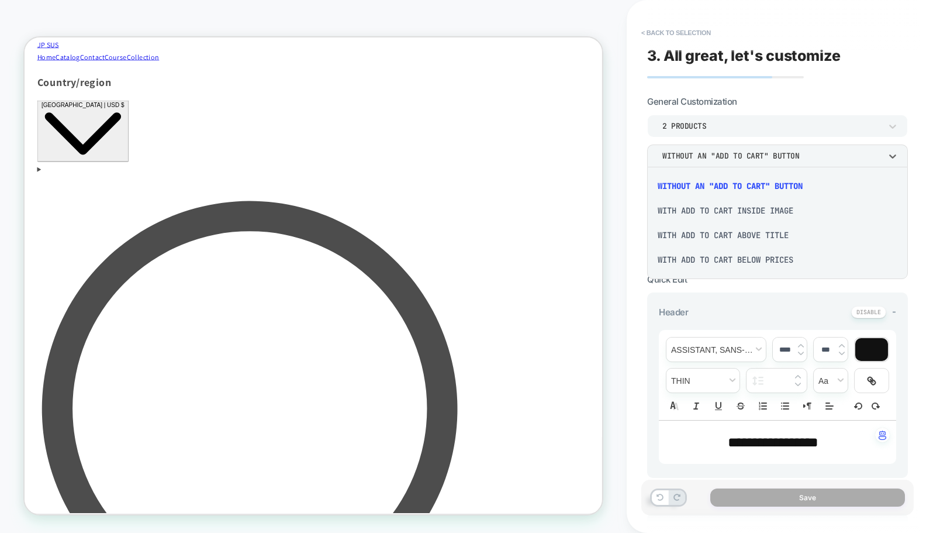
click at [0, 0] on div "With add to cart inside image" at bounding box center [0, 0] width 0 height 0
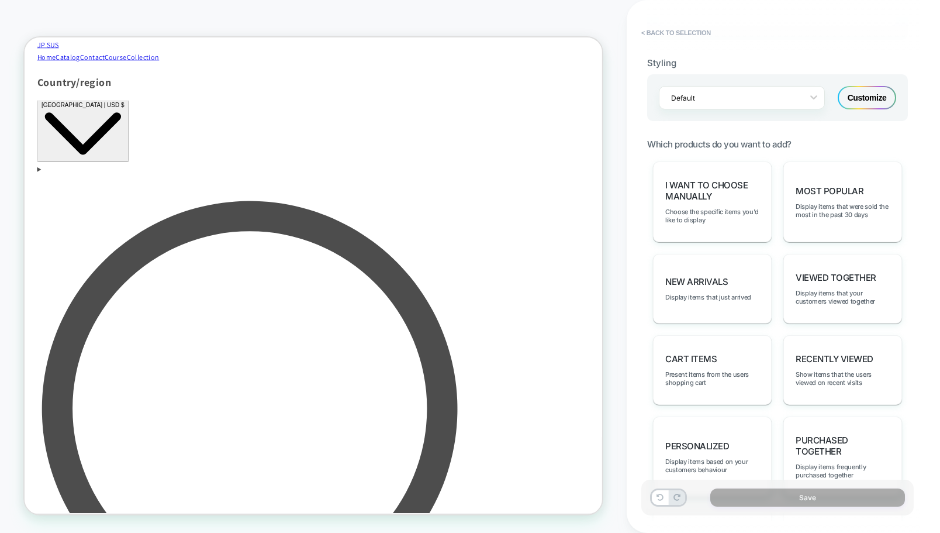
scroll to position [456, 0]
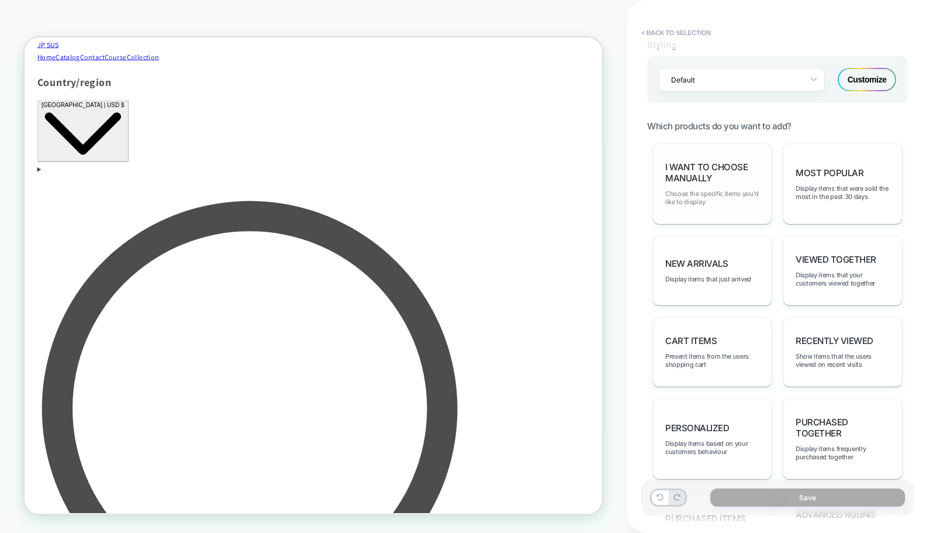
click at [0, 0] on span "Choose the specific items you'd like to display" at bounding box center [0, 0] width 0 height 0
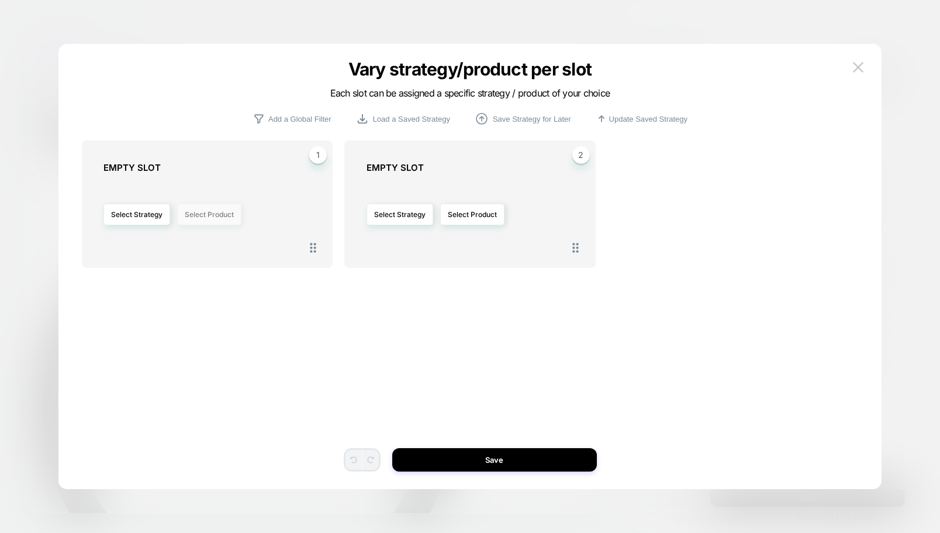
click at [199, 211] on button "Select Product" at bounding box center [209, 215] width 64 height 22
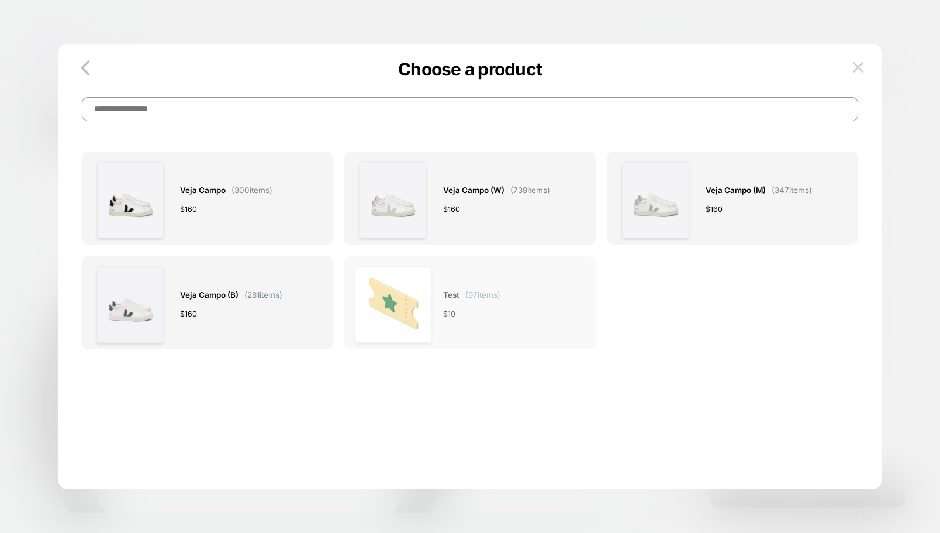
click at [430, 305] on img at bounding box center [393, 304] width 77 height 77
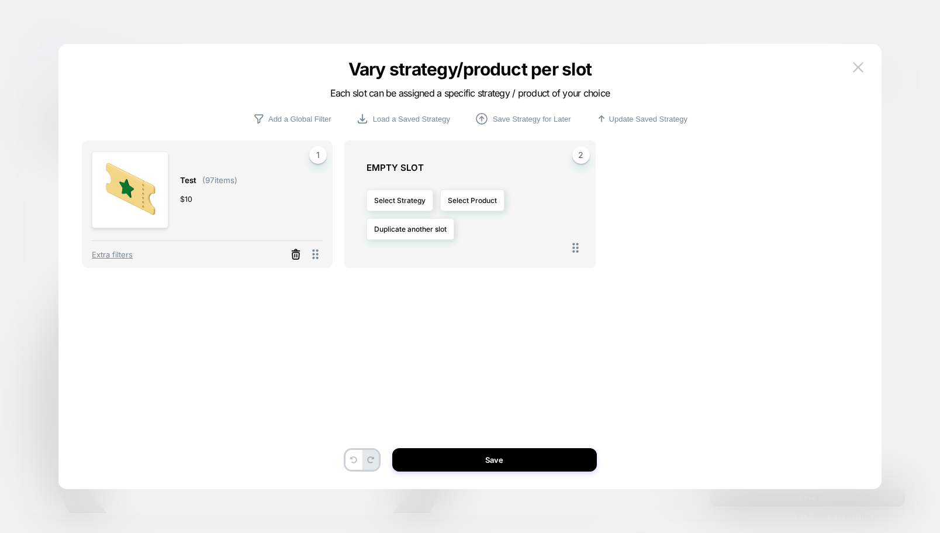
click at [293, 258] on icon at bounding box center [295, 256] width 7 height 6
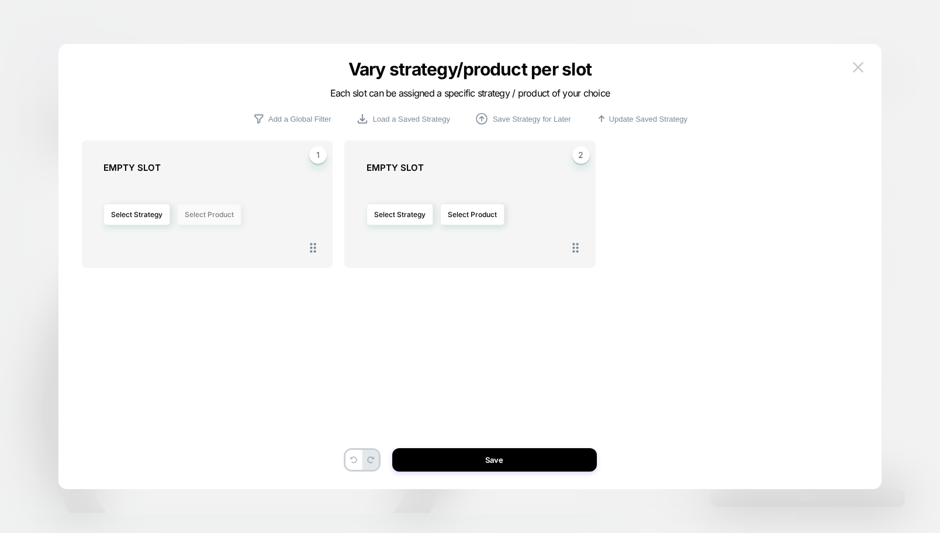
click at [202, 216] on button "Select Product" at bounding box center [209, 215] width 64 height 22
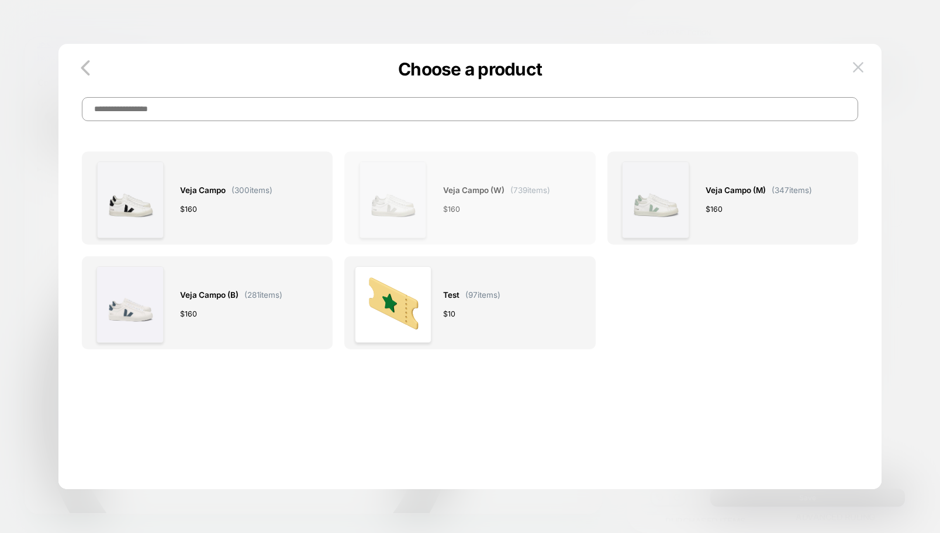
click at [0, 0] on div "Veja Campo (W) ( 739 items) $ 160" at bounding box center [0, 0] width 0 height 0
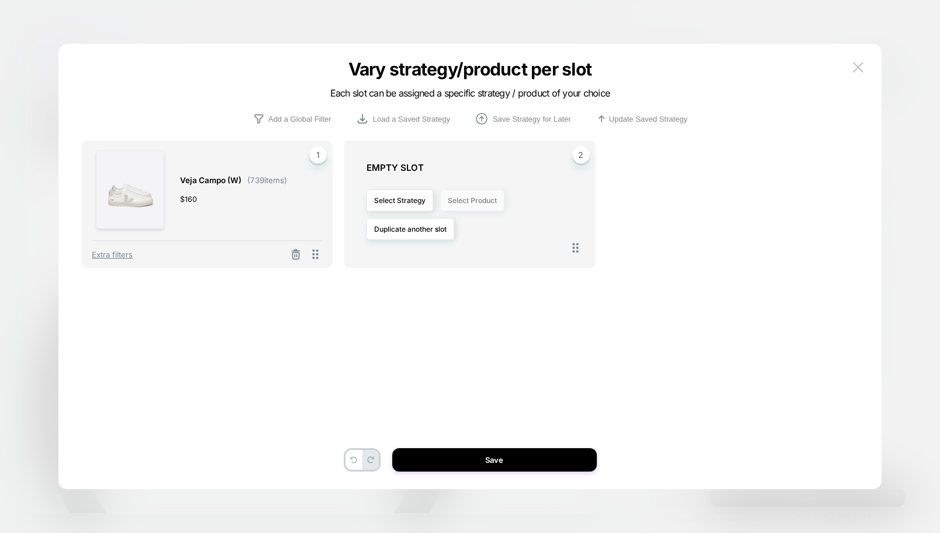
click at [0, 0] on button "Select Product" at bounding box center [0, 0] width 0 height 0
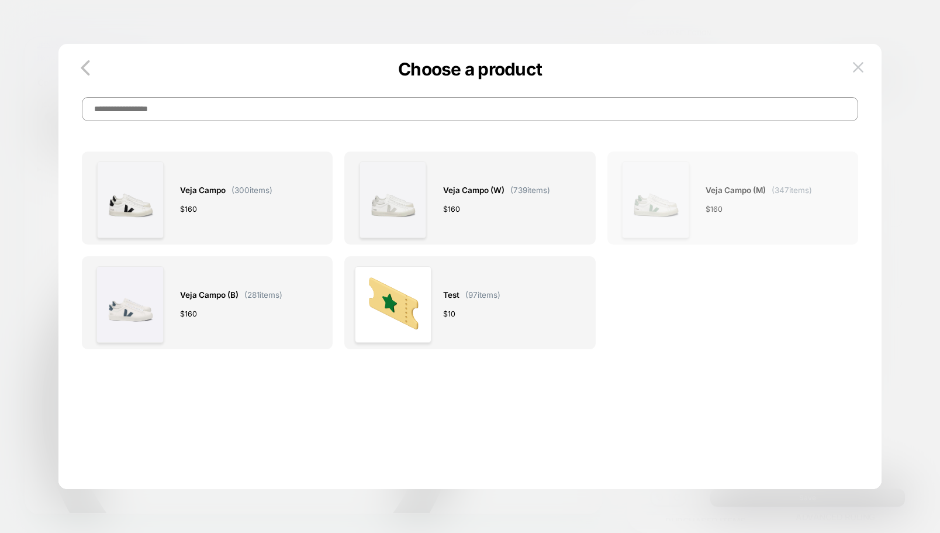
click at [742, 201] on div "Veja Campo (M) ( 347 items) $ 160" at bounding box center [759, 199] width 106 height 77
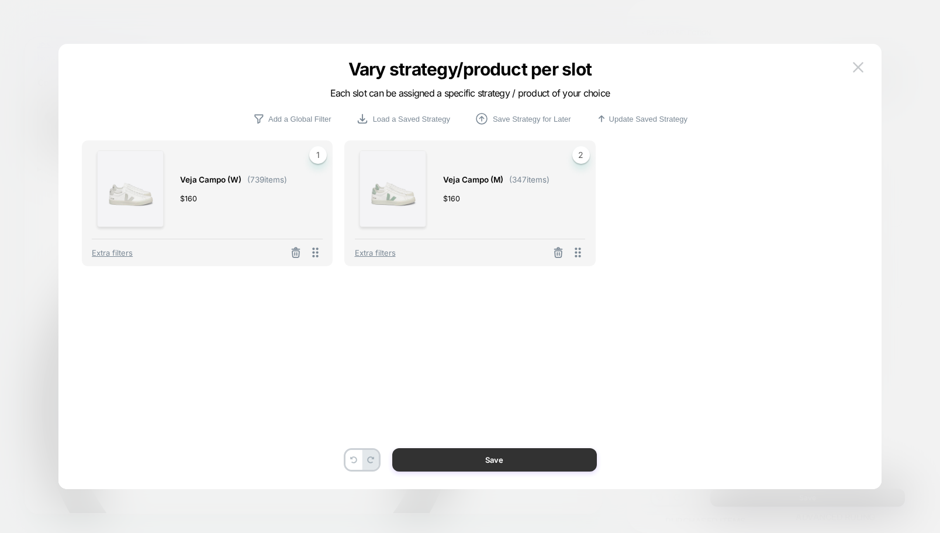
click at [533, 463] on button "Save" at bounding box center [494, 459] width 205 height 23
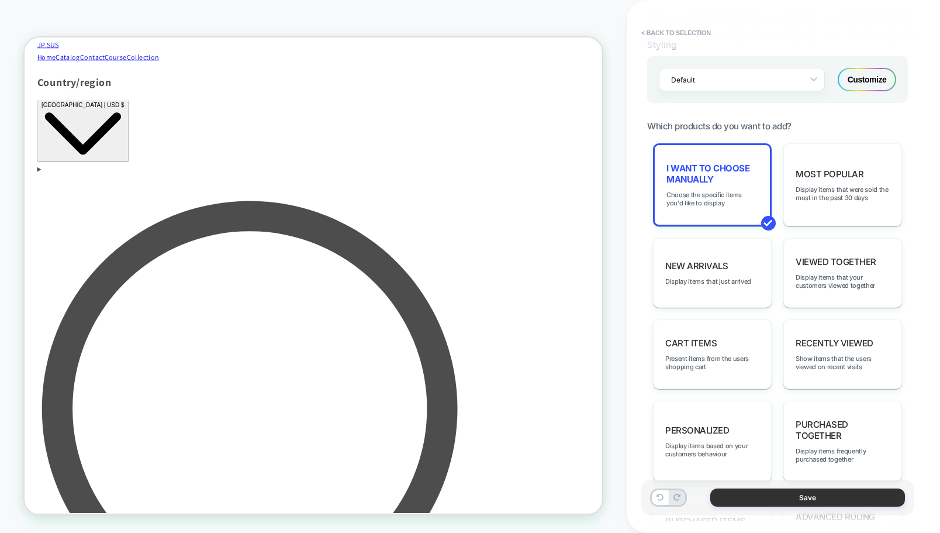
click at [840, 503] on button "Save" at bounding box center [808, 497] width 195 height 18
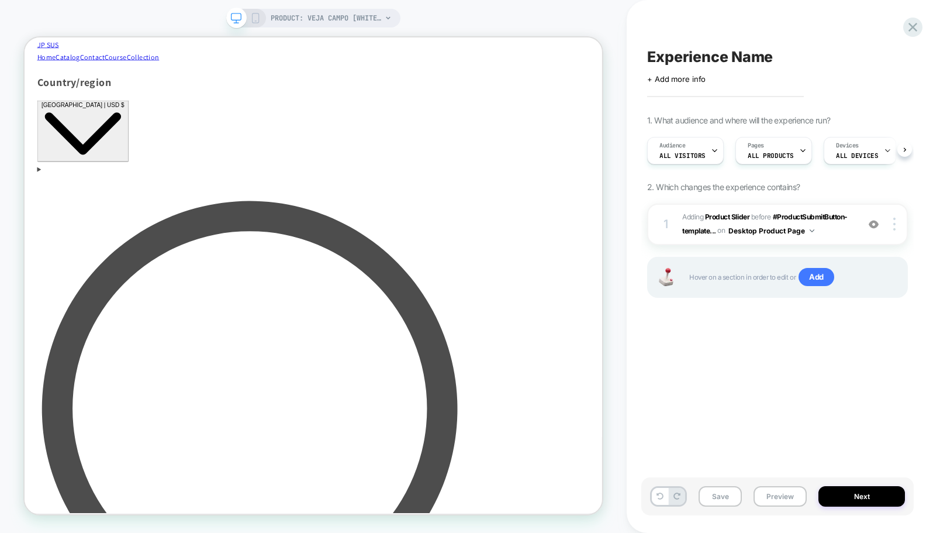
scroll to position [0, 1]
click at [854, 492] on button "Next" at bounding box center [862, 496] width 87 height 20
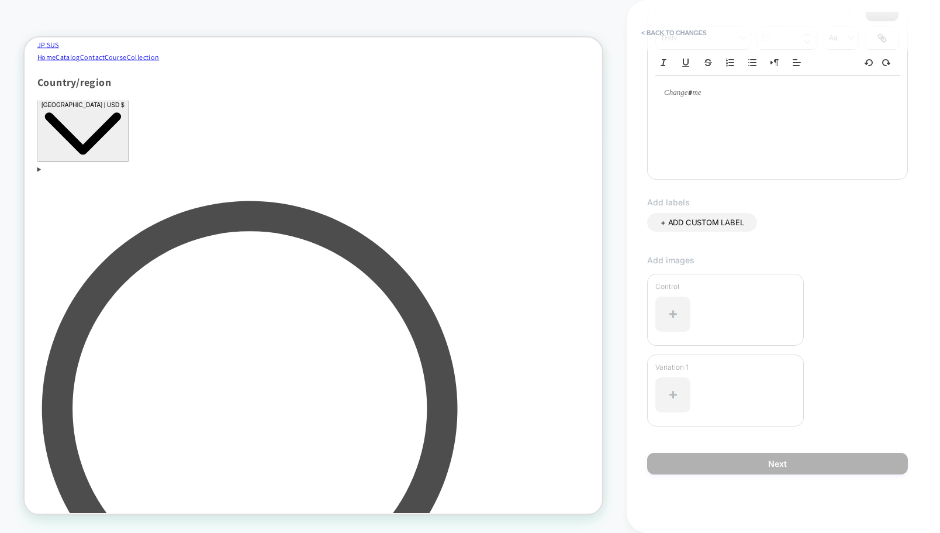
scroll to position [0, 0]
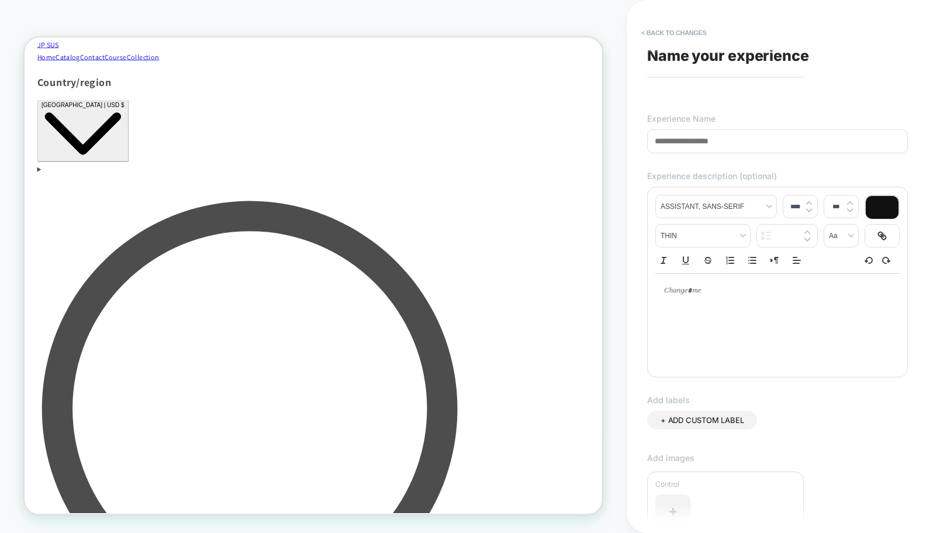
click at [0, 0] on input at bounding box center [0, 0] width 0 height 0
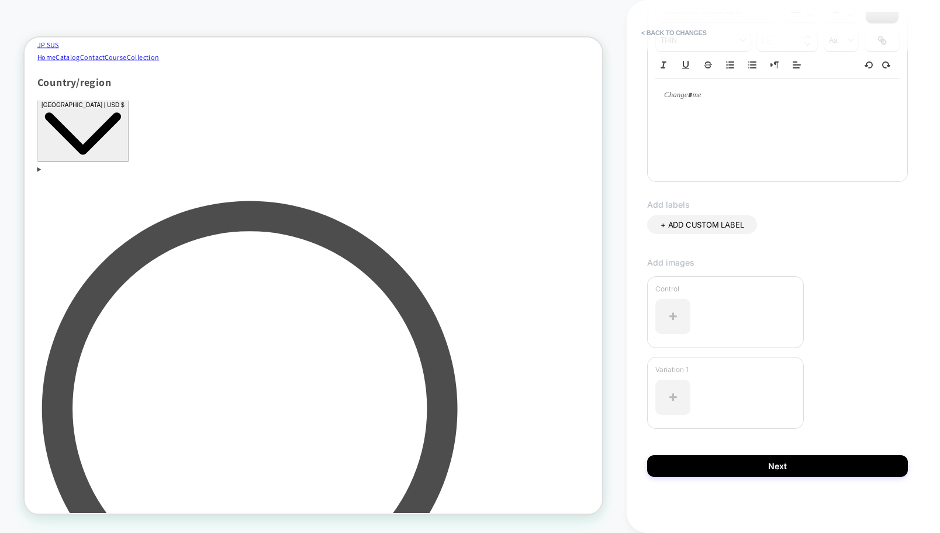
scroll to position [199, 0]
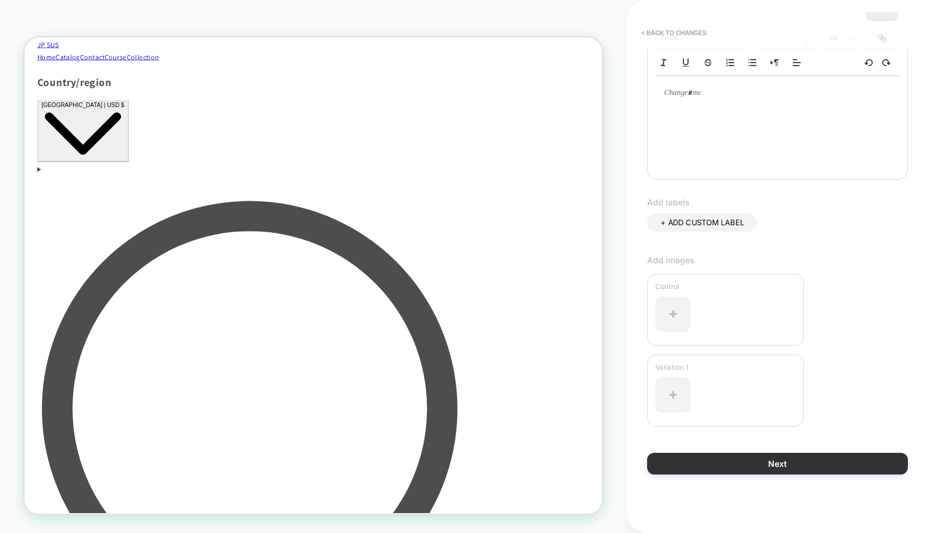
type input "**********"
click at [766, 460] on button "Next" at bounding box center [777, 464] width 261 height 22
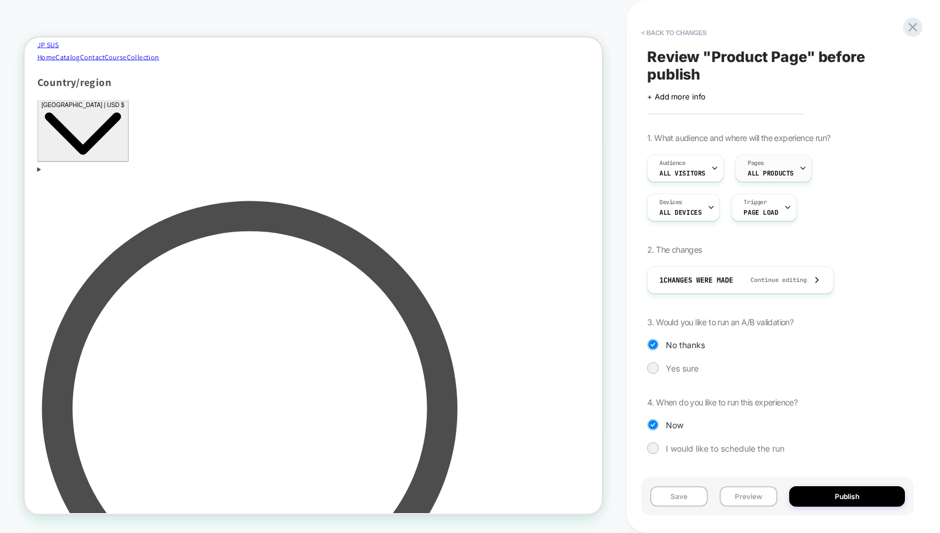
click at [0, 0] on span "ALL PRODUCTS" at bounding box center [0, 0] width 0 height 0
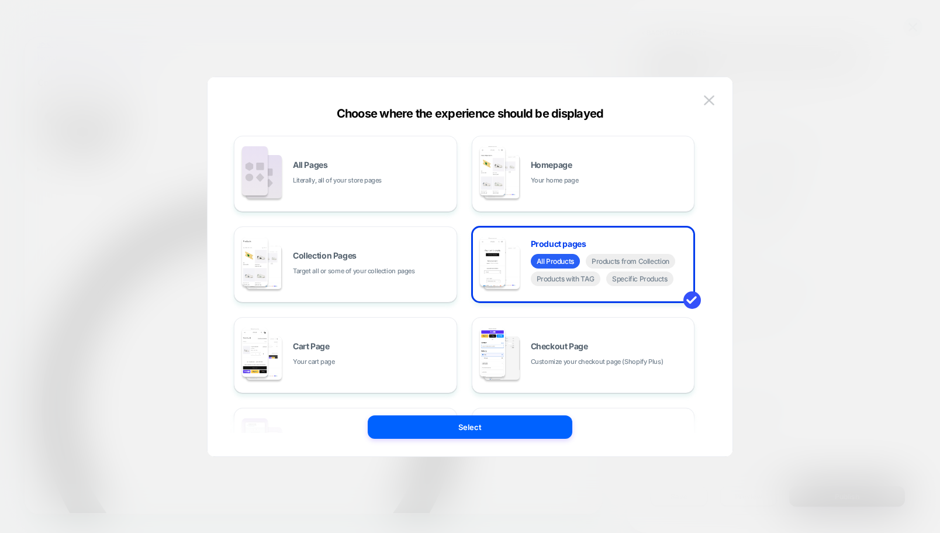
click at [809, 174] on div at bounding box center [470, 266] width 940 height 533
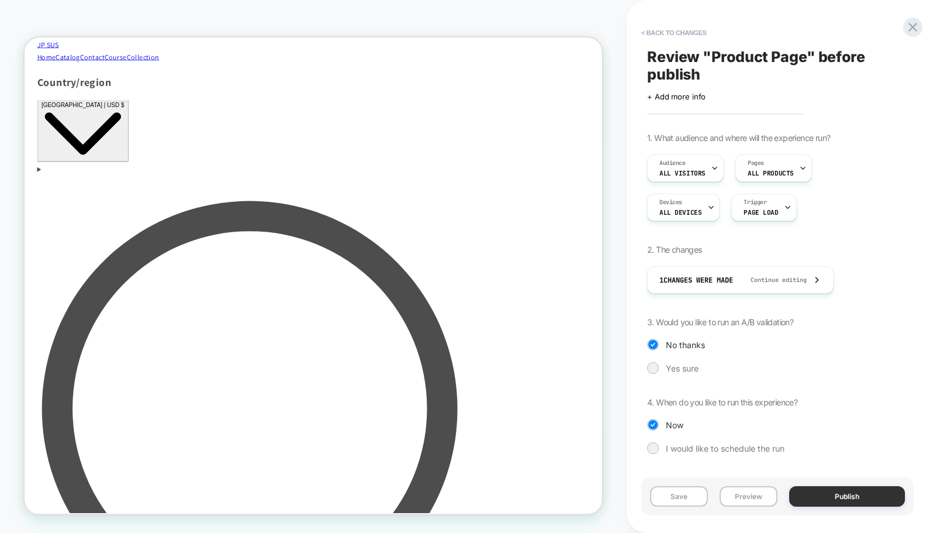
click at [843, 498] on button "Publish" at bounding box center [848, 496] width 116 height 20
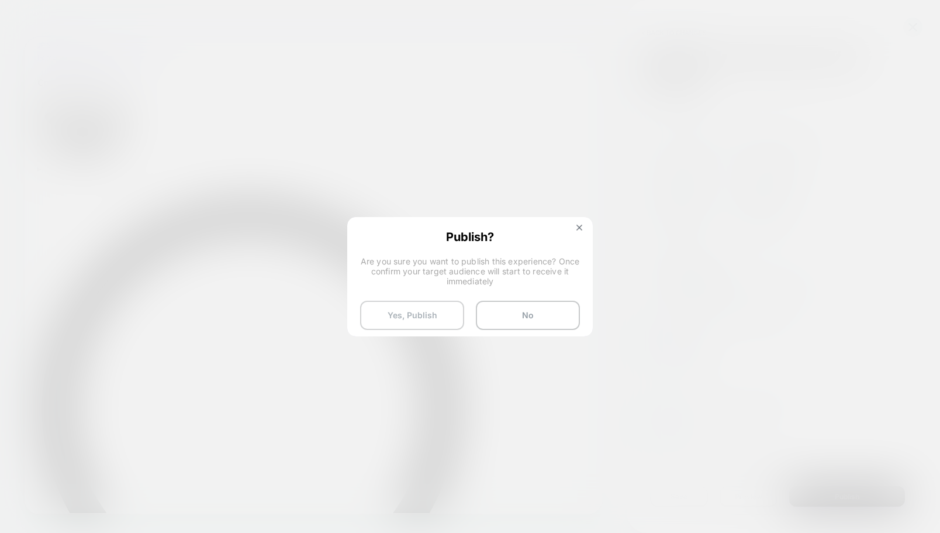
click at [415, 318] on button "Yes, Publish" at bounding box center [412, 315] width 104 height 29
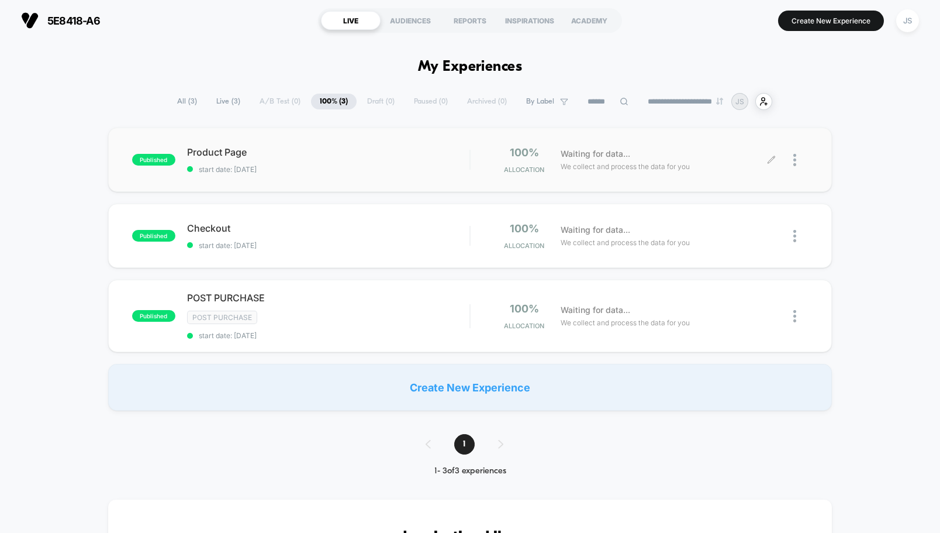
click at [769, 160] on icon at bounding box center [771, 160] width 9 height 9
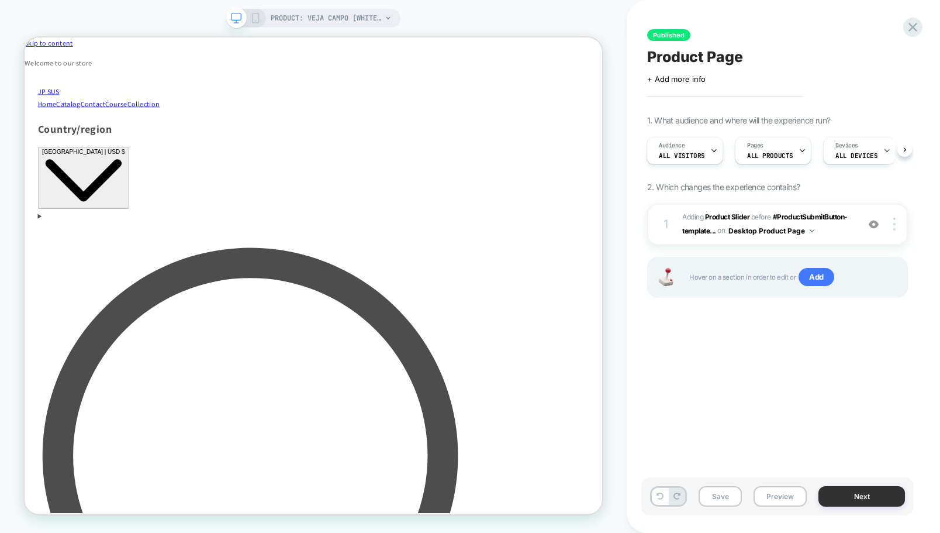
click at [0, 0] on button "Next" at bounding box center [0, 0] width 0 height 0
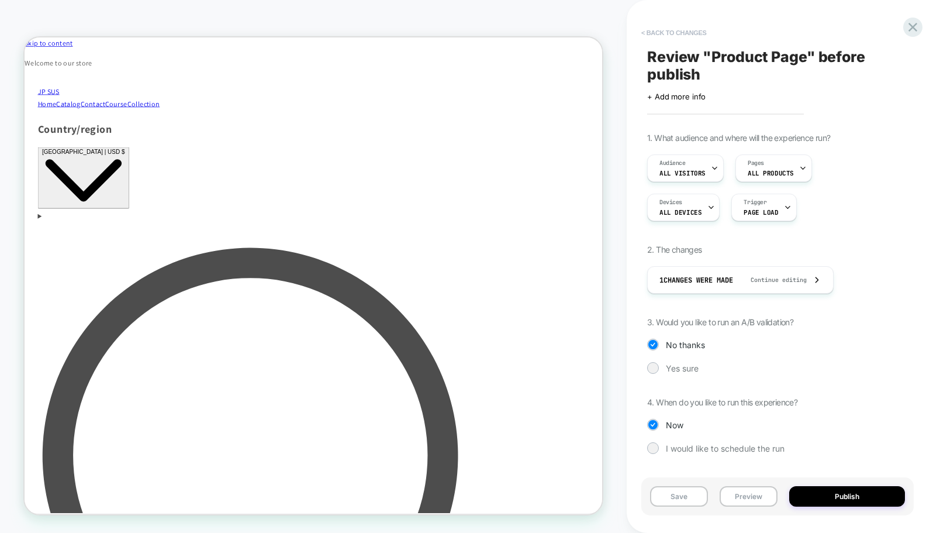
click at [647, 35] on button "< Back to changes" at bounding box center [674, 32] width 77 height 19
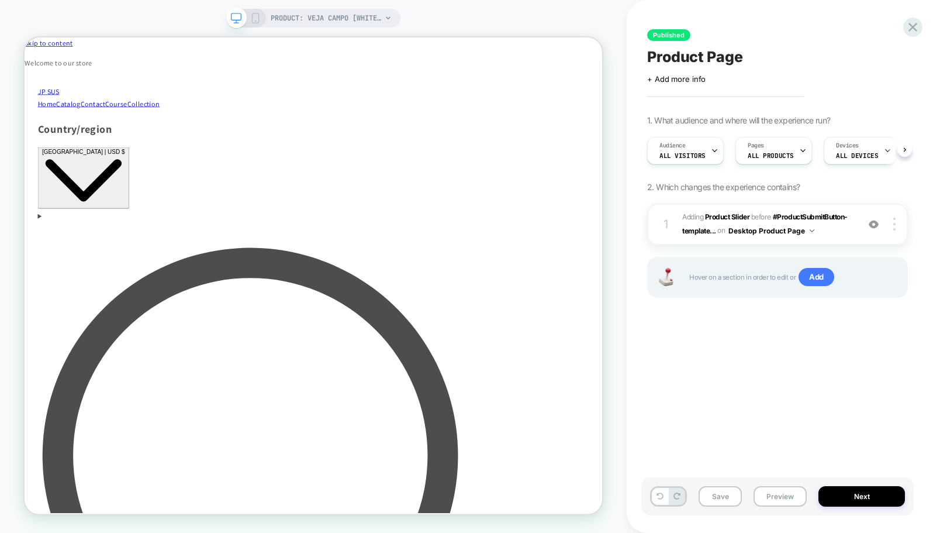
scroll to position [0, 1]
click at [723, 213] on b "Product Slider" at bounding box center [727, 216] width 44 height 9
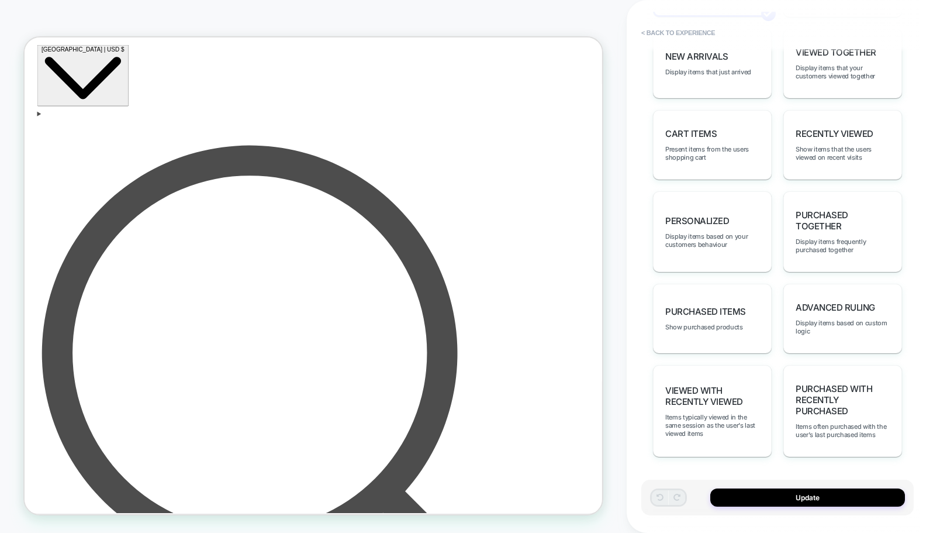
scroll to position [0, 0]
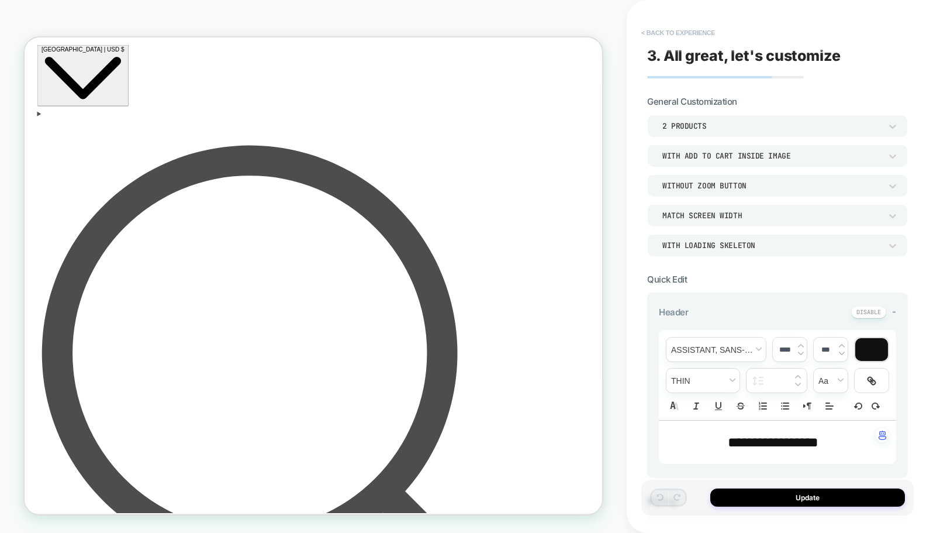
click at [646, 36] on button "< Back to experience" at bounding box center [678, 32] width 85 height 19
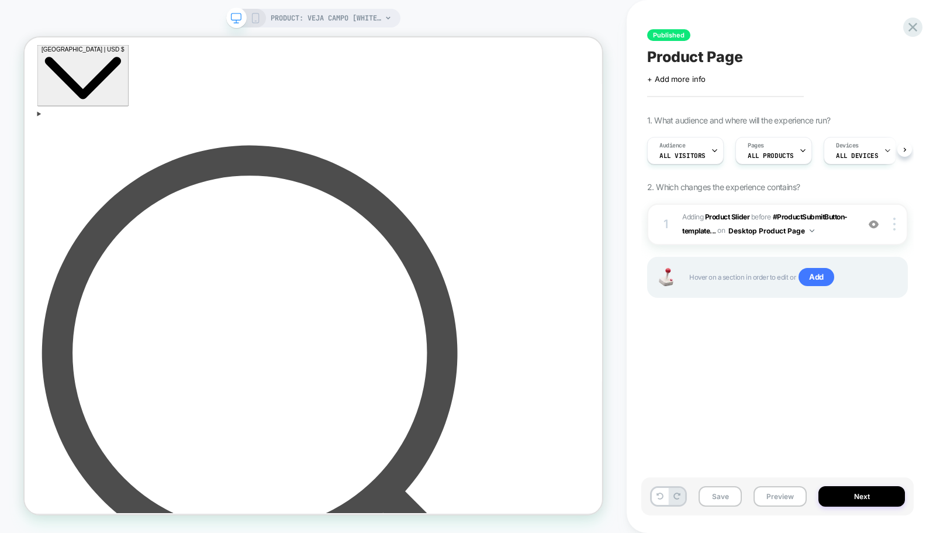
scroll to position [0, 1]
click at [898, 221] on div at bounding box center [896, 224] width 22 height 13
click at [0, 0] on img at bounding box center [0, 0] width 0 height 0
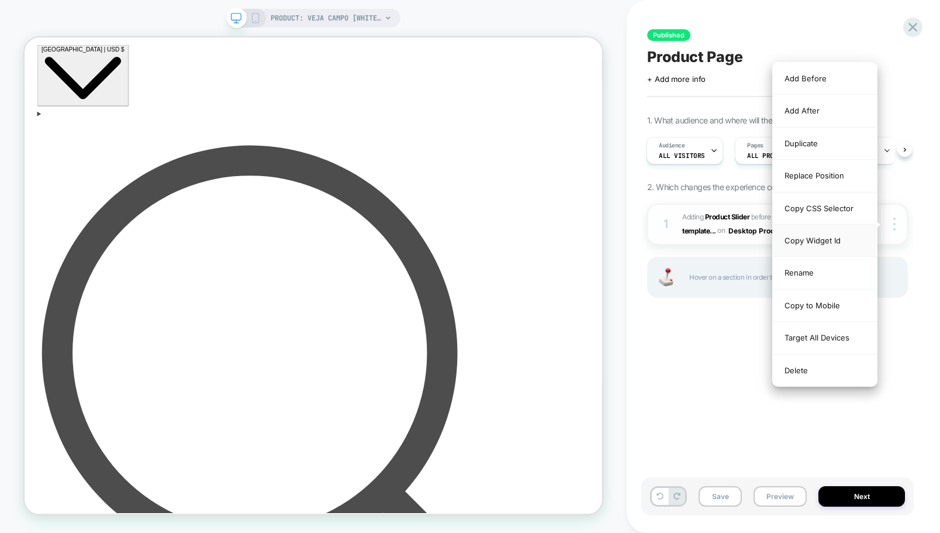
click at [0, 0] on div "Copy Widget Id" at bounding box center [0, 0] width 0 height 0
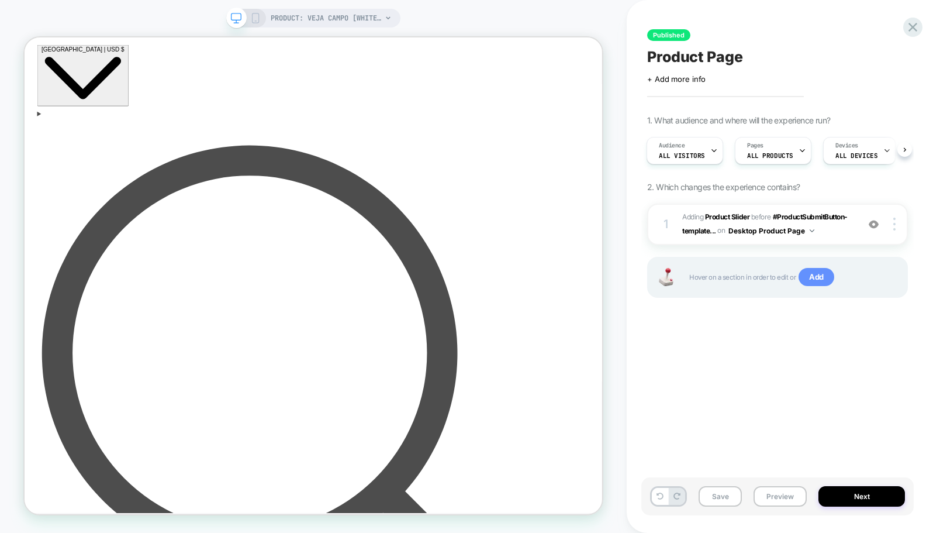
click at [815, 281] on span "Add" at bounding box center [817, 277] width 36 height 19
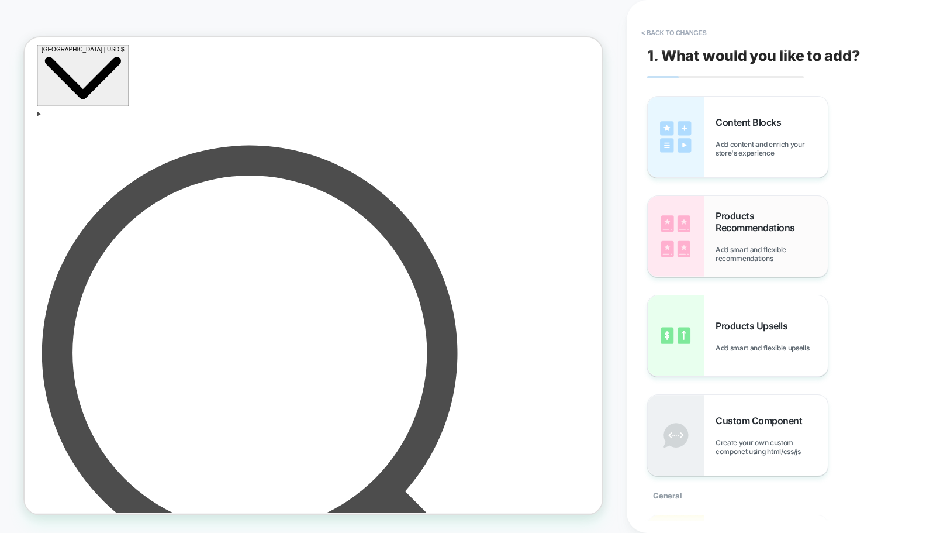
click at [761, 230] on span "Products Recommendations" at bounding box center [772, 221] width 112 height 23
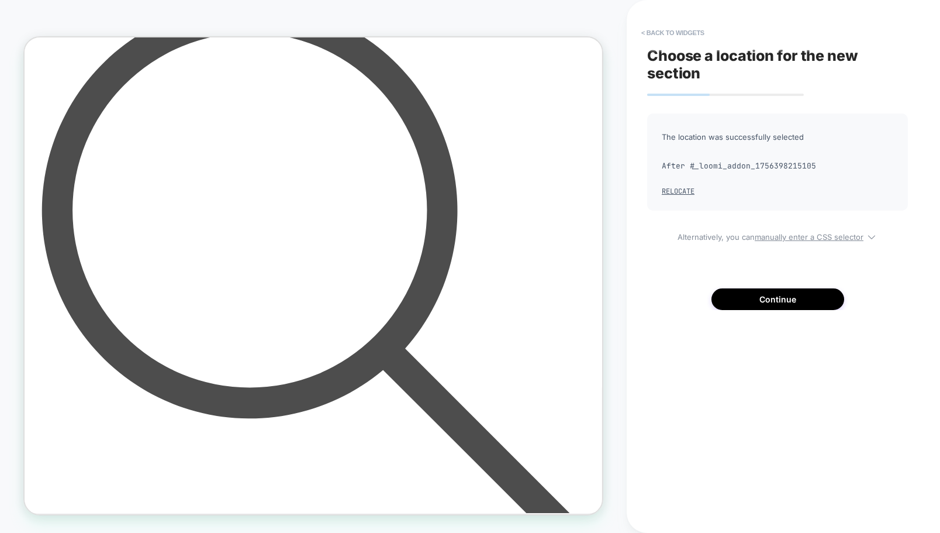
scroll to position [330, 0]
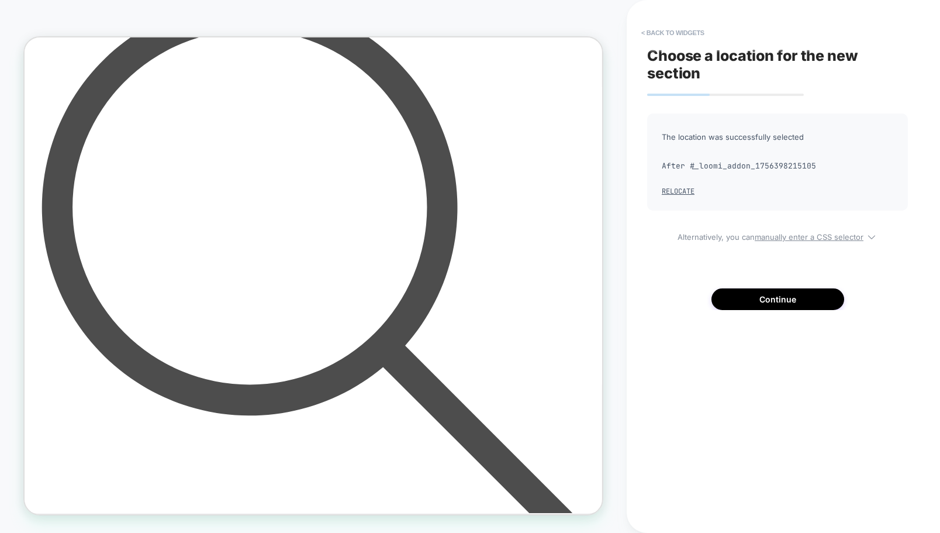
click at [683, 191] on button "Relocate" at bounding box center [678, 191] width 33 height 9
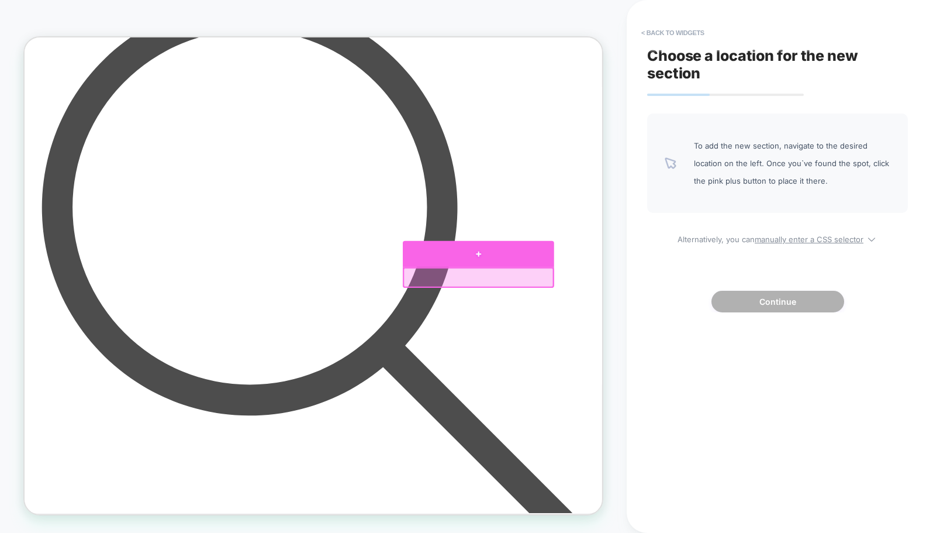
click at [640, 327] on div at bounding box center [630, 326] width 202 height 35
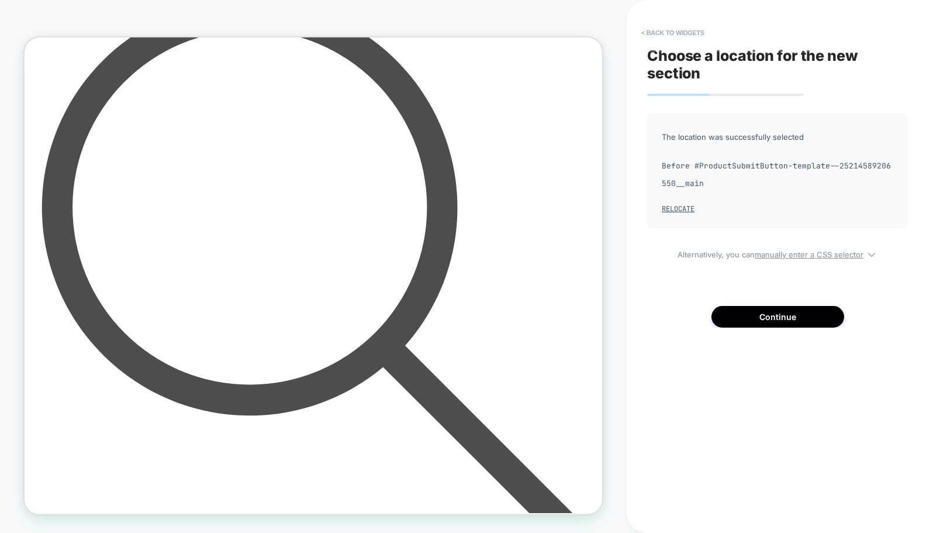
scroll to position [303, 0]
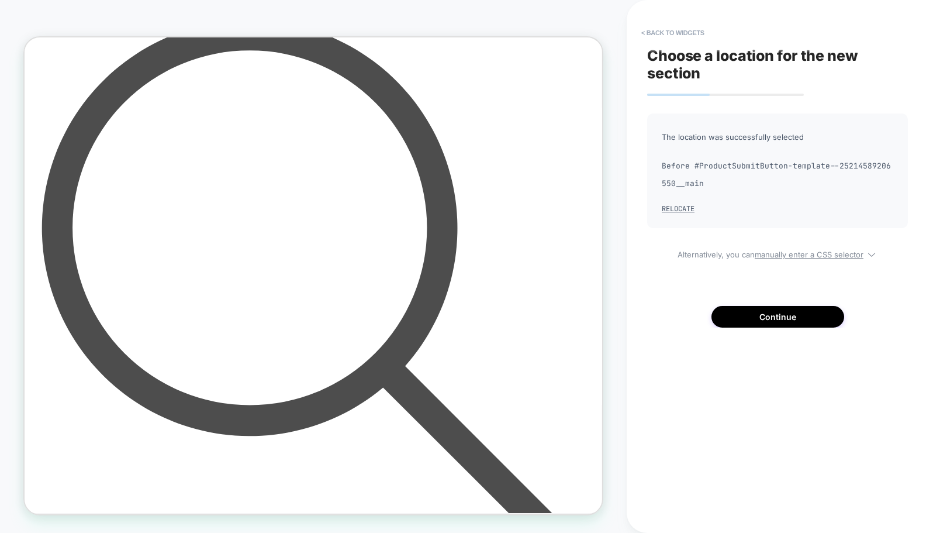
click at [763, 304] on div "The location was successfully selected Before #ProductSubmitButton-template--25…" at bounding box center [777, 220] width 261 height 214
click at [763, 316] on button "Continue" at bounding box center [778, 317] width 133 height 22
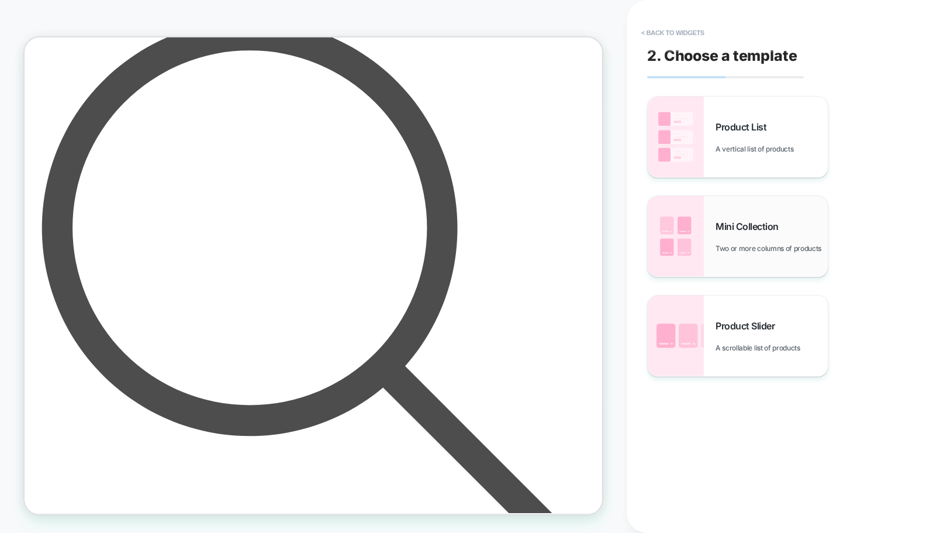
scroll to position [386, 0]
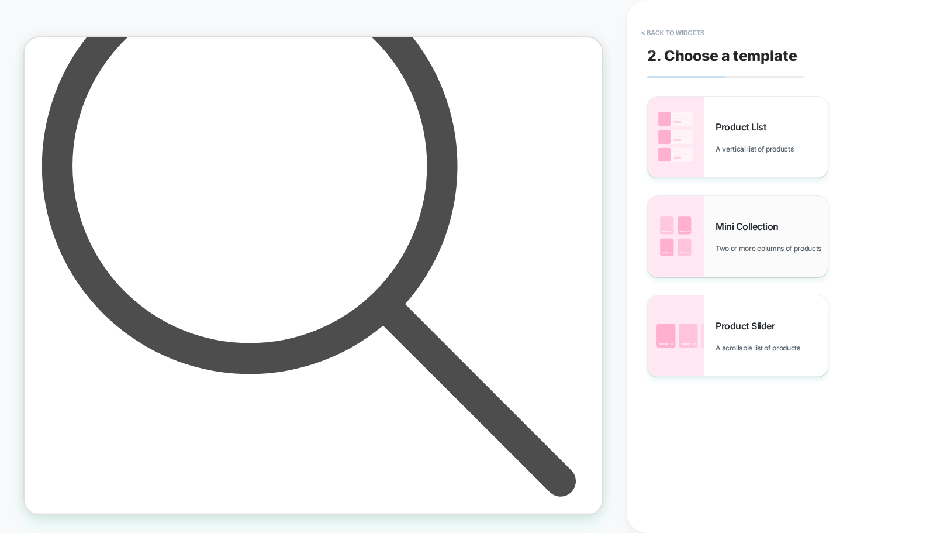
click at [0, 0] on div "Mini Collection Two or more columns of products" at bounding box center [0, 0] width 0 height 0
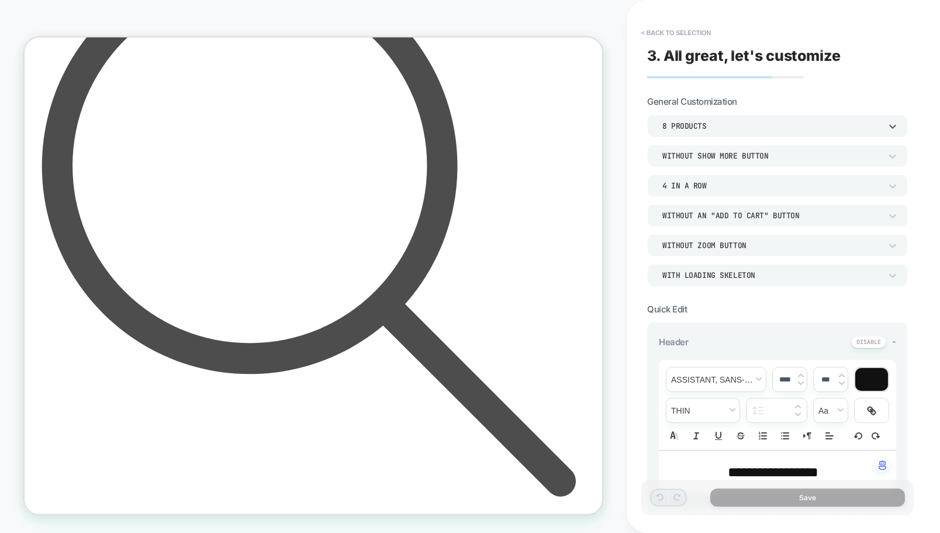
click at [0, 0] on div "8 Products" at bounding box center [0, 0] width 0 height 0
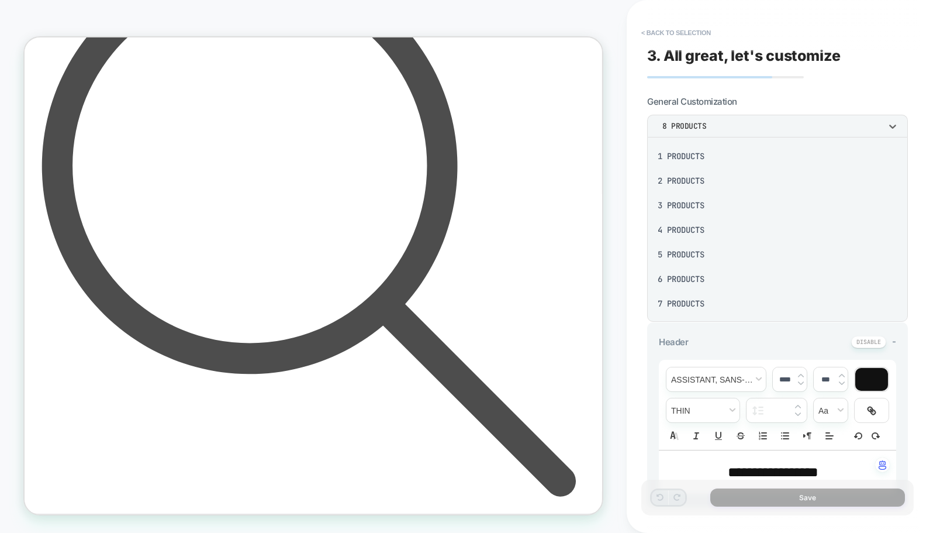
click at [711, 178] on div "2 Products" at bounding box center [777, 180] width 251 height 25
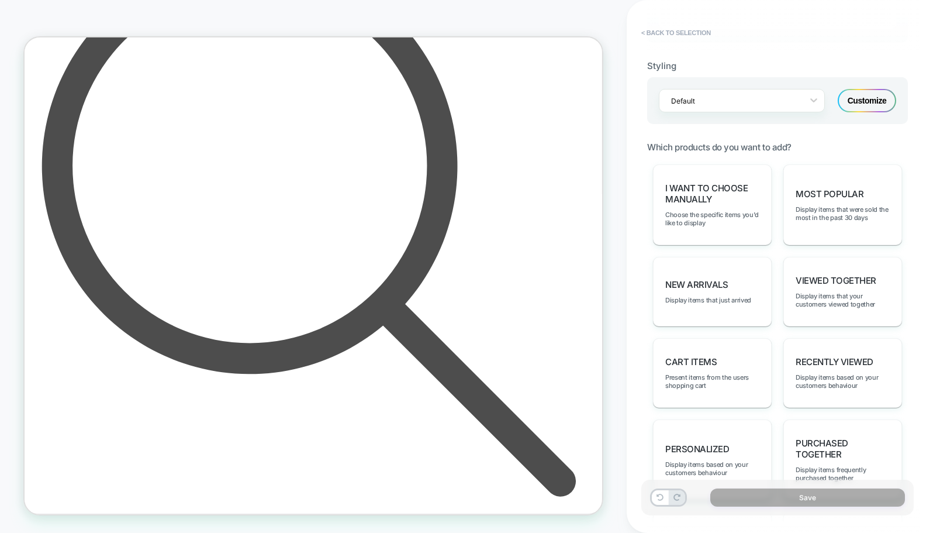
scroll to position [467, 0]
click at [699, 192] on span "I want to choose manually" at bounding box center [713, 192] width 94 height 22
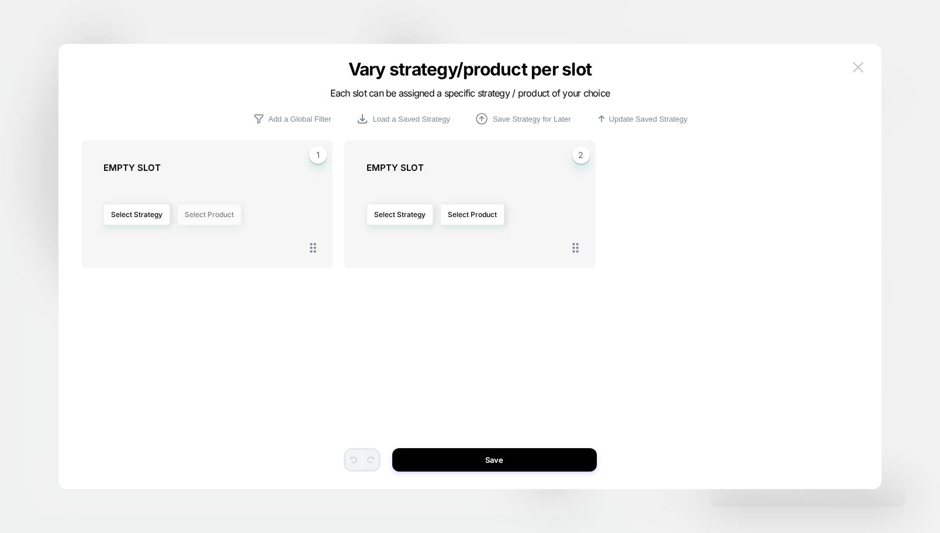
click at [0, 0] on button "Select Product" at bounding box center [0, 0] width 0 height 0
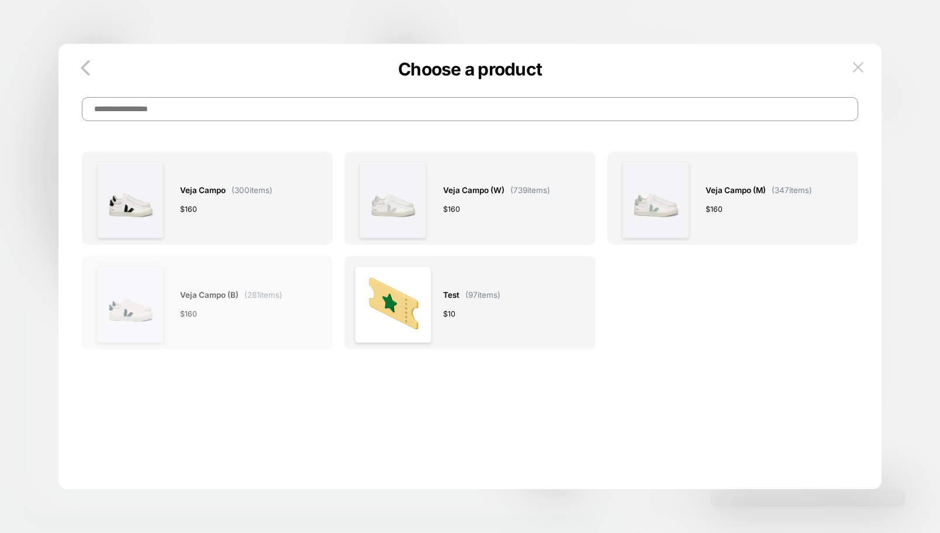
click at [237, 319] on div "$ 160" at bounding box center [231, 314] width 102 height 12
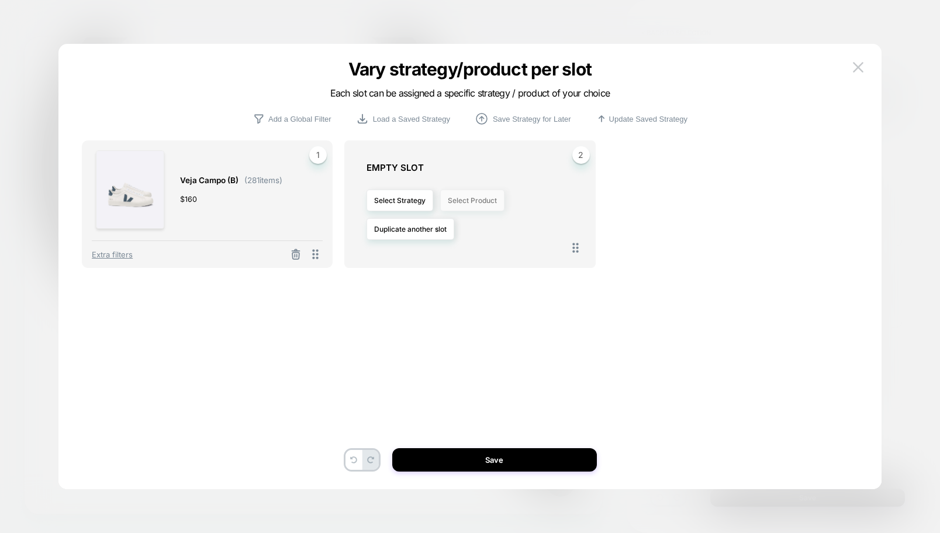
click at [0, 0] on button "Select Product" at bounding box center [0, 0] width 0 height 0
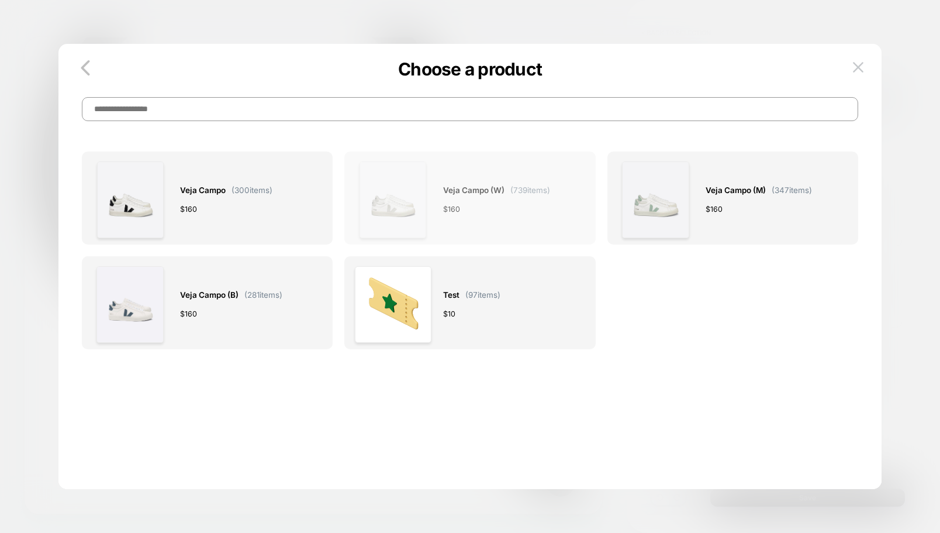
click at [0, 0] on div "$ 160" at bounding box center [0, 0] width 0 height 0
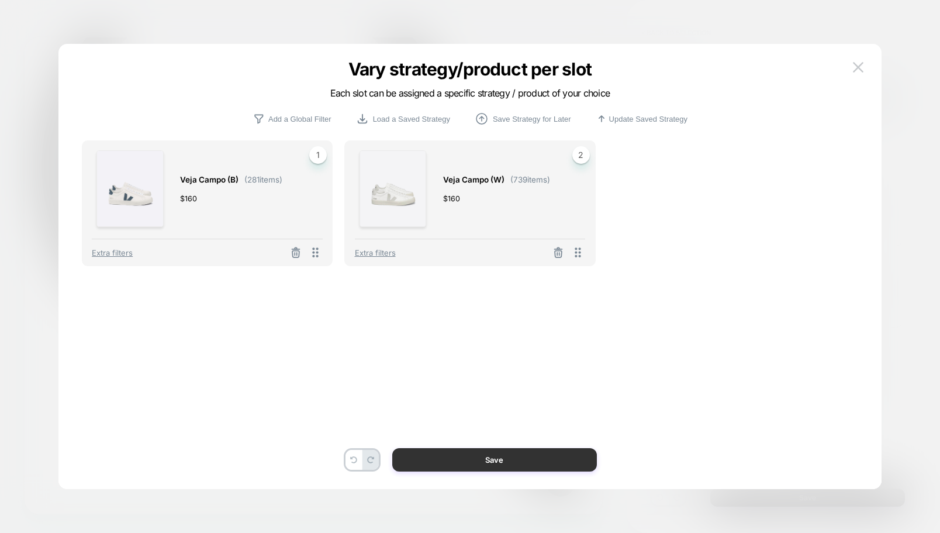
drag, startPoint x: 508, startPoint y: 452, endPoint x: 644, endPoint y: 553, distance: 169.7
click at [508, 452] on button "Save" at bounding box center [494, 459] width 205 height 23
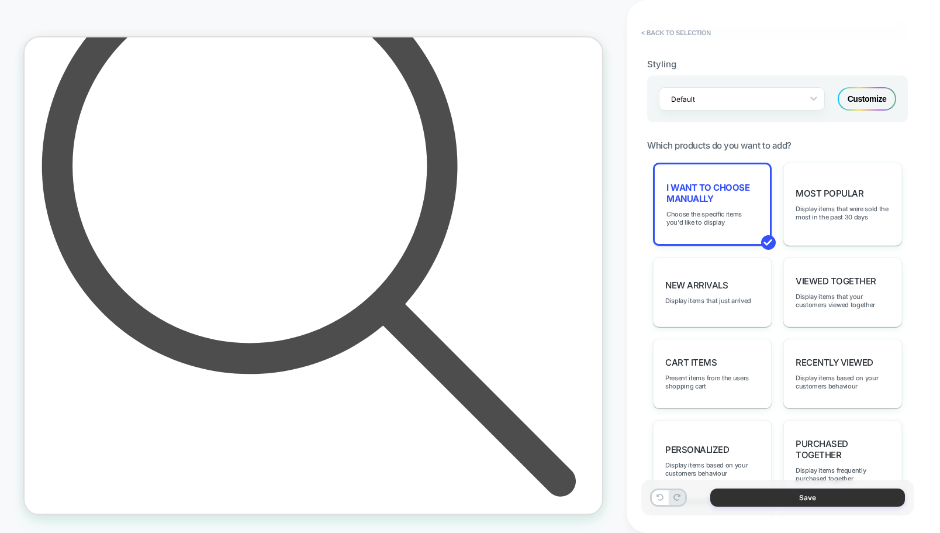
click at [0, 0] on button "Save" at bounding box center [0, 0] width 0 height 0
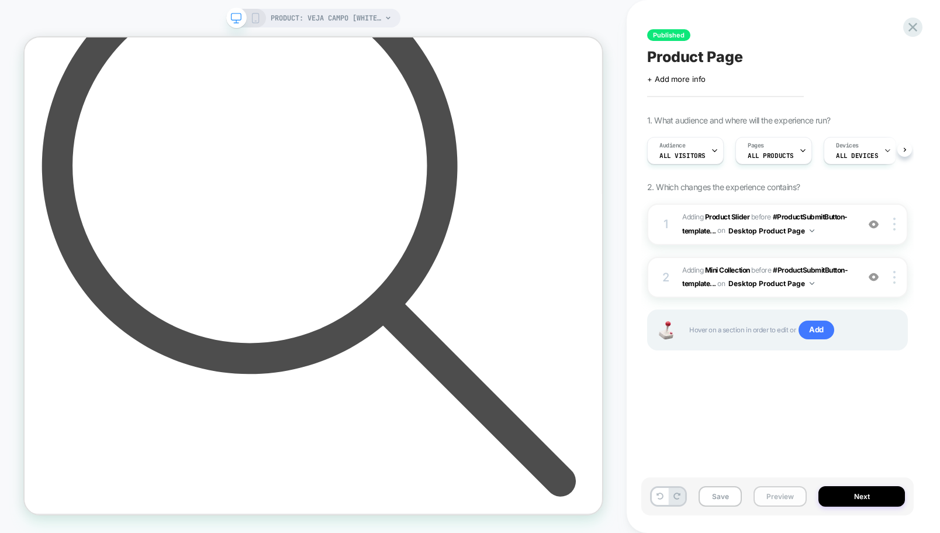
scroll to position [0, 1]
click at [892, 224] on div at bounding box center [896, 224] width 22 height 13
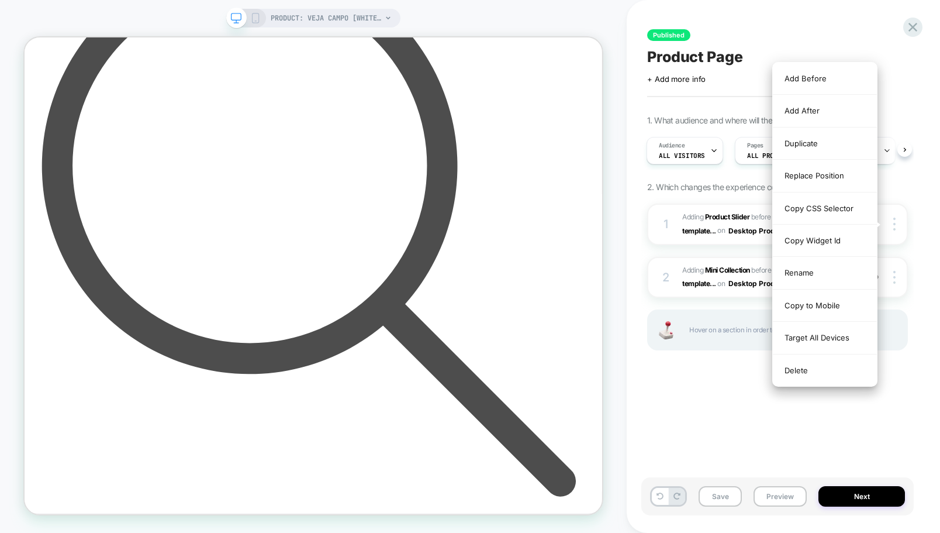
click at [807, 366] on div "Delete" at bounding box center [825, 370] width 104 height 32
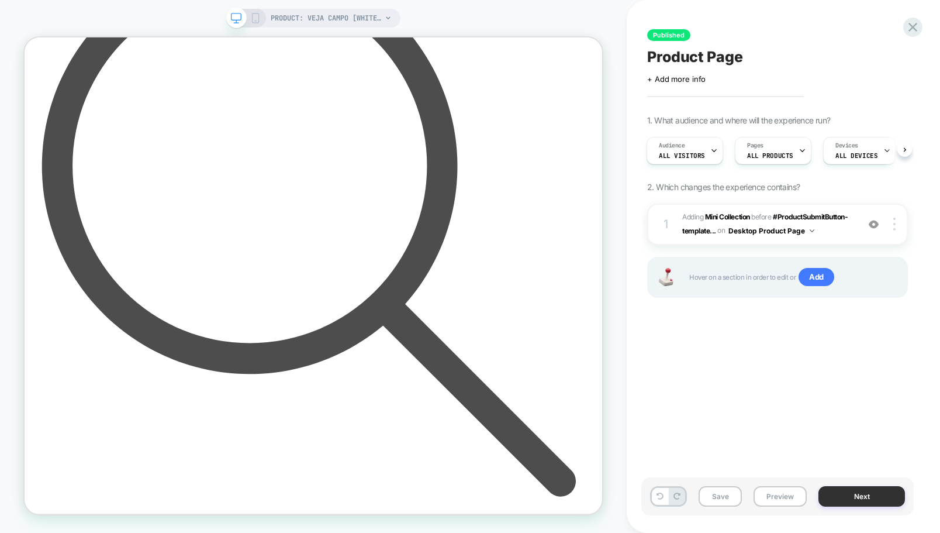
click at [853, 495] on button "Next" at bounding box center [862, 496] width 87 height 20
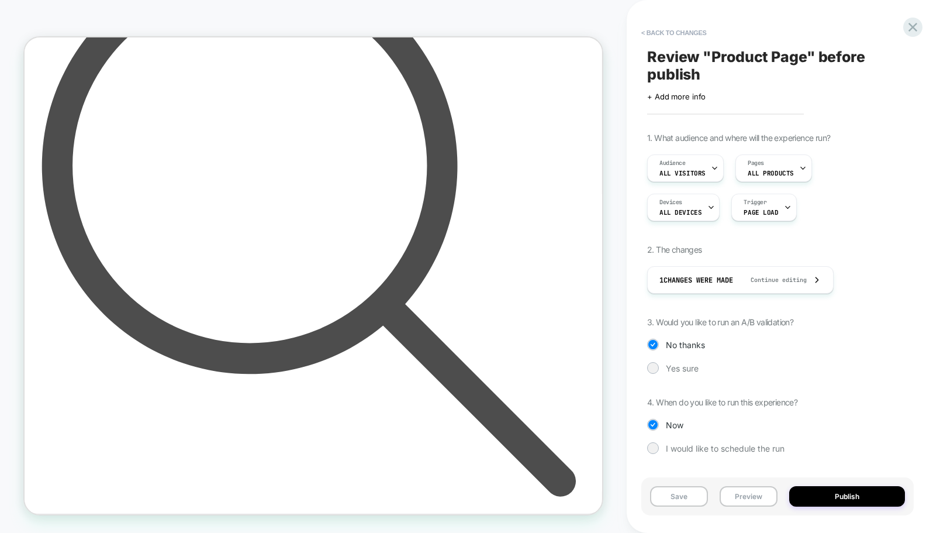
click at [0, 0] on button "Publish" at bounding box center [0, 0] width 0 height 0
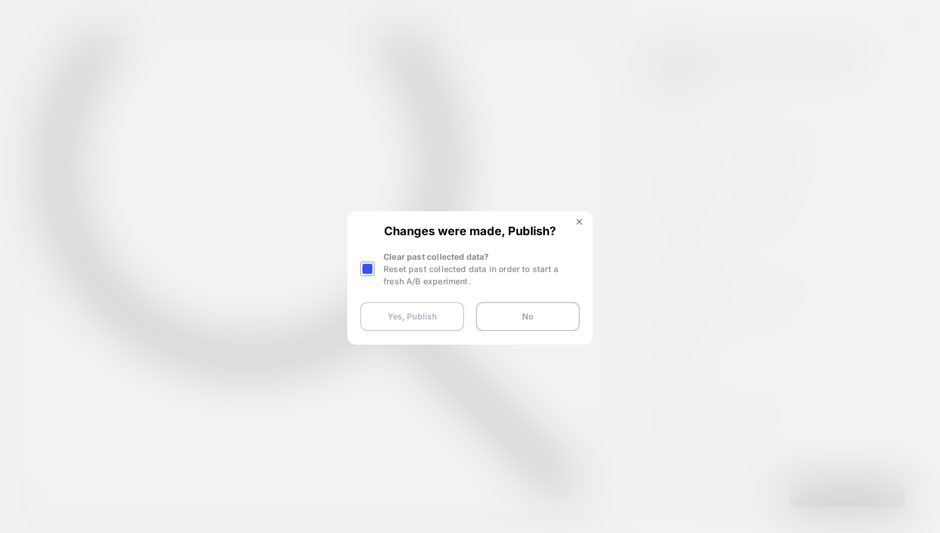
click at [420, 316] on button "Yes, Publish" at bounding box center [412, 316] width 104 height 29
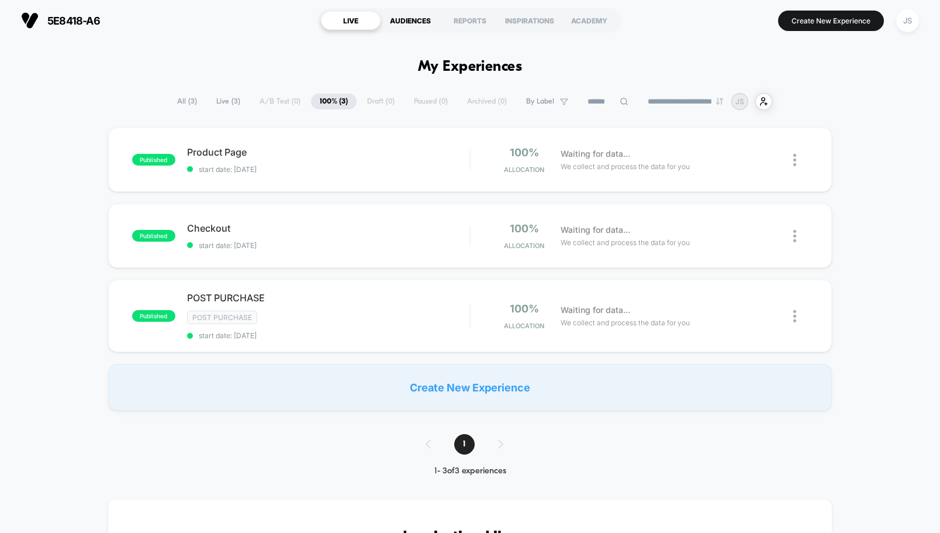
click at [420, 19] on div "AUDIENCES" at bounding box center [411, 20] width 60 height 19
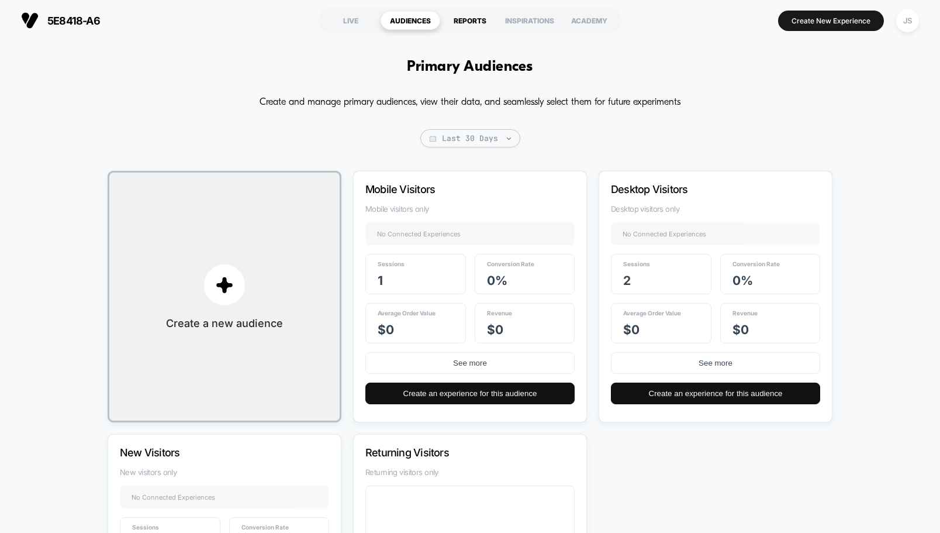
click at [461, 25] on div "REPORTS" at bounding box center [470, 20] width 60 height 19
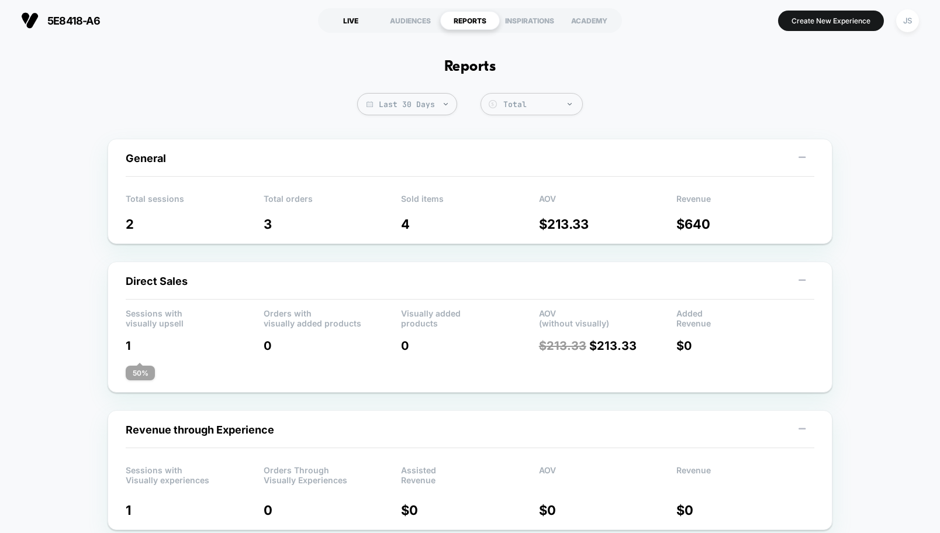
click at [346, 15] on div "LIVE" at bounding box center [351, 20] width 60 height 19
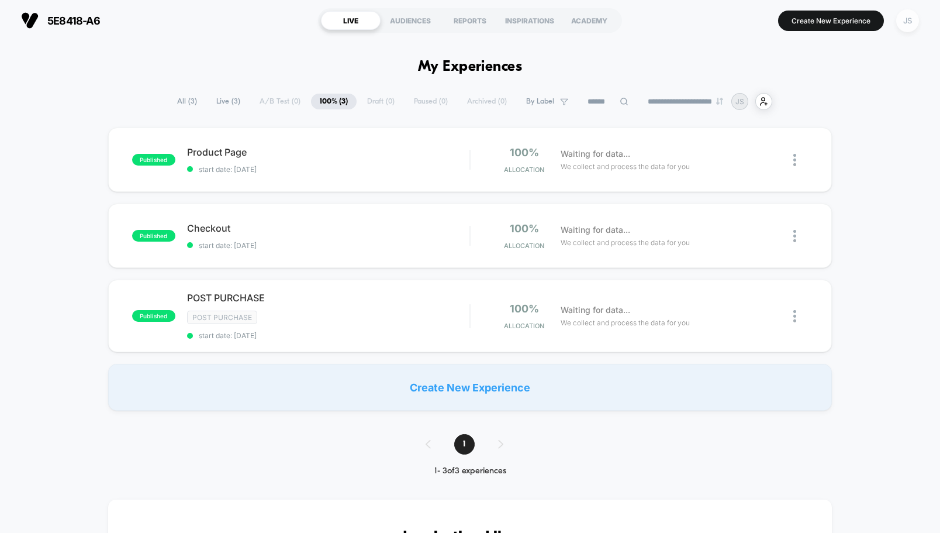
click at [894, 22] on section "Create New Experience JS" at bounding box center [777, 20] width 292 height 29
click at [904, 21] on div "JS" at bounding box center [908, 20] width 23 height 23
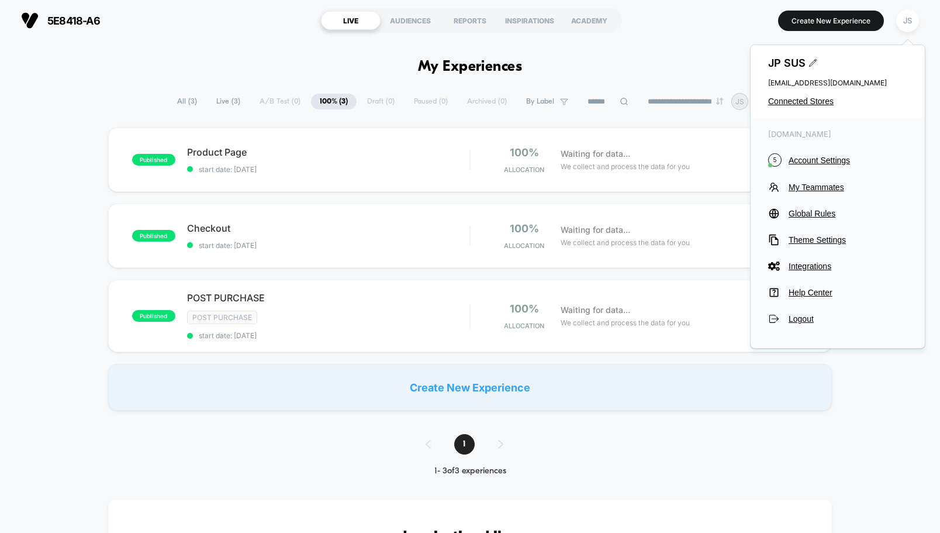
click at [783, 73] on div "JP SUS apprevtest1@shopify.com Connected Stores" at bounding box center [838, 81] width 174 height 73
click at [783, 82] on span "[EMAIL_ADDRESS][DOMAIN_NAME]" at bounding box center [838, 82] width 139 height 9
click at [781, 57] on span "JP SUS" at bounding box center [838, 63] width 139 height 12
click at [800, 158] on span "Account Settings" at bounding box center [848, 160] width 119 height 9
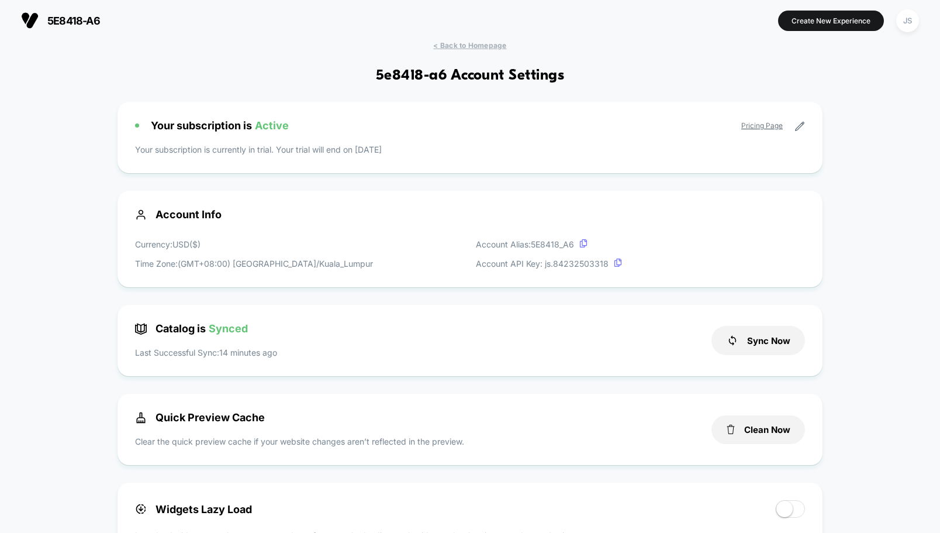
click at [636, 165] on div "Your subscription is Active Pricing Page Your subscription is currently in tria…" at bounding box center [470, 137] width 705 height 71
click at [769, 119] on div "Your subscription is Active Pricing Page" at bounding box center [470, 125] width 670 height 12
click at [769, 121] on link "Pricing Page" at bounding box center [763, 125] width 42 height 9
